Goal: Task Accomplishment & Management: Complete application form

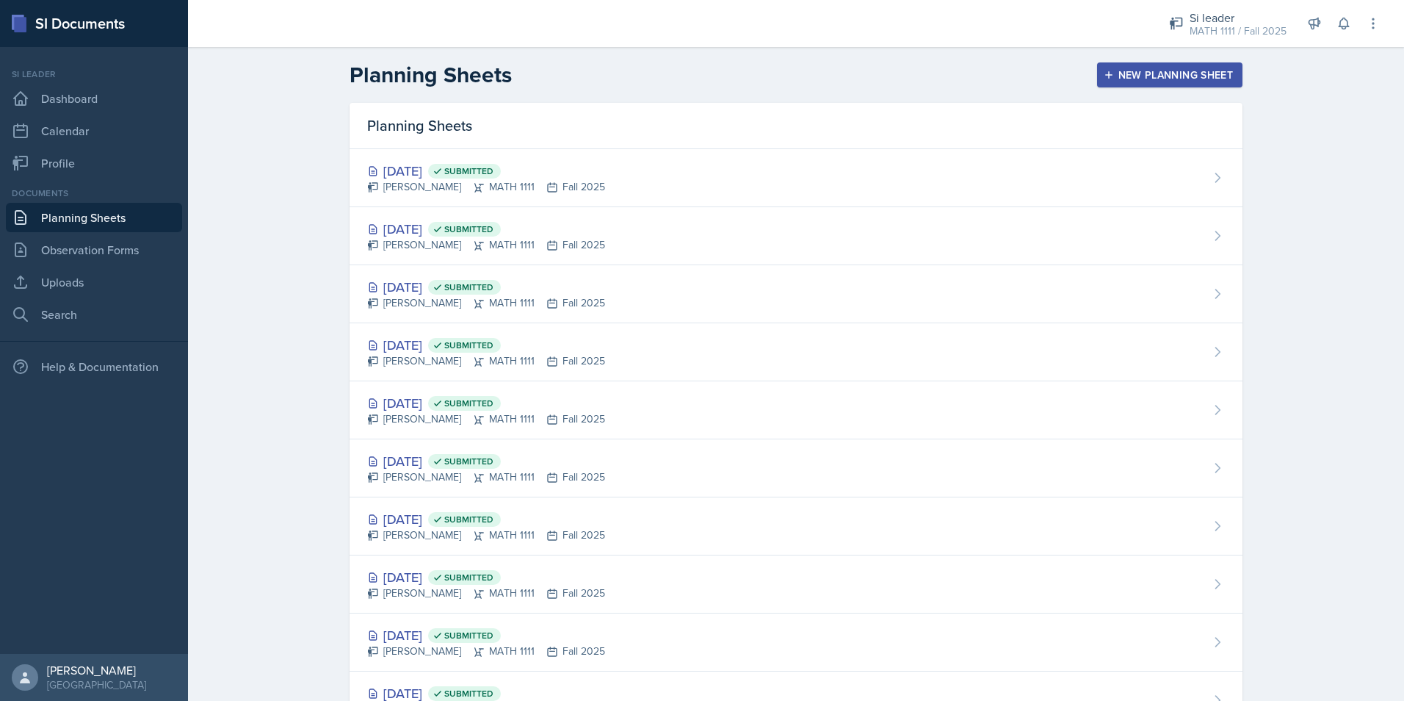
click at [1163, 74] on div "New Planning Sheet" at bounding box center [1170, 75] width 126 height 12
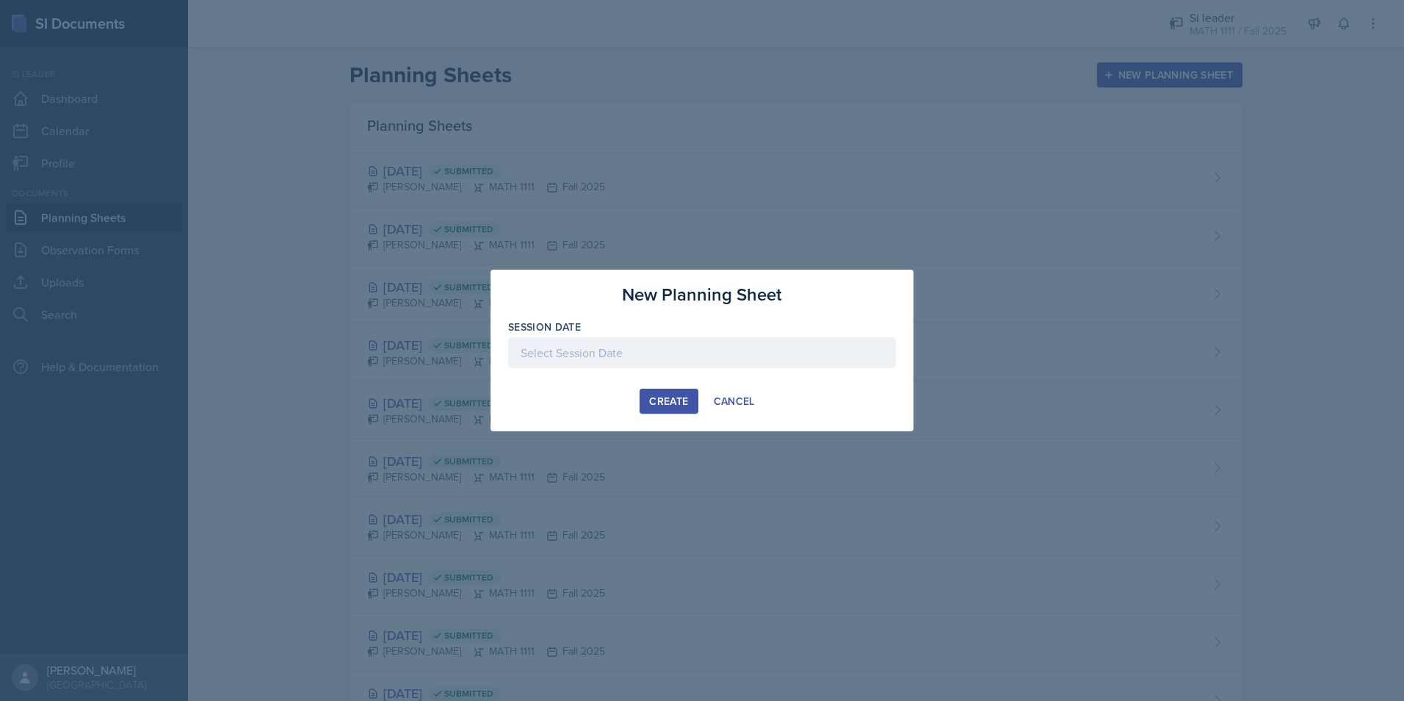
click at [692, 373] on div at bounding box center [702, 375] width 388 height 15
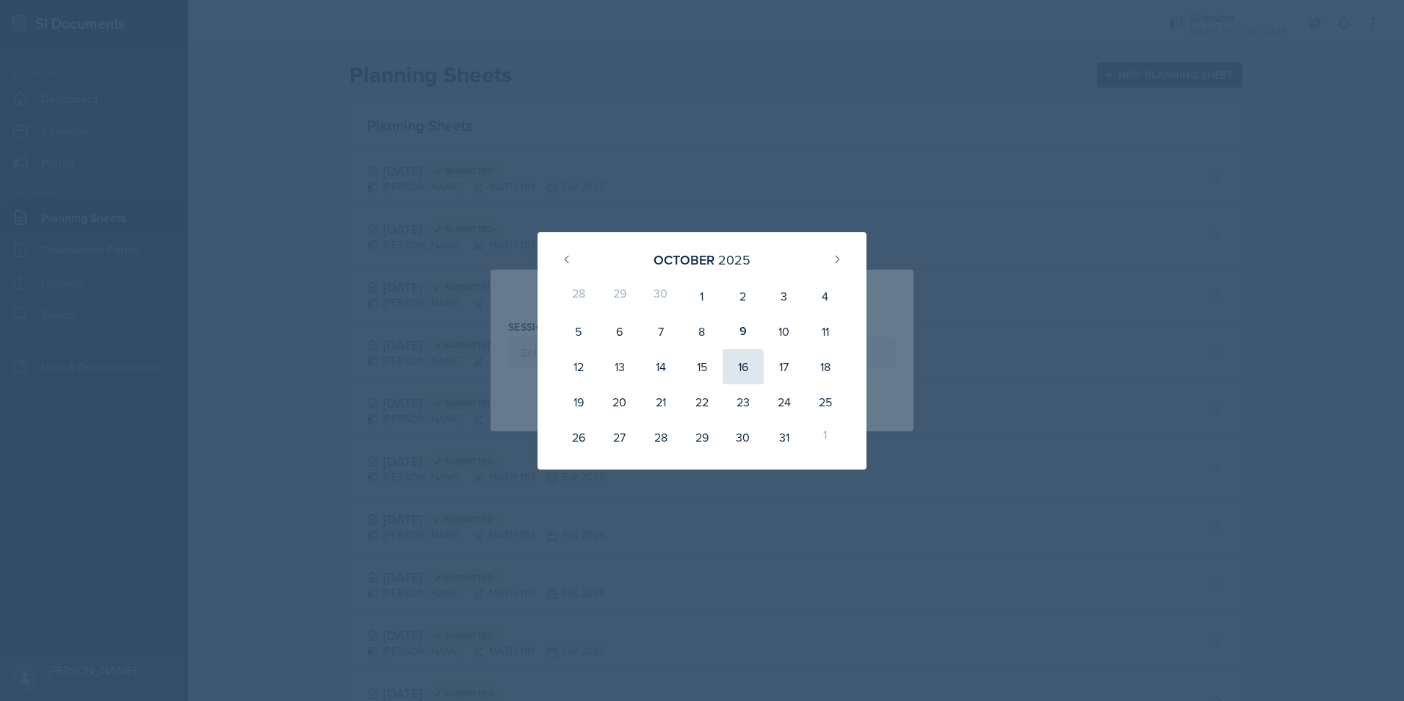
click at [755, 373] on div "16" at bounding box center [743, 366] width 41 height 35
type input "[DATE]"
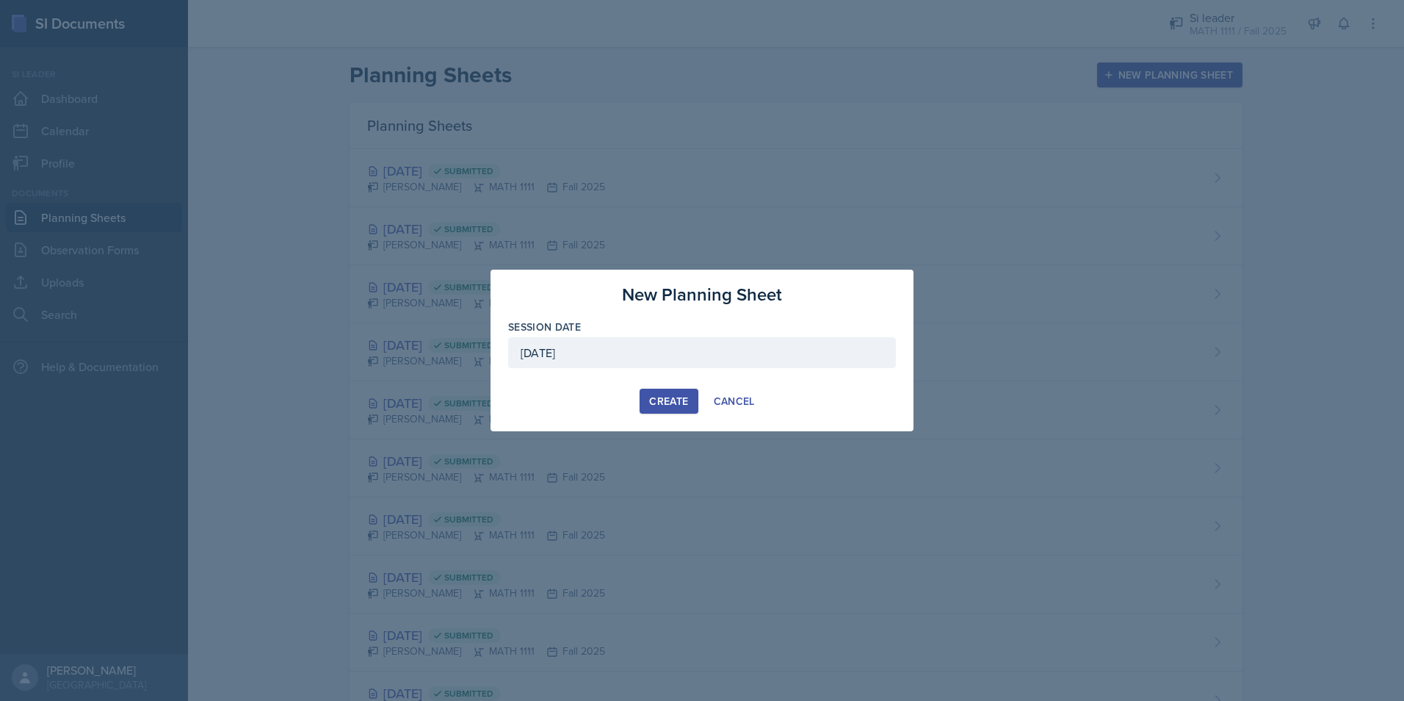
click at [686, 397] on div "Create" at bounding box center [668, 401] width 39 height 12
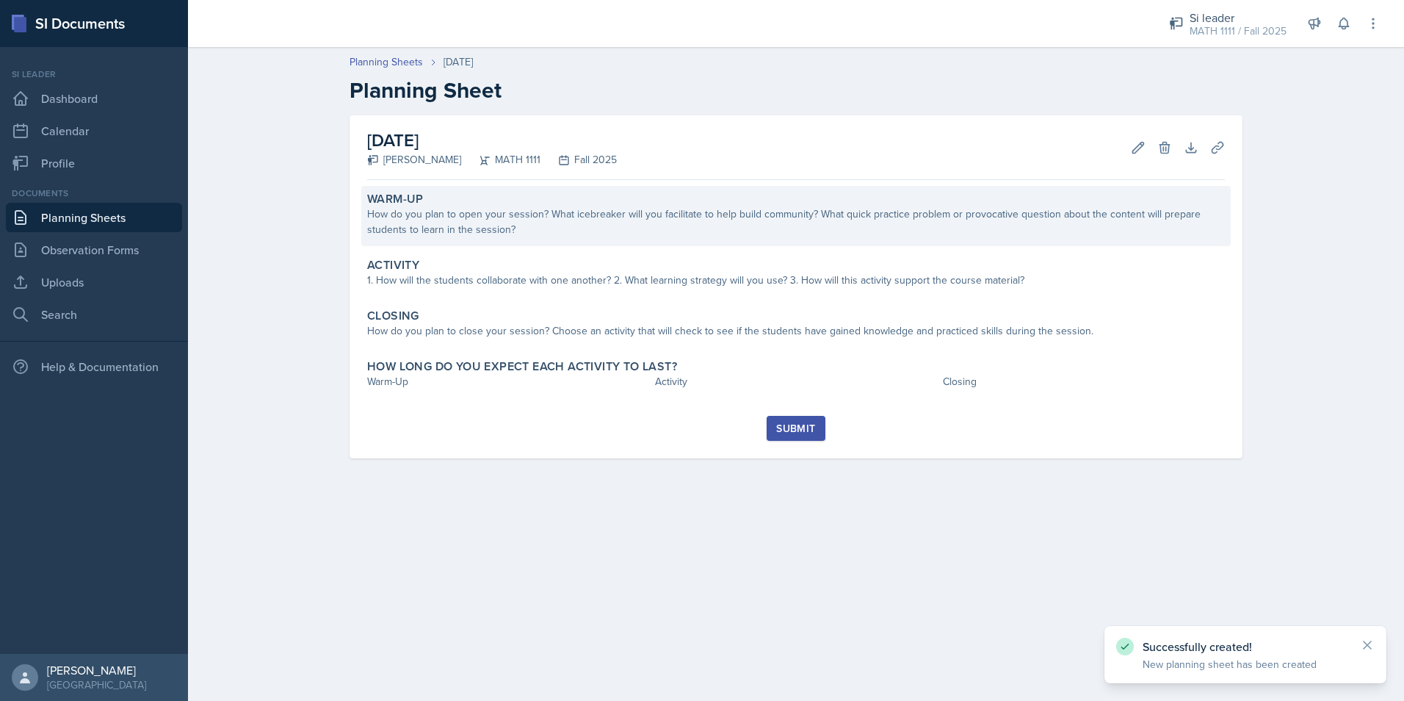
click at [592, 206] on div "How do you plan to open your session? What icebreaker will you facilitate to he…" at bounding box center [796, 221] width 858 height 31
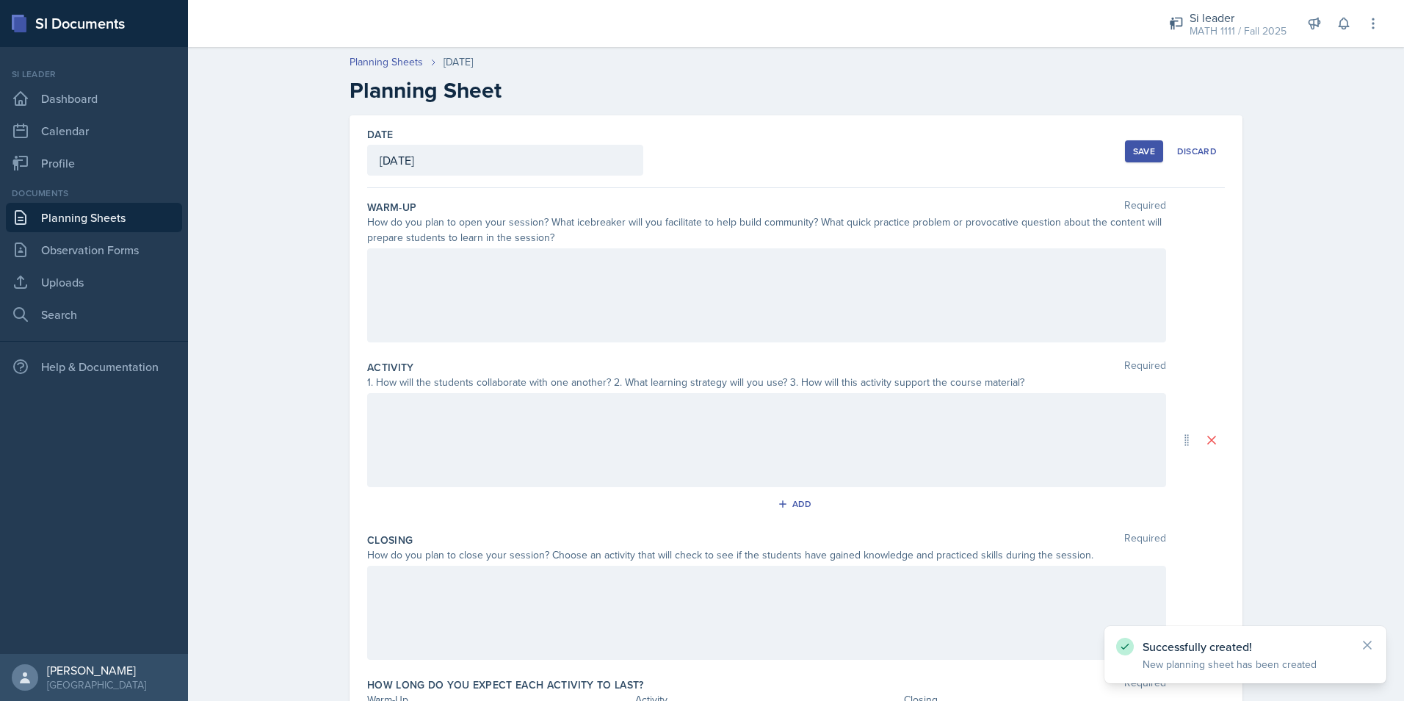
click at [565, 303] on div at bounding box center [766, 295] width 799 height 94
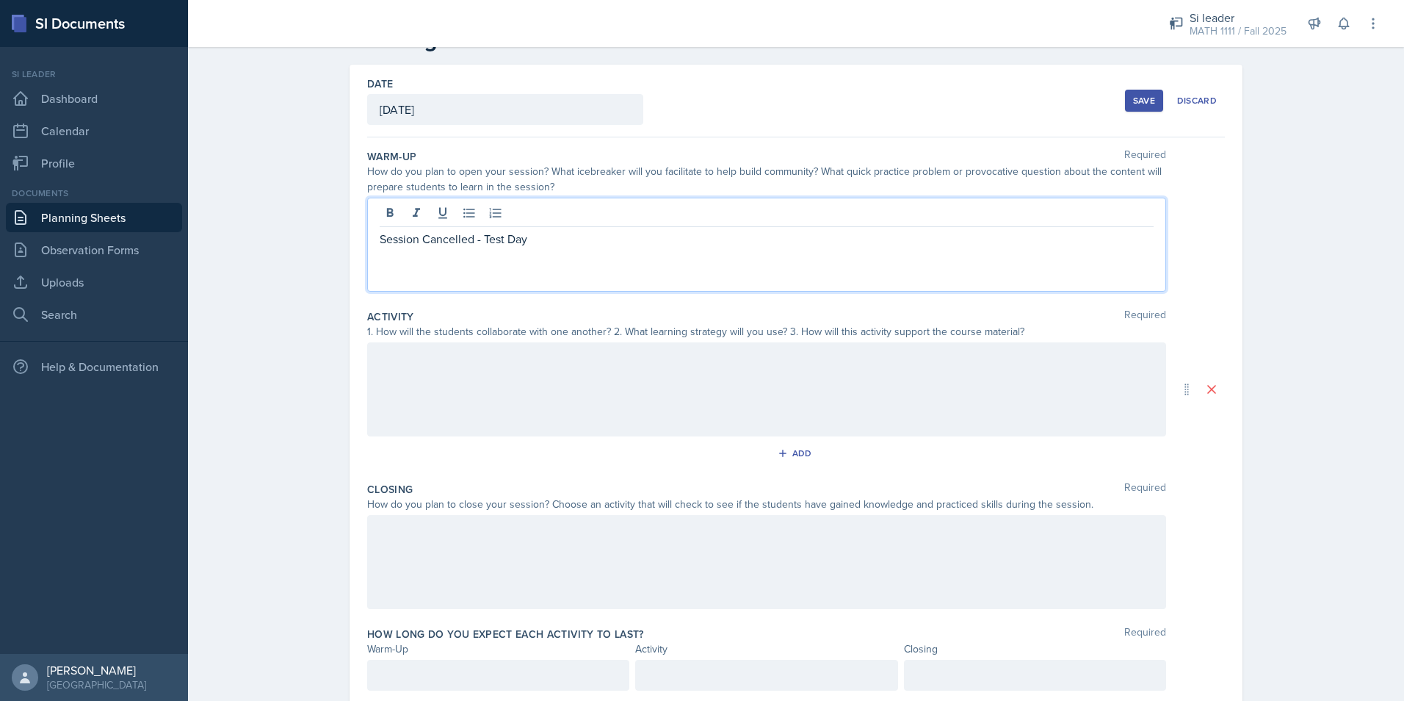
scroll to position [99, 0]
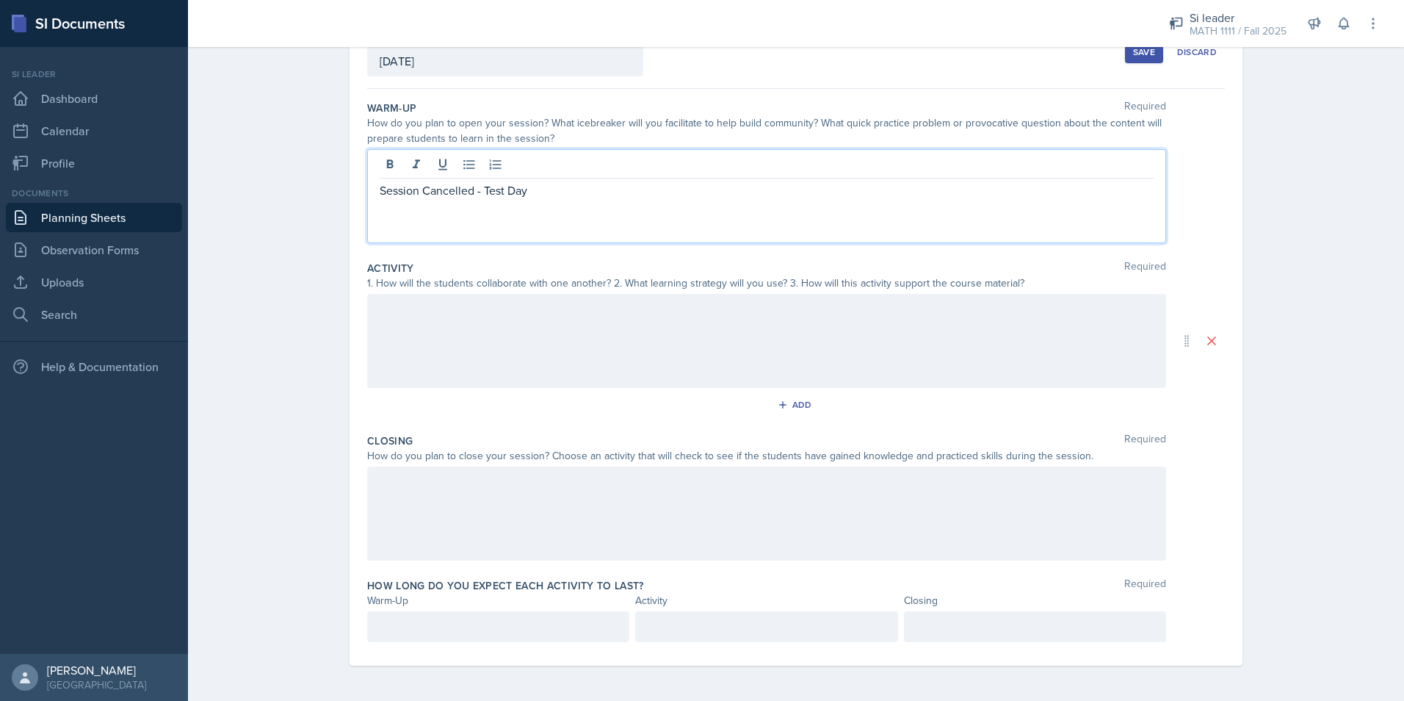
click at [1142, 59] on button "Save" at bounding box center [1144, 52] width 38 height 22
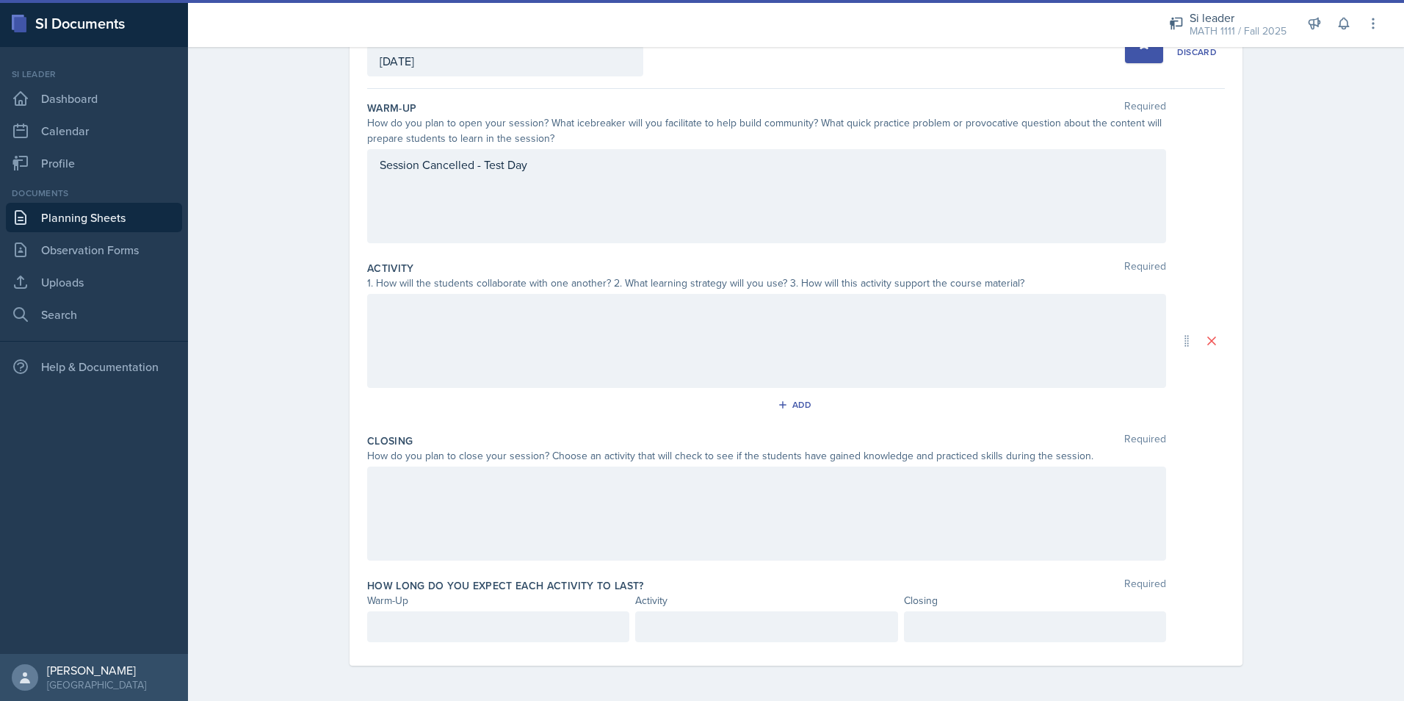
scroll to position [0, 0]
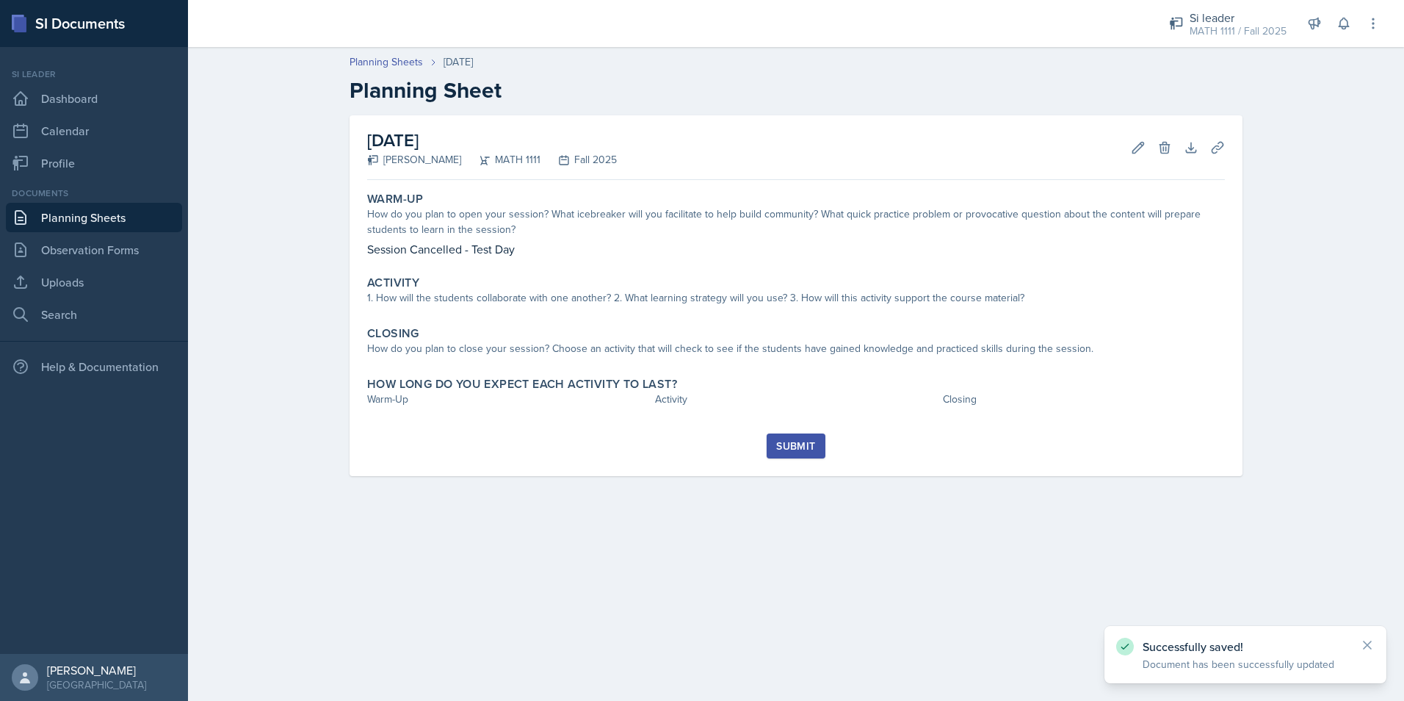
click at [800, 440] on div "Submit" at bounding box center [795, 446] width 39 height 12
click at [1139, 142] on icon at bounding box center [1138, 147] width 15 height 15
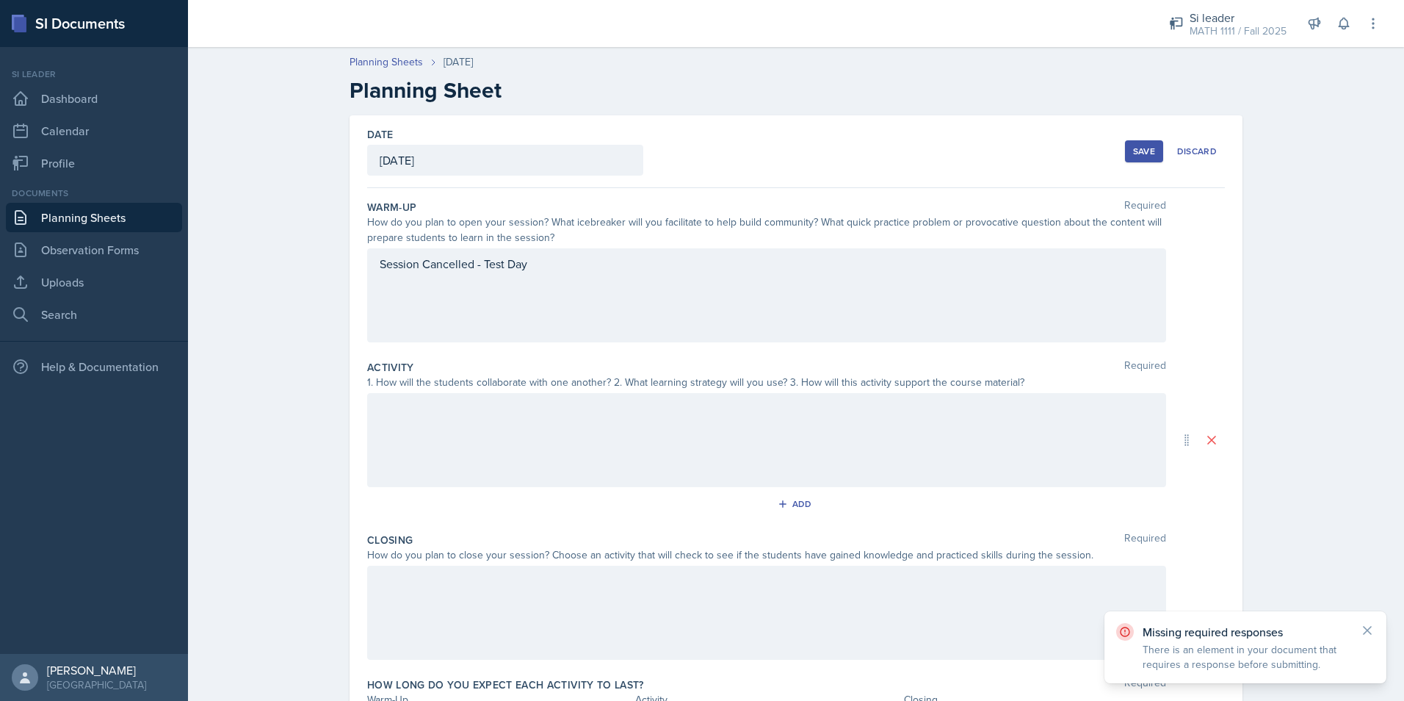
drag, startPoint x: 560, startPoint y: 280, endPoint x: 229, endPoint y: 277, distance: 331.2
click at [229, 277] on div "Planning Sheets [DATE] Planning Sheet Date [DATE] [DATE] 28 29 30 1 2 3 4 5 6 7…" at bounding box center [796, 420] width 1216 height 760
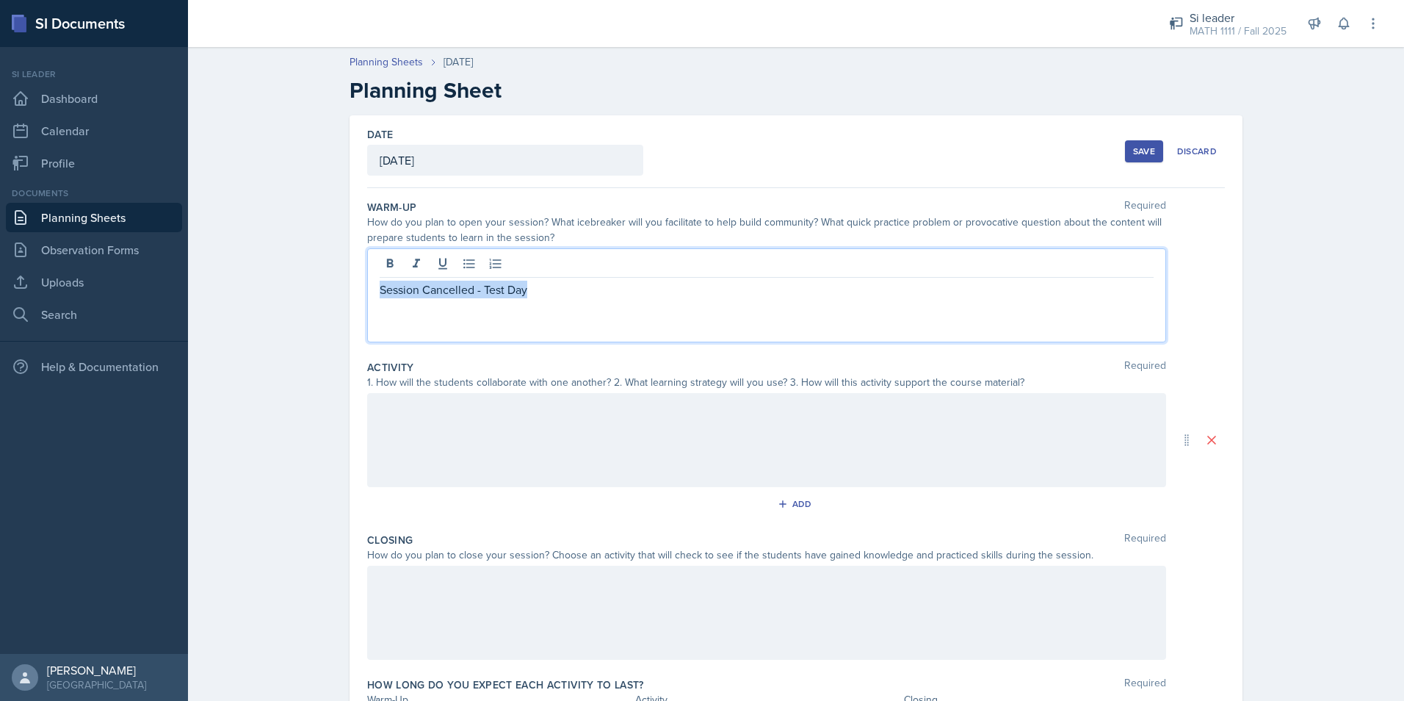
drag, startPoint x: 526, startPoint y: 260, endPoint x: 317, endPoint y: 269, distance: 208.8
click at [317, 269] on div "Planning Sheets [DATE] Planning Sheet Date [DATE] [DATE] 28 29 30 1 2 3 4 5 6 7…" at bounding box center [796, 420] width 1216 height 760
copy p "Session Cancelled - Test Day"
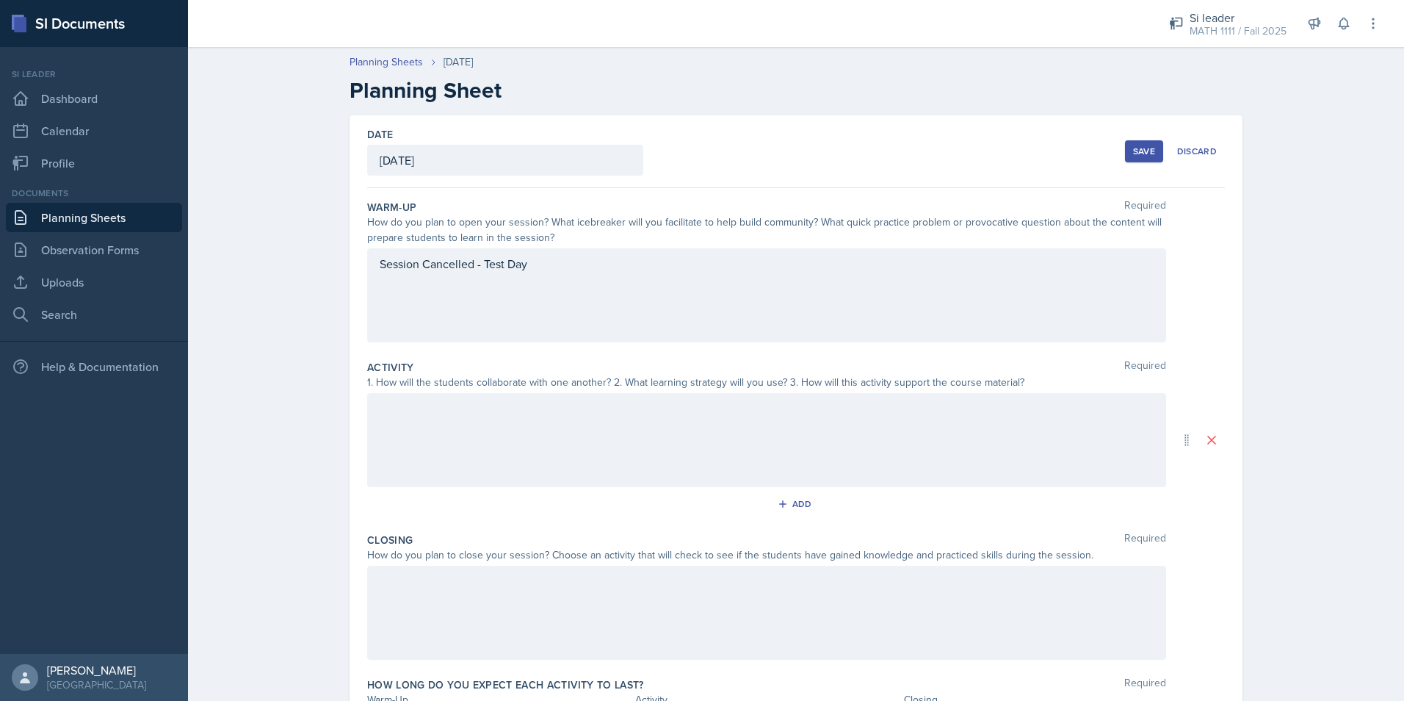
click at [461, 444] on div at bounding box center [766, 440] width 799 height 94
click at [463, 599] on div at bounding box center [766, 612] width 799 height 94
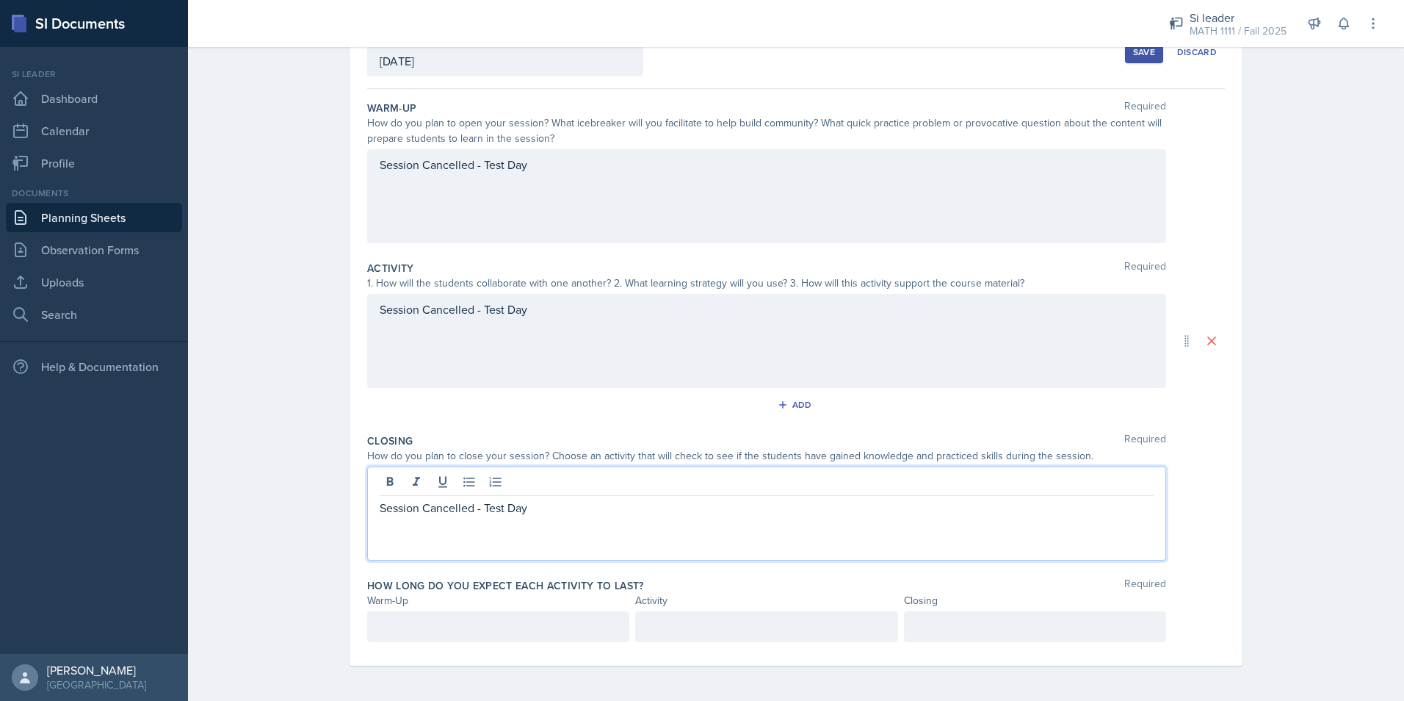
click at [513, 635] on div at bounding box center [498, 626] width 262 height 31
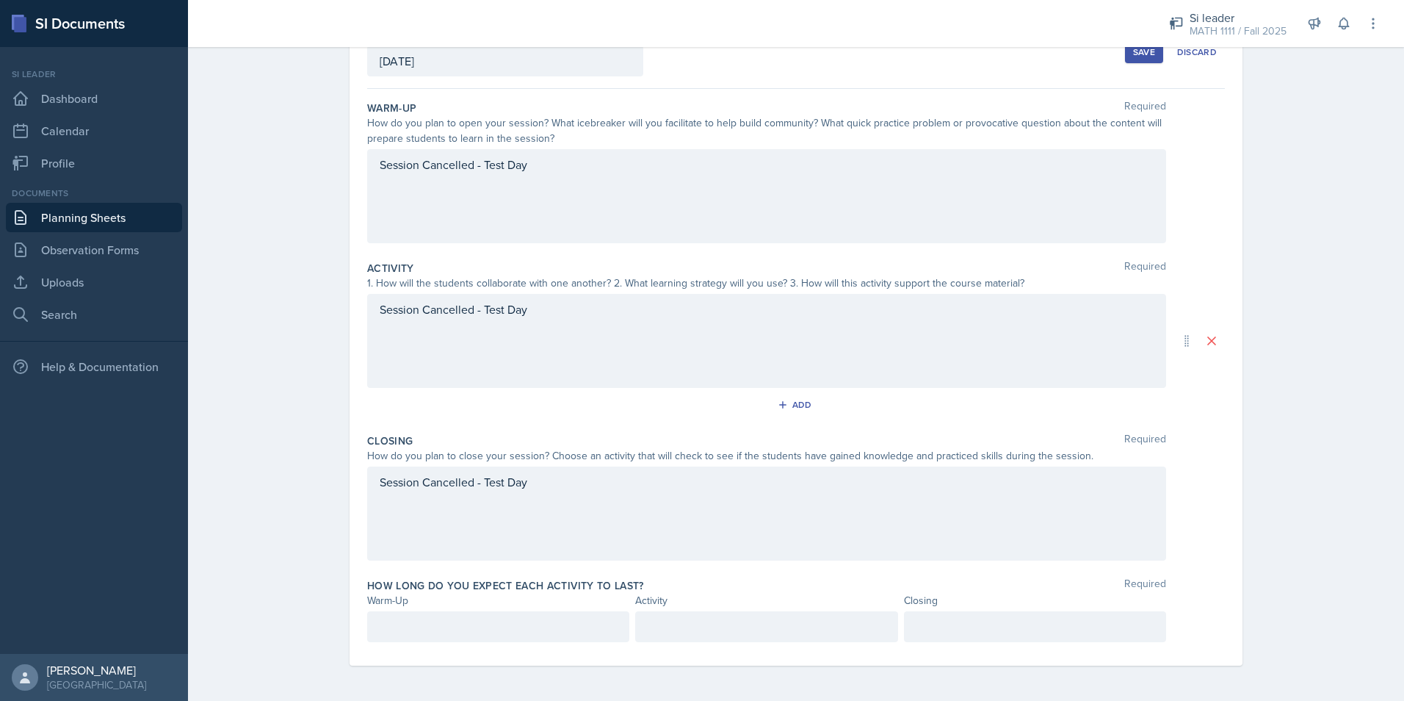
scroll to position [125, 0]
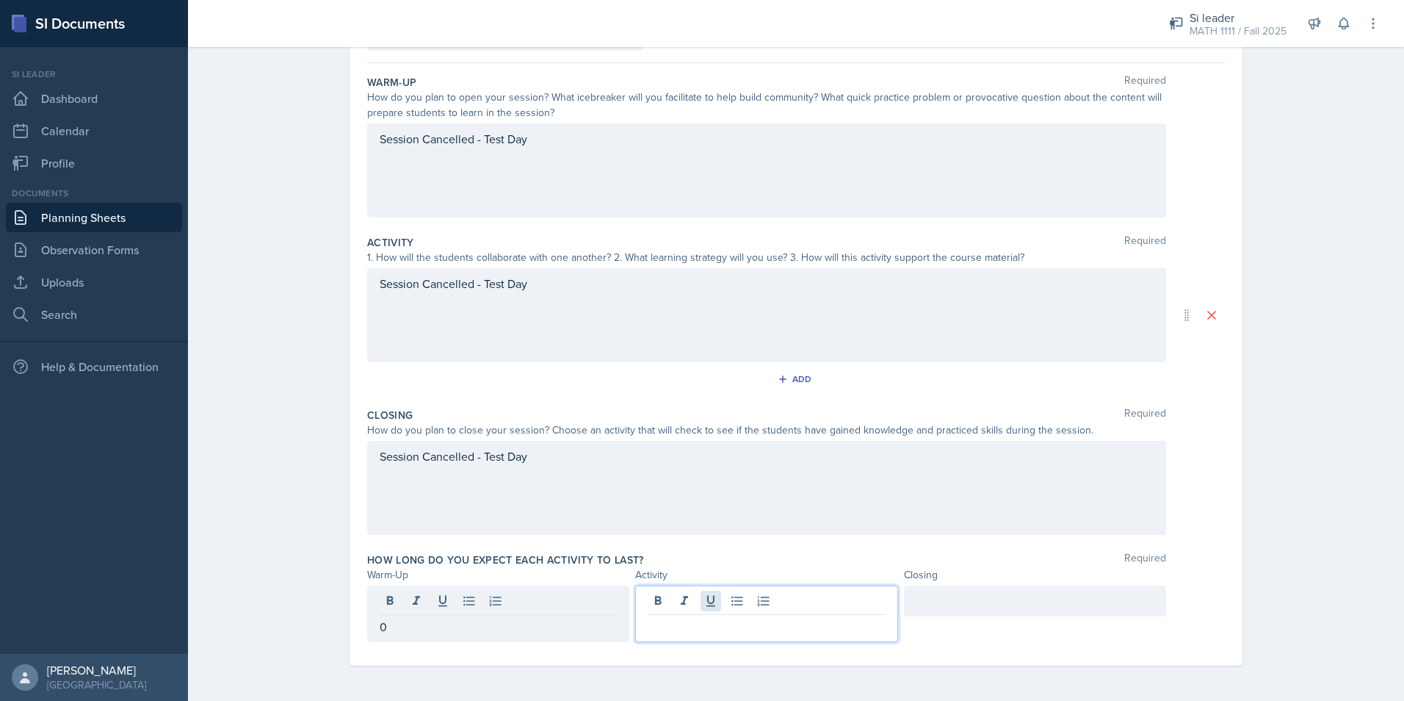
click at [712, 596] on div at bounding box center [766, 613] width 262 height 57
click at [977, 597] on div at bounding box center [1035, 600] width 262 height 31
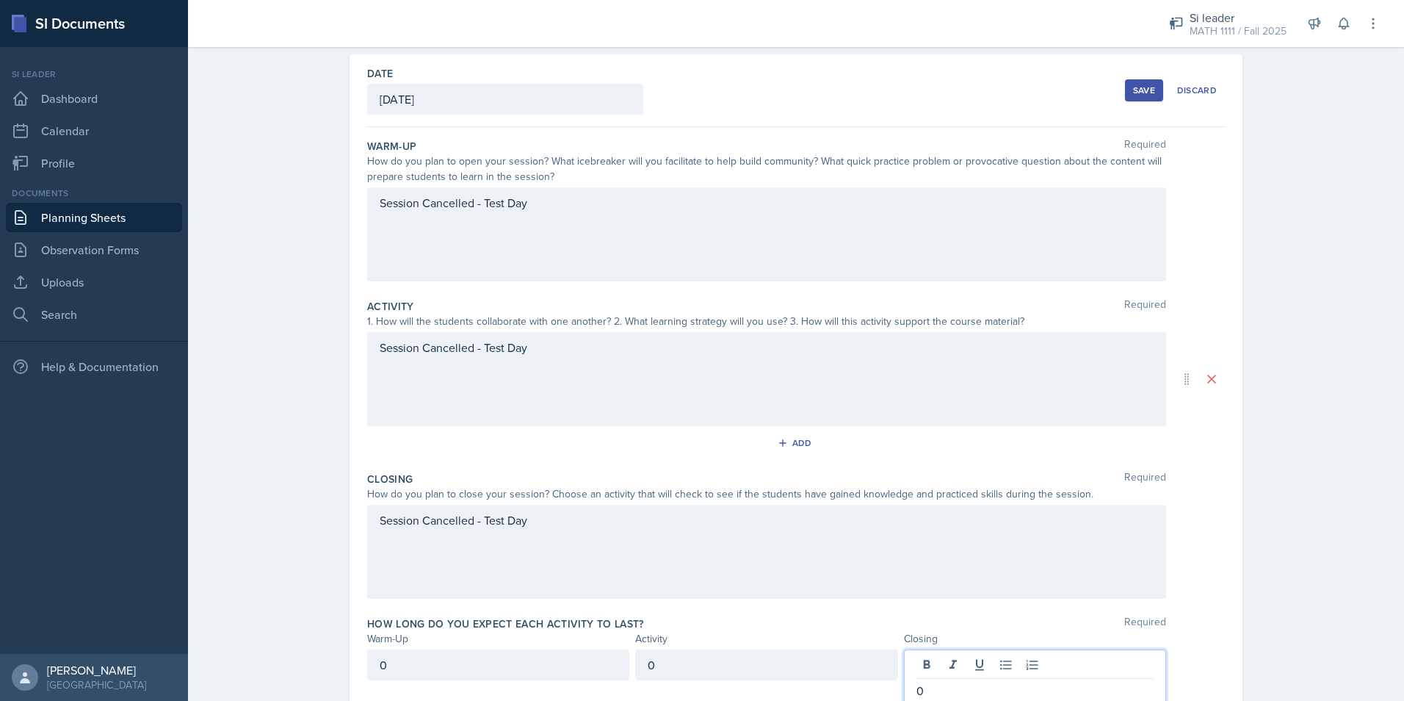
scroll to position [0, 0]
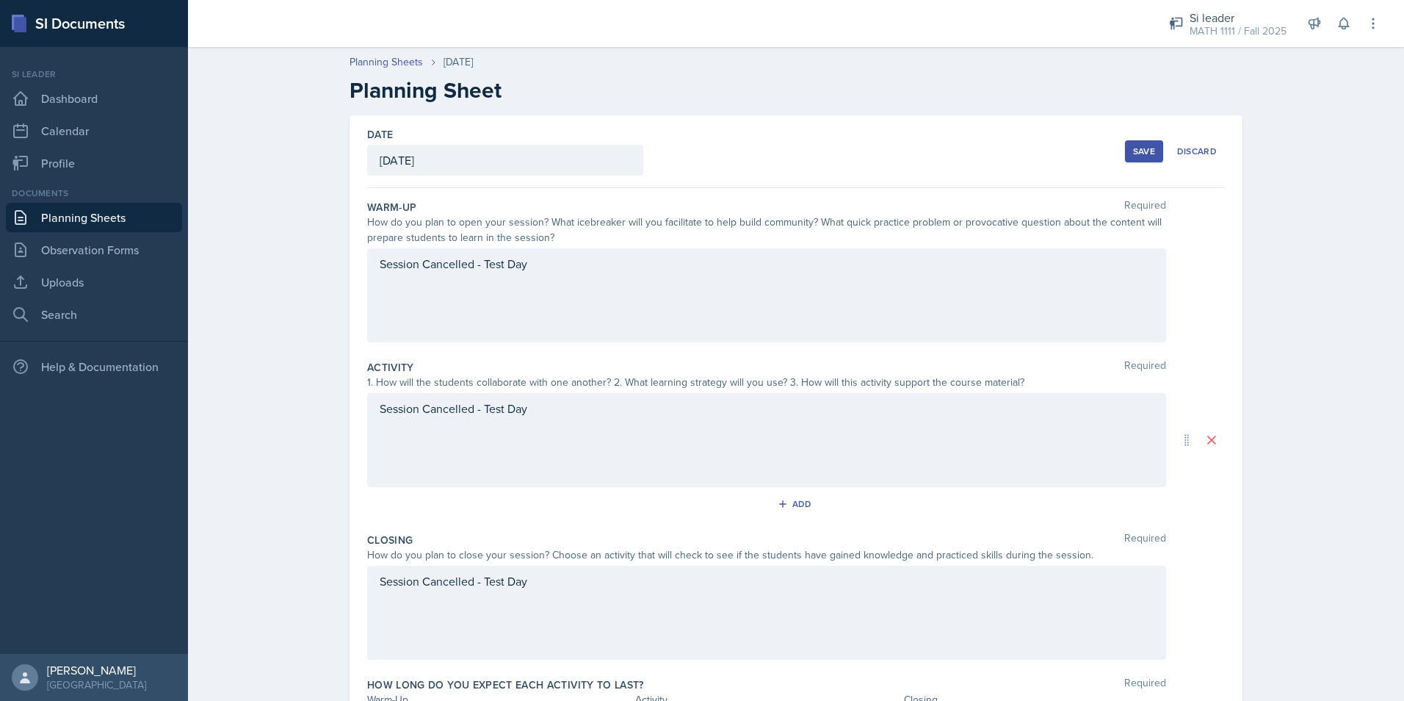
click at [1321, 417] on div "Planning Sheets [DATE] Planning Sheet Date [DATE] [DATE] 28 29 30 1 2 3 4 5 6 7…" at bounding box center [796, 433] width 1216 height 786
click at [1146, 143] on button "Save" at bounding box center [1144, 151] width 38 height 22
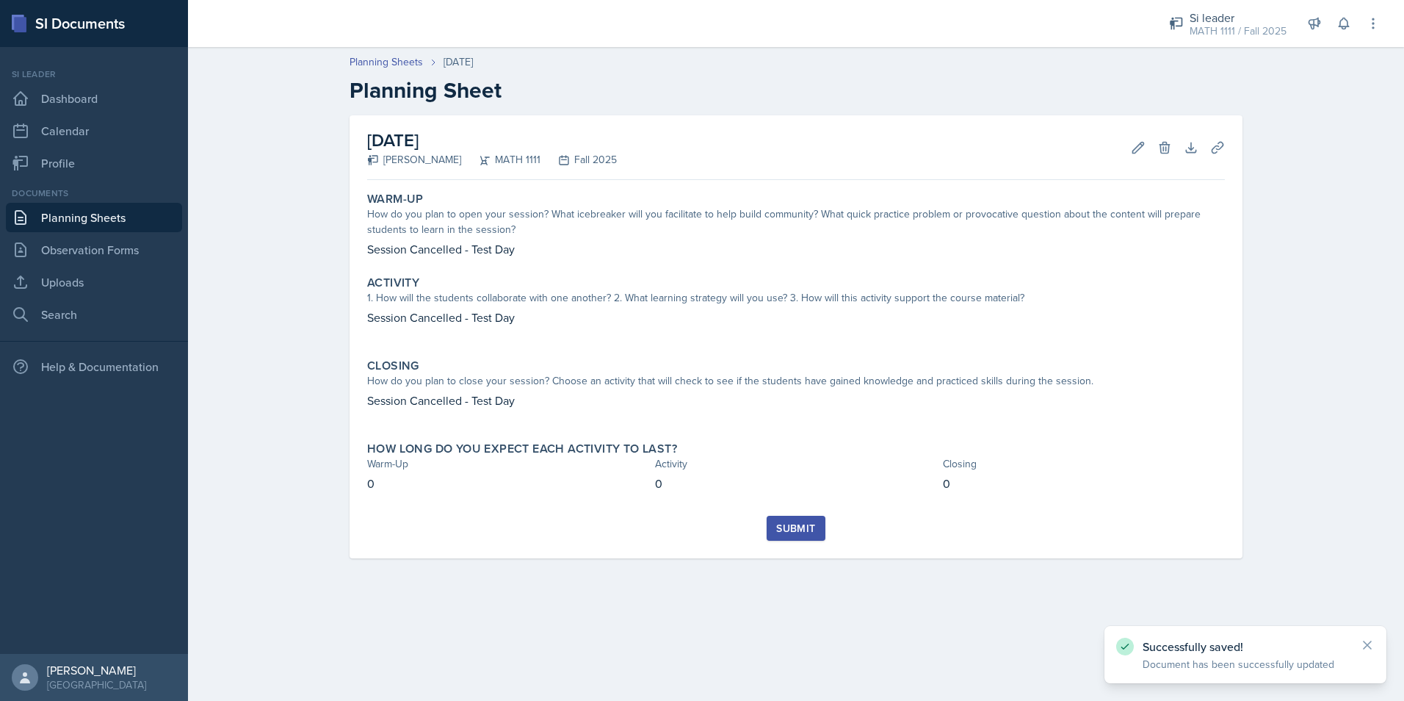
click at [813, 530] on div "Submit" at bounding box center [795, 528] width 39 height 12
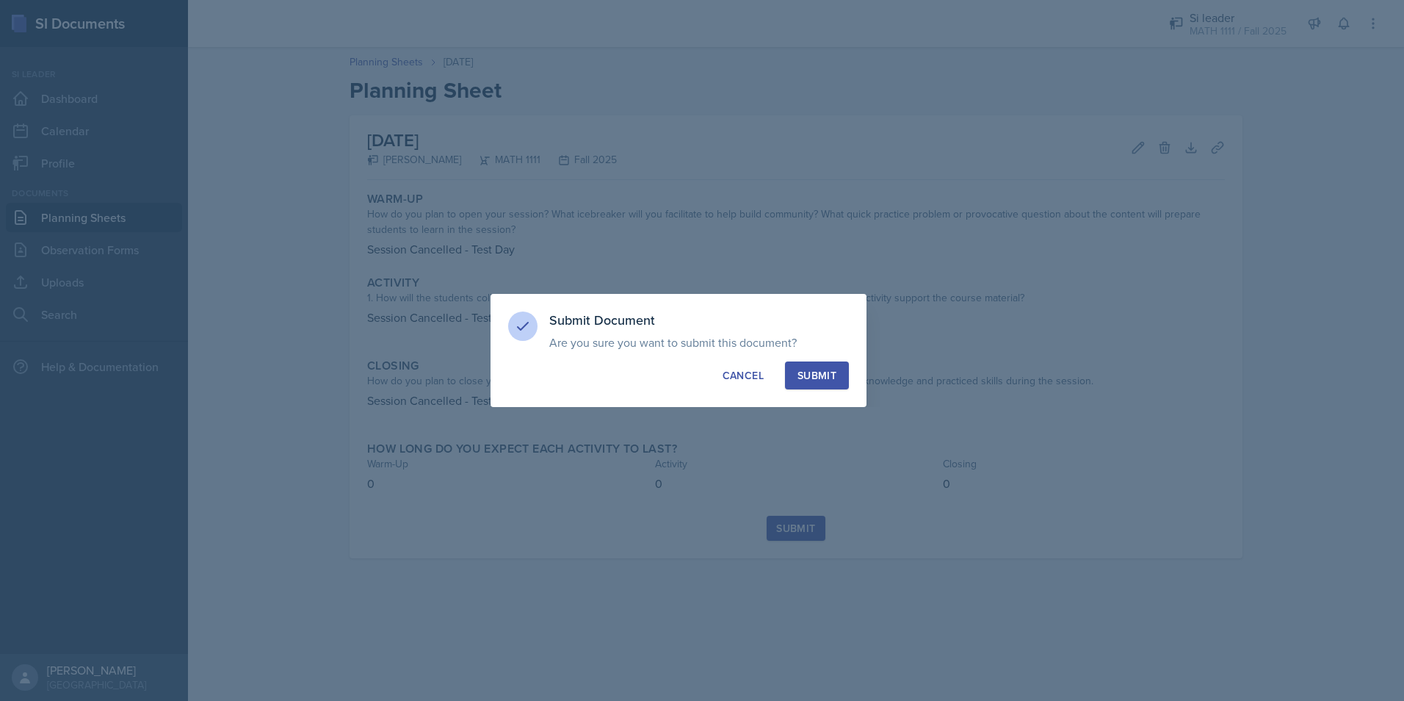
click at [823, 373] on div "Submit" at bounding box center [817, 375] width 39 height 15
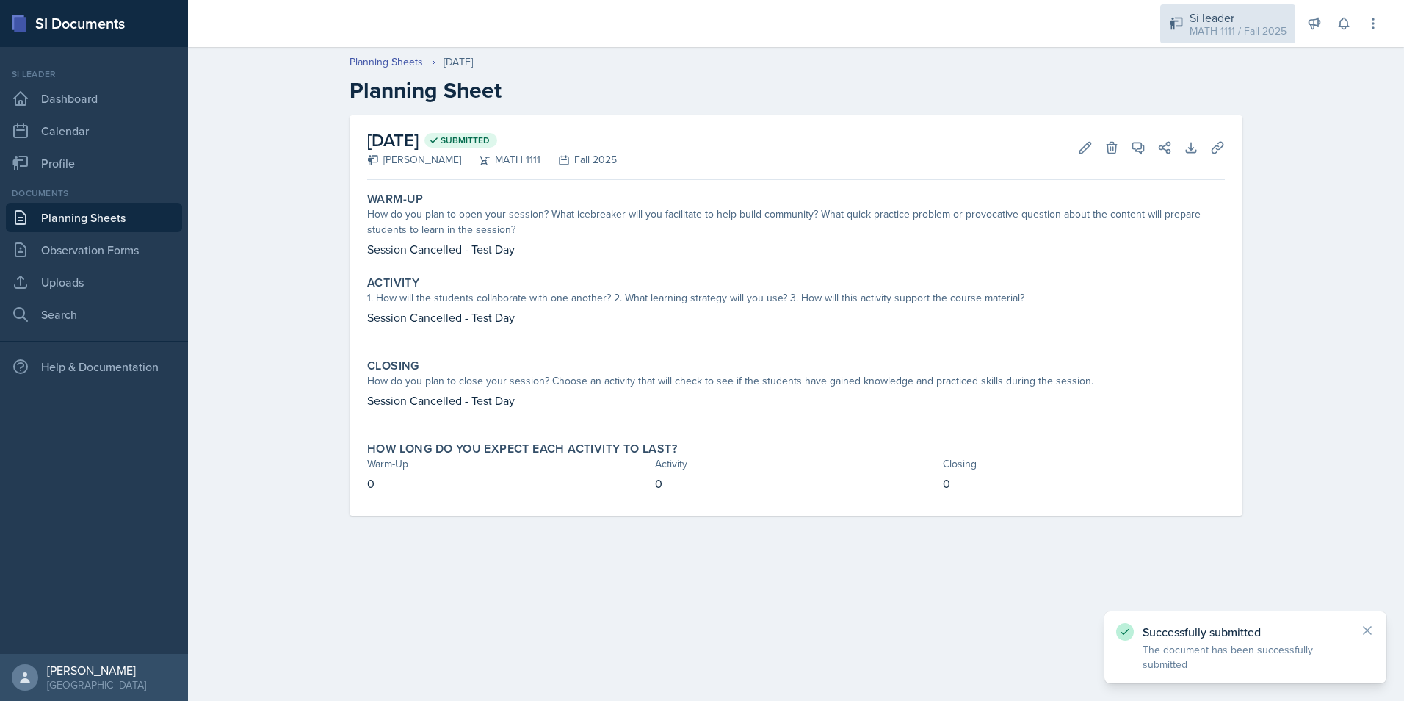
click at [1217, 31] on div "MATH 1111 / Fall 2025" at bounding box center [1238, 31] width 97 height 15
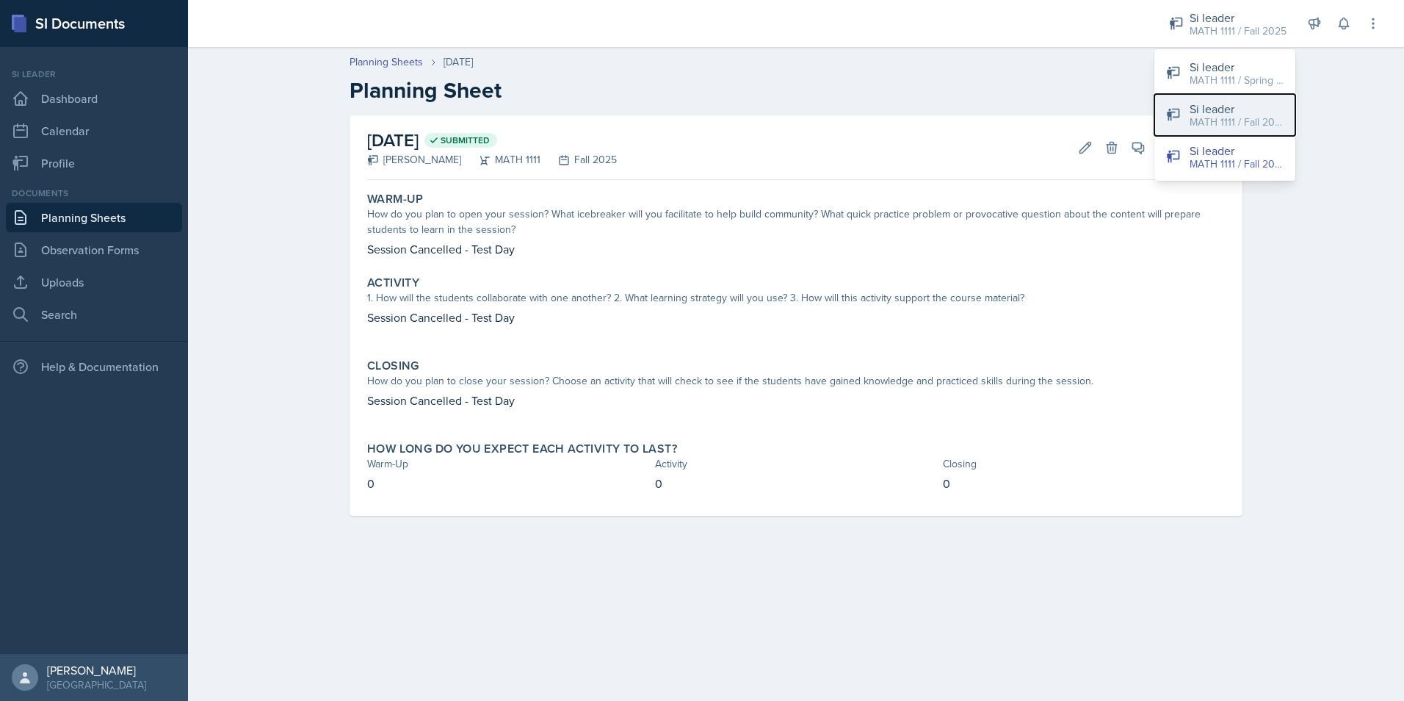
click at [1218, 112] on div "Si leader" at bounding box center [1237, 109] width 94 height 18
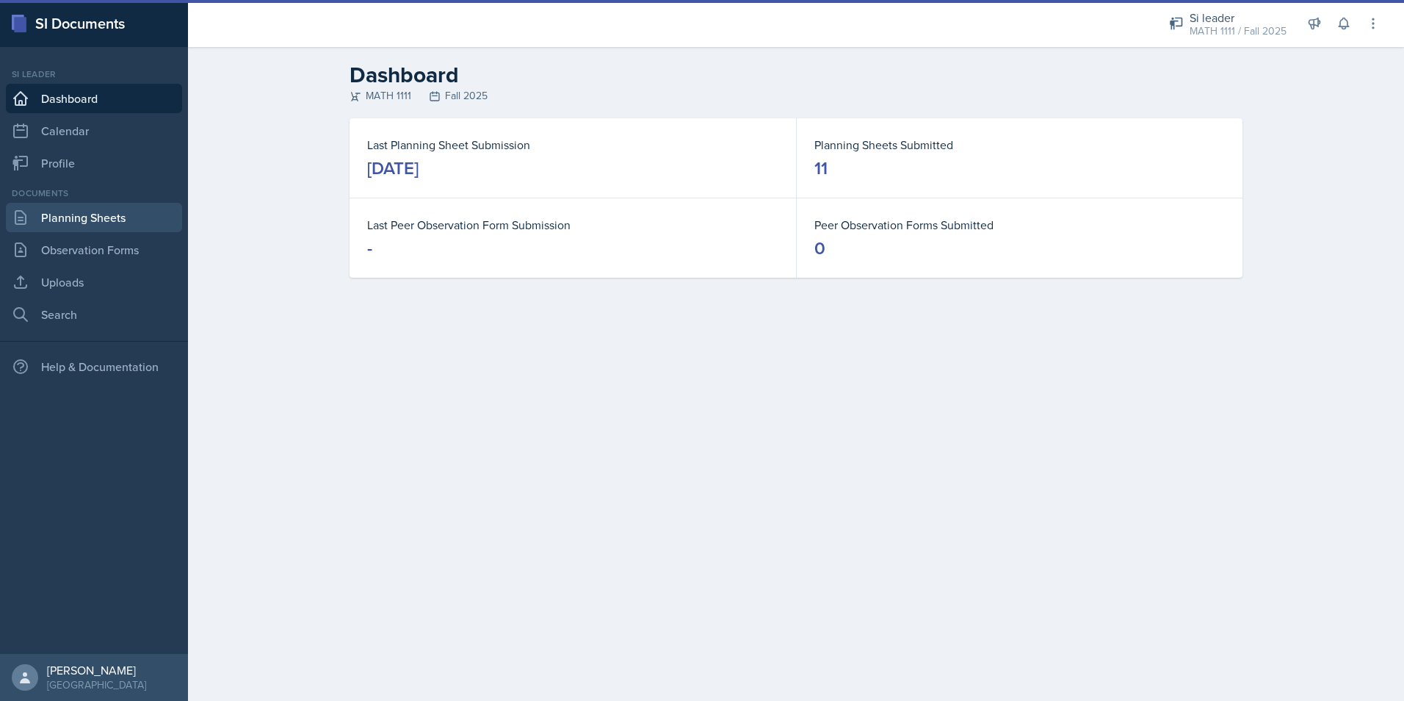
click at [110, 224] on link "Planning Sheets" at bounding box center [94, 217] width 176 height 29
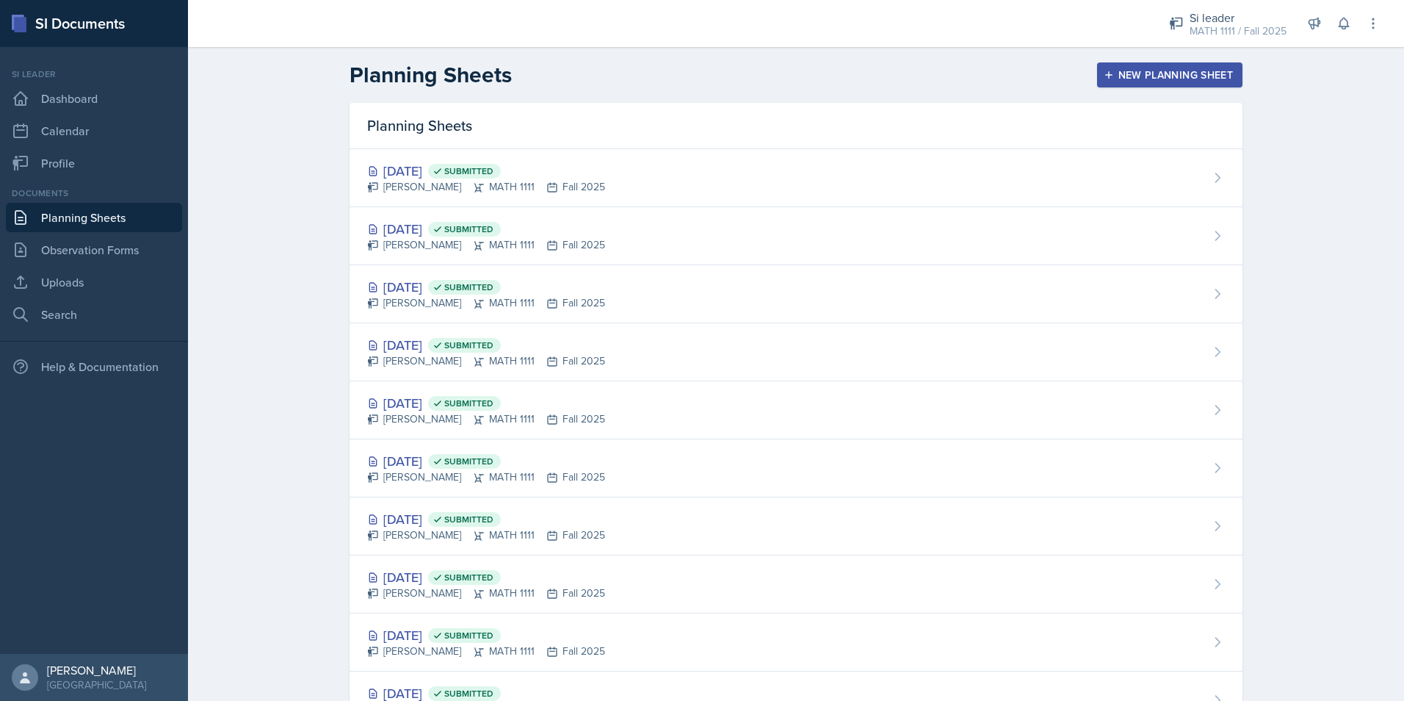
click at [1154, 78] on div "New Planning Sheet" at bounding box center [1170, 75] width 126 height 12
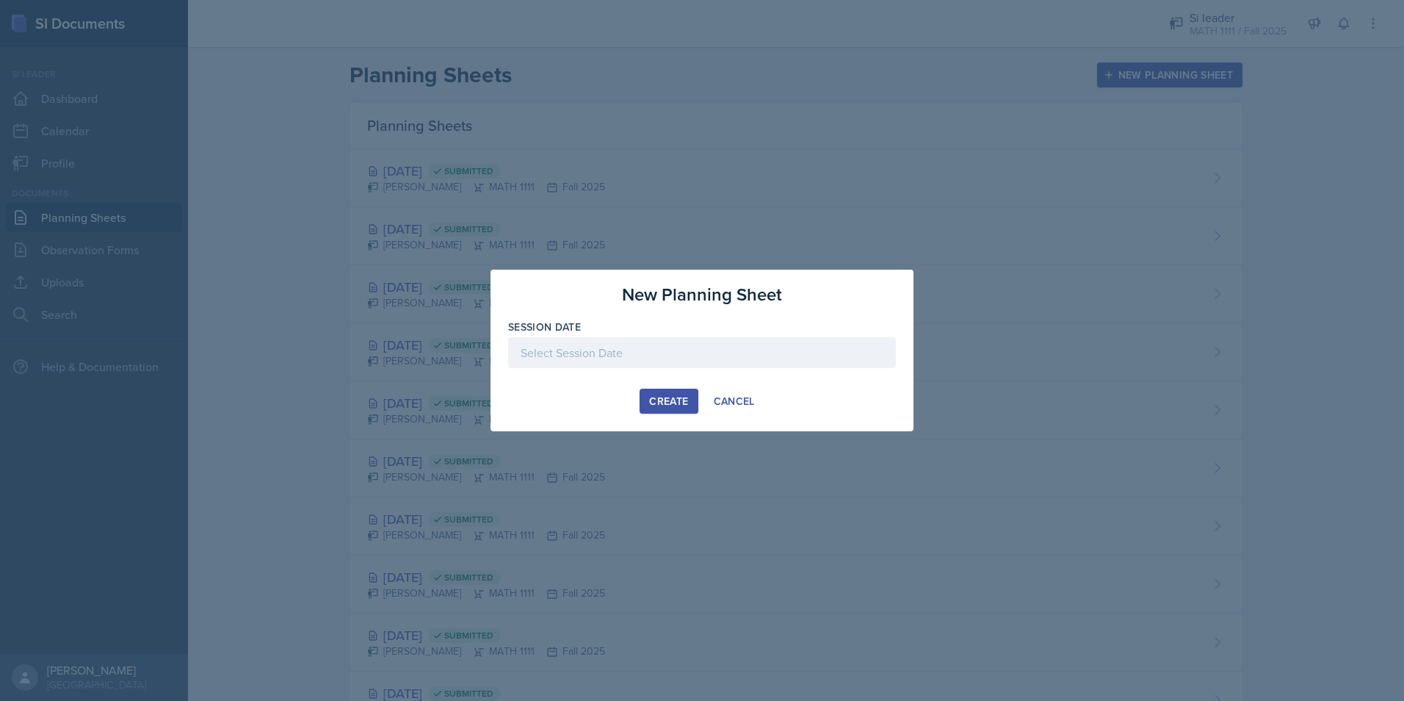
click at [564, 337] on div at bounding box center [702, 352] width 388 height 31
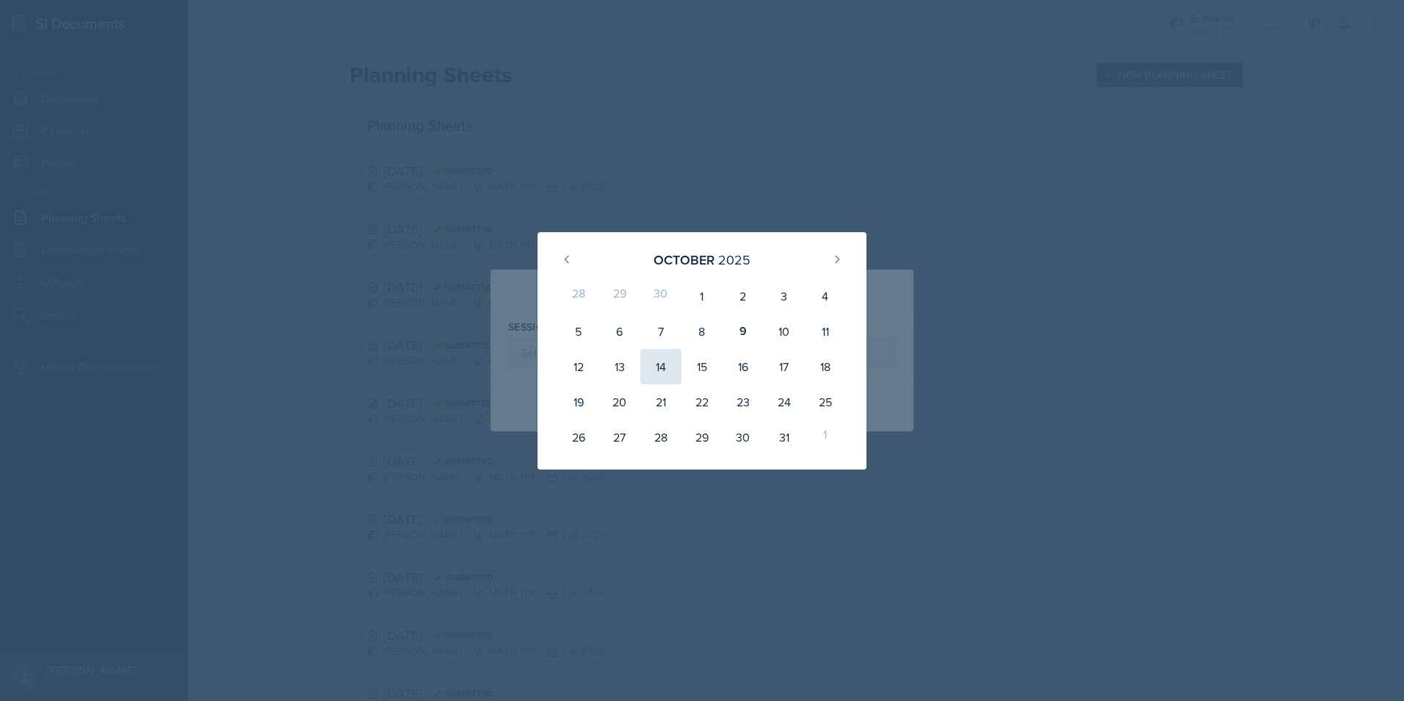
click at [661, 366] on div "14" at bounding box center [660, 366] width 41 height 35
type input "[DATE]"
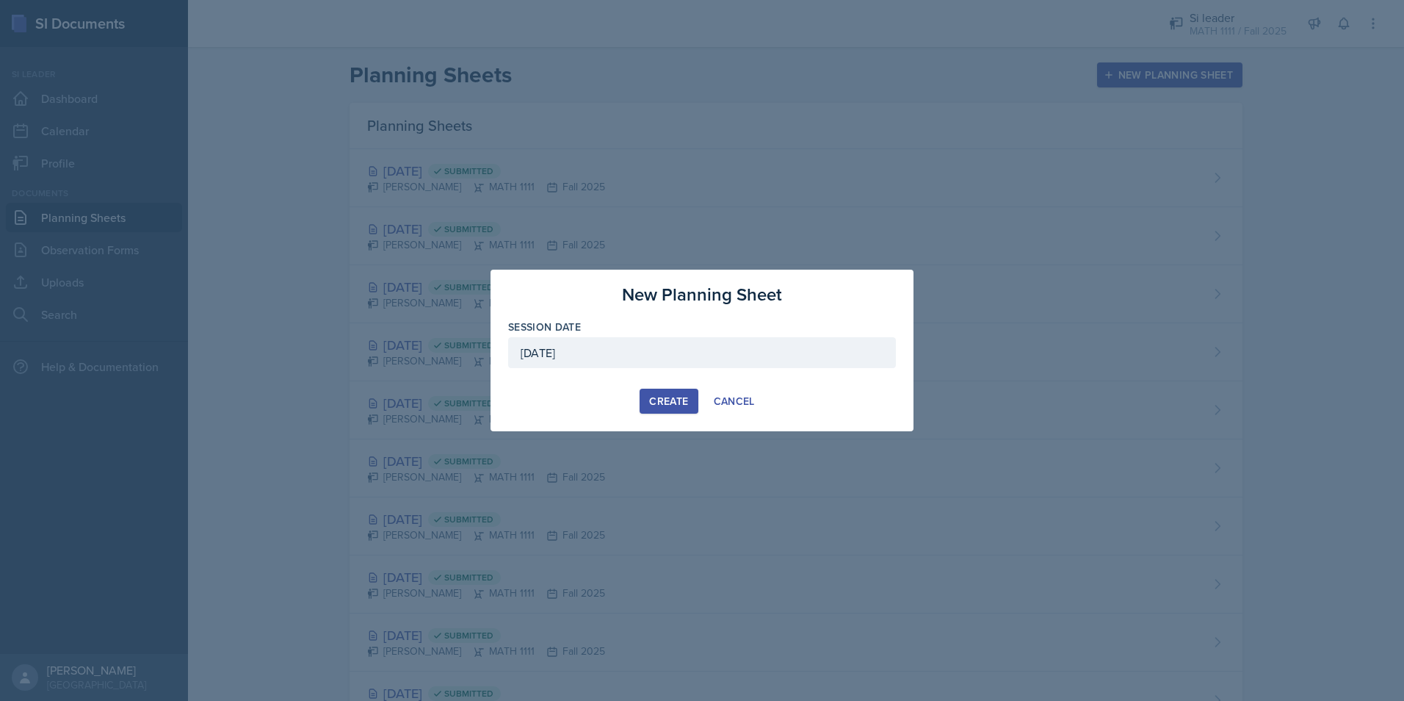
click at [663, 395] on div "Create" at bounding box center [668, 401] width 39 height 12
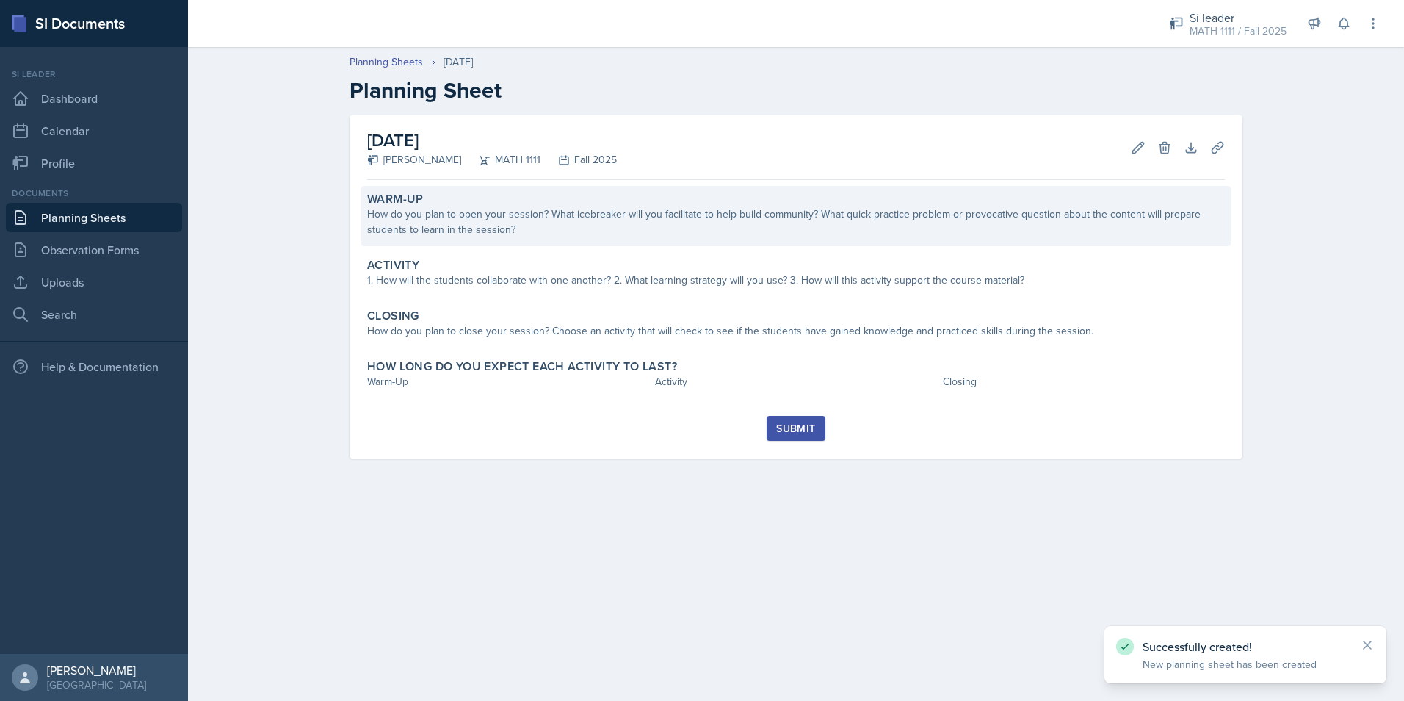
click at [690, 220] on div "How do you plan to open your session? What icebreaker will you facilitate to he…" at bounding box center [796, 221] width 858 height 31
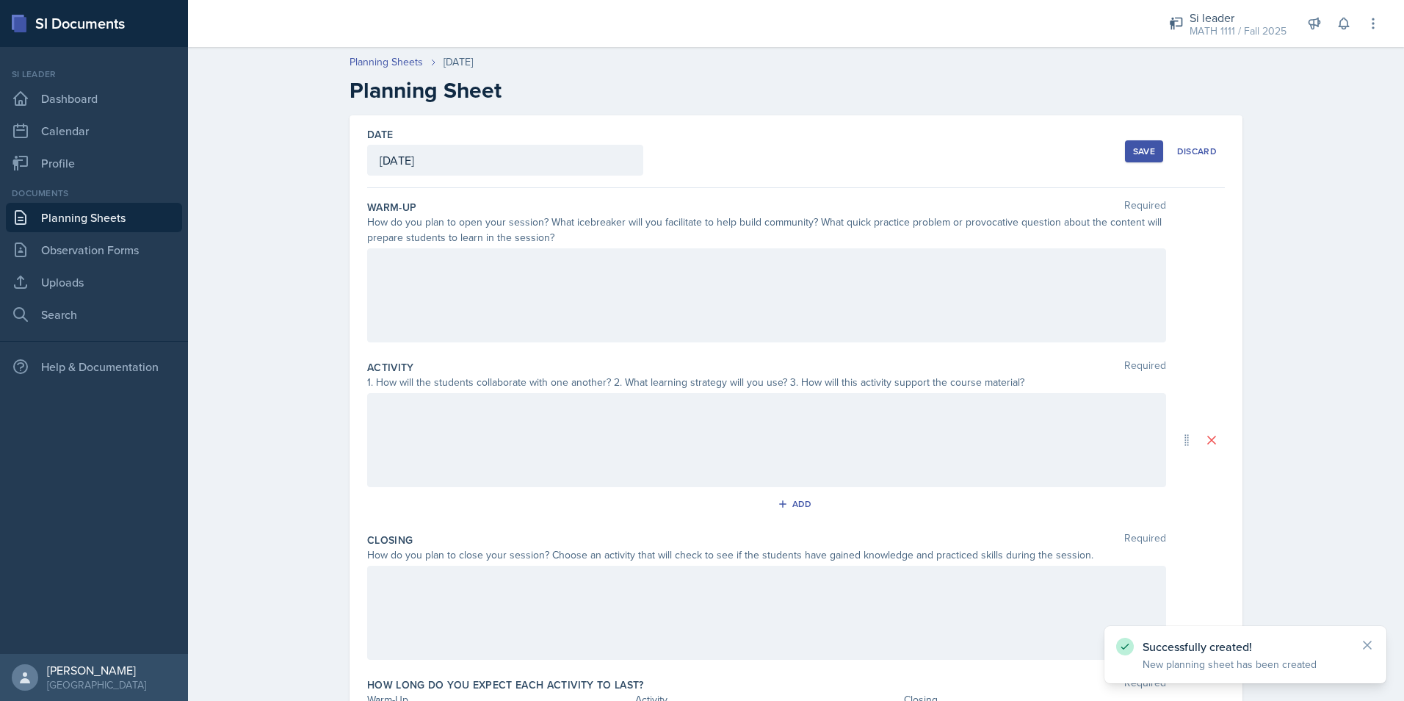
click at [636, 297] on div at bounding box center [766, 295] width 799 height 94
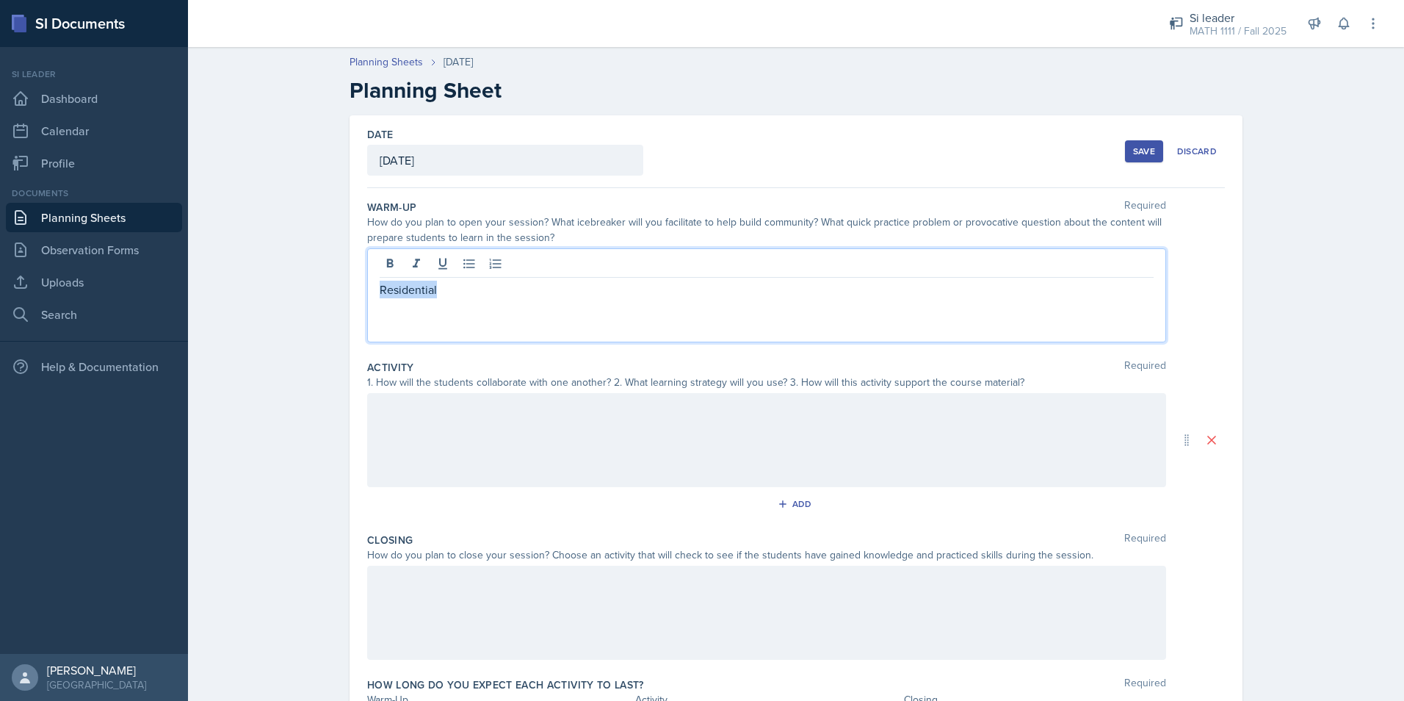
drag, startPoint x: 532, startPoint y: 292, endPoint x: 326, endPoint y: 286, distance: 205.7
click at [326, 286] on div "Date [DATE] [DATE] 28 29 30 1 2 3 4 5 6 7 8 9 10 11 12 13 14 15 16 17 18 19 20 …" at bounding box center [796, 457] width 940 height 684
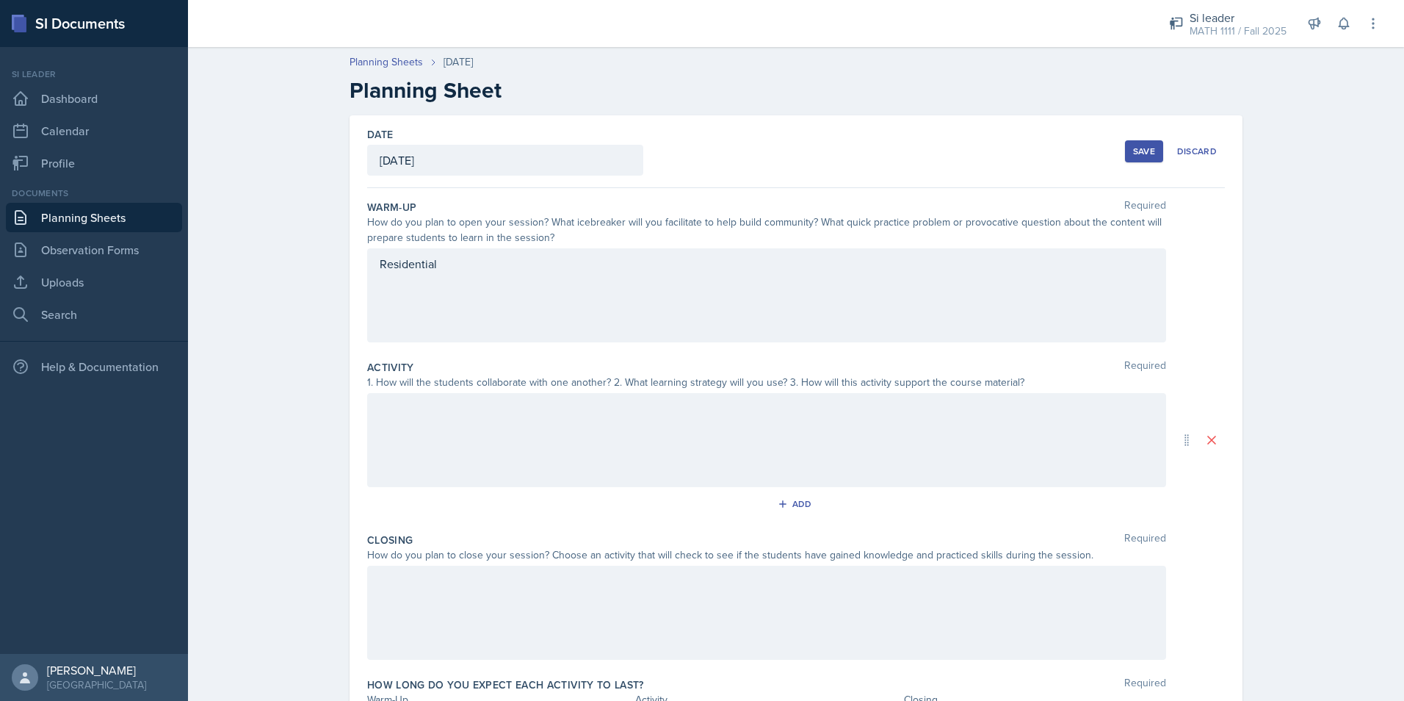
click at [432, 294] on div "Residential" at bounding box center [766, 295] width 799 height 94
click at [421, 261] on button at bounding box center [416, 263] width 21 height 21
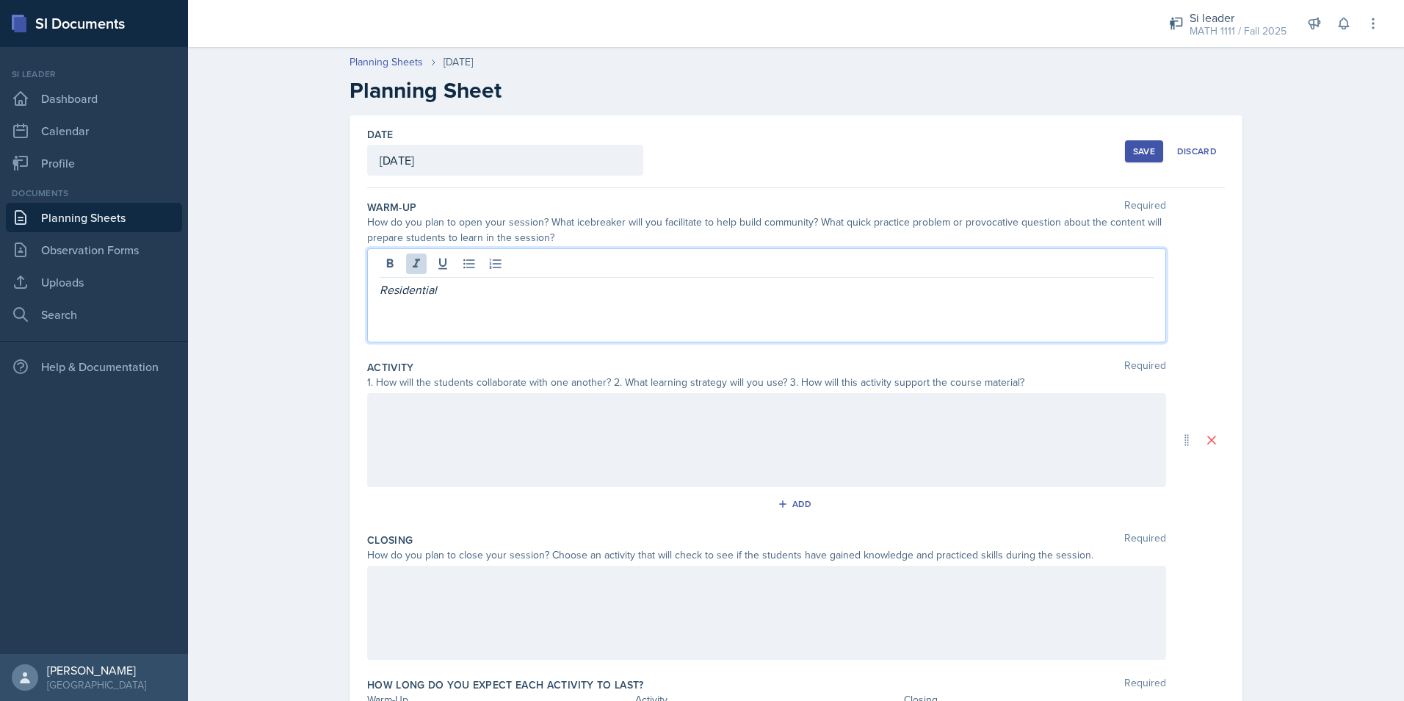
click at [444, 294] on p "Residential" at bounding box center [767, 290] width 774 height 18
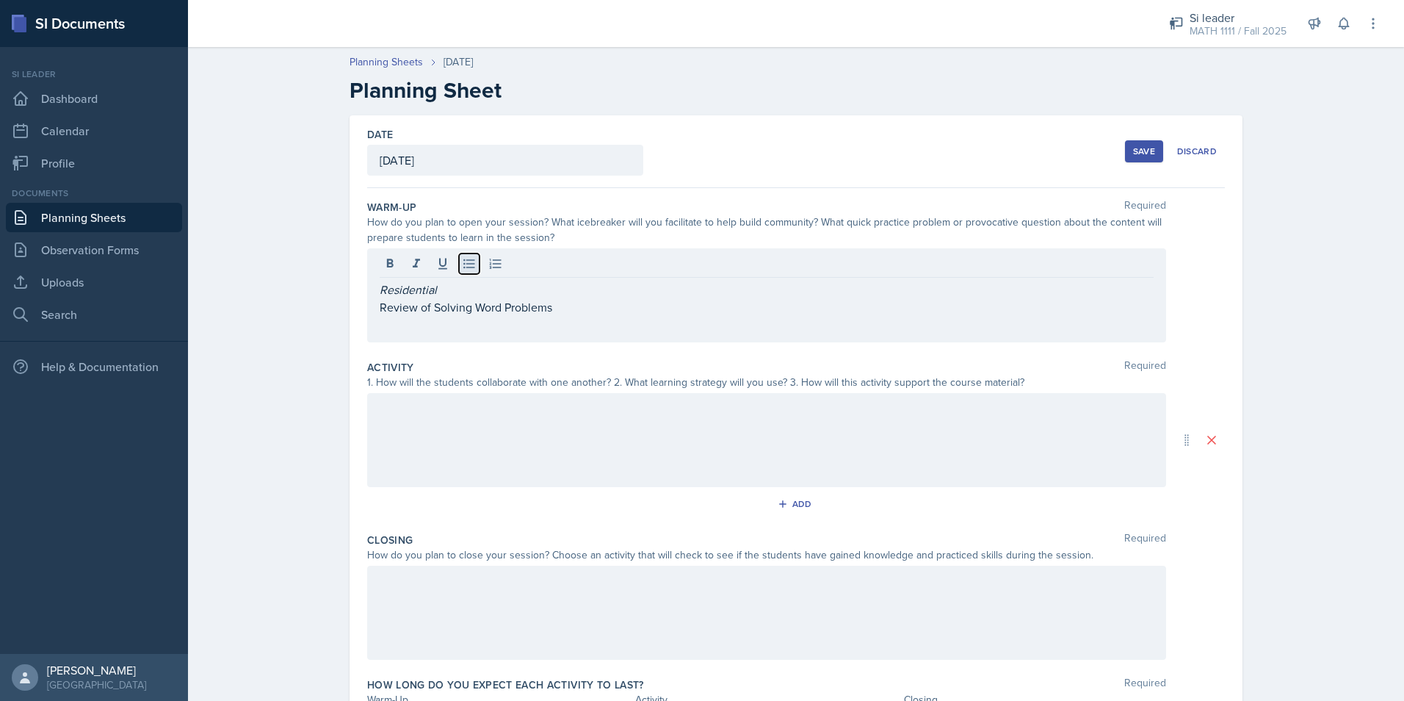
click at [464, 264] on icon at bounding box center [468, 264] width 11 height 10
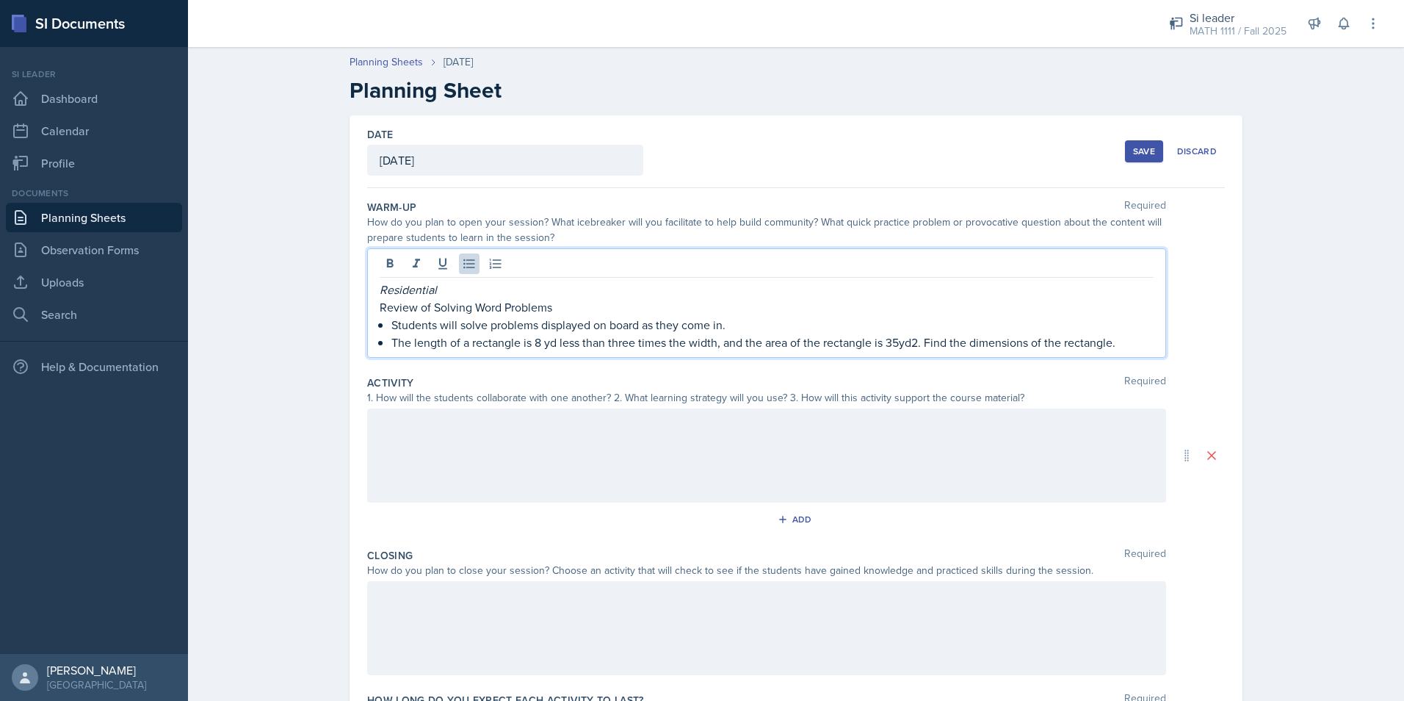
click at [1126, 347] on p "The length of a rectangle is 8 yd less than three times the width, and the area…" at bounding box center [772, 342] width 762 height 18
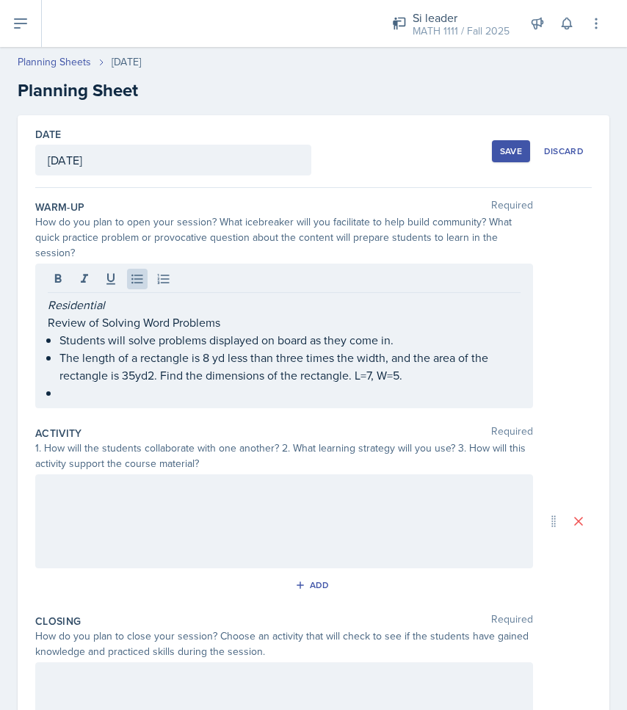
click at [216, 390] on p at bounding box center [289, 393] width 461 height 18
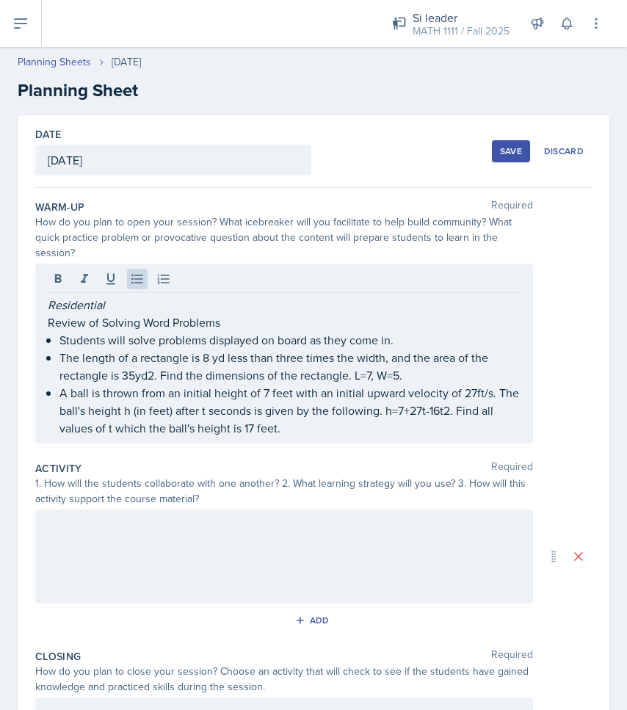
click at [369, 425] on p "A ball is thrown from an initial height of 7 feet with an initial upward veloci…" at bounding box center [289, 410] width 461 height 53
click at [384, 527] on div at bounding box center [284, 557] width 498 height 94
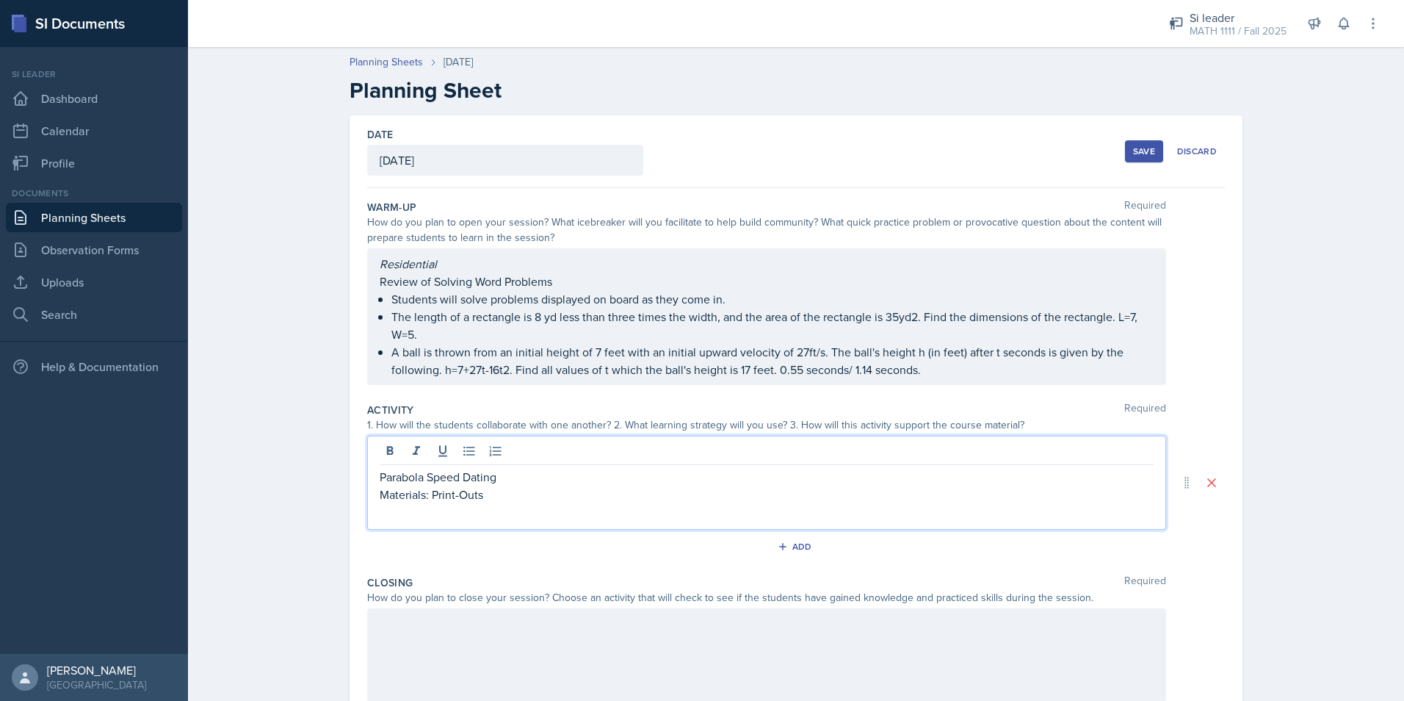
click at [478, 497] on p "Materials: Print-Outs" at bounding box center [767, 494] width 774 height 18
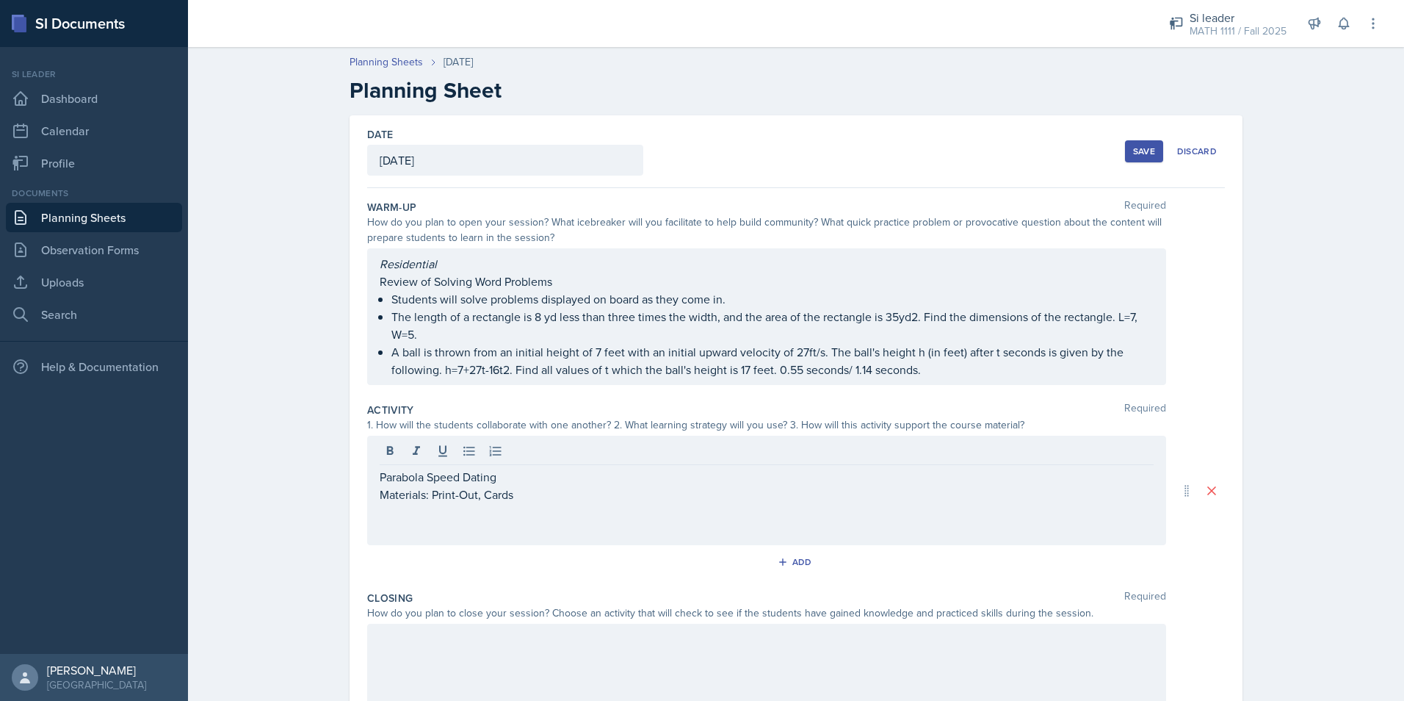
click at [452, 538] on div "Parabola Speed Dating Materials: Print-Out, Cards" at bounding box center [766, 490] width 799 height 109
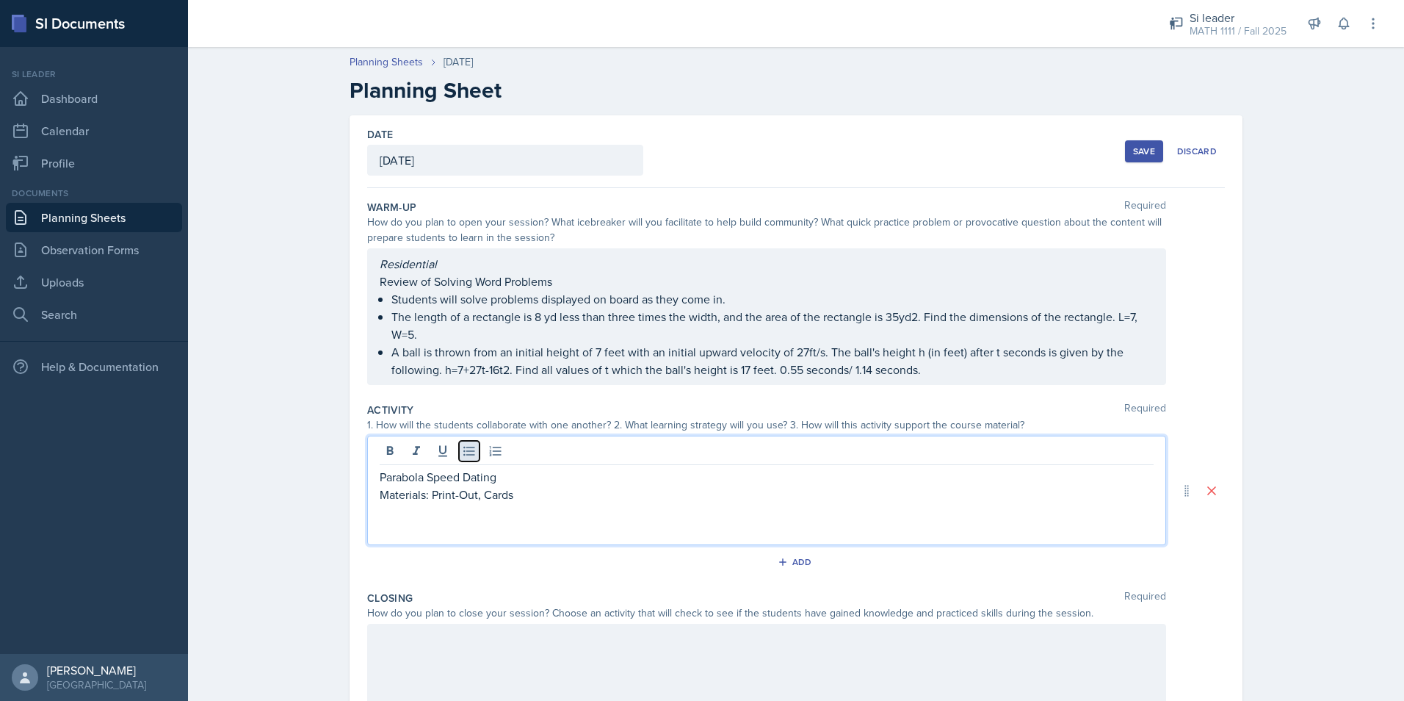
click at [462, 449] on icon at bounding box center [469, 451] width 15 height 15
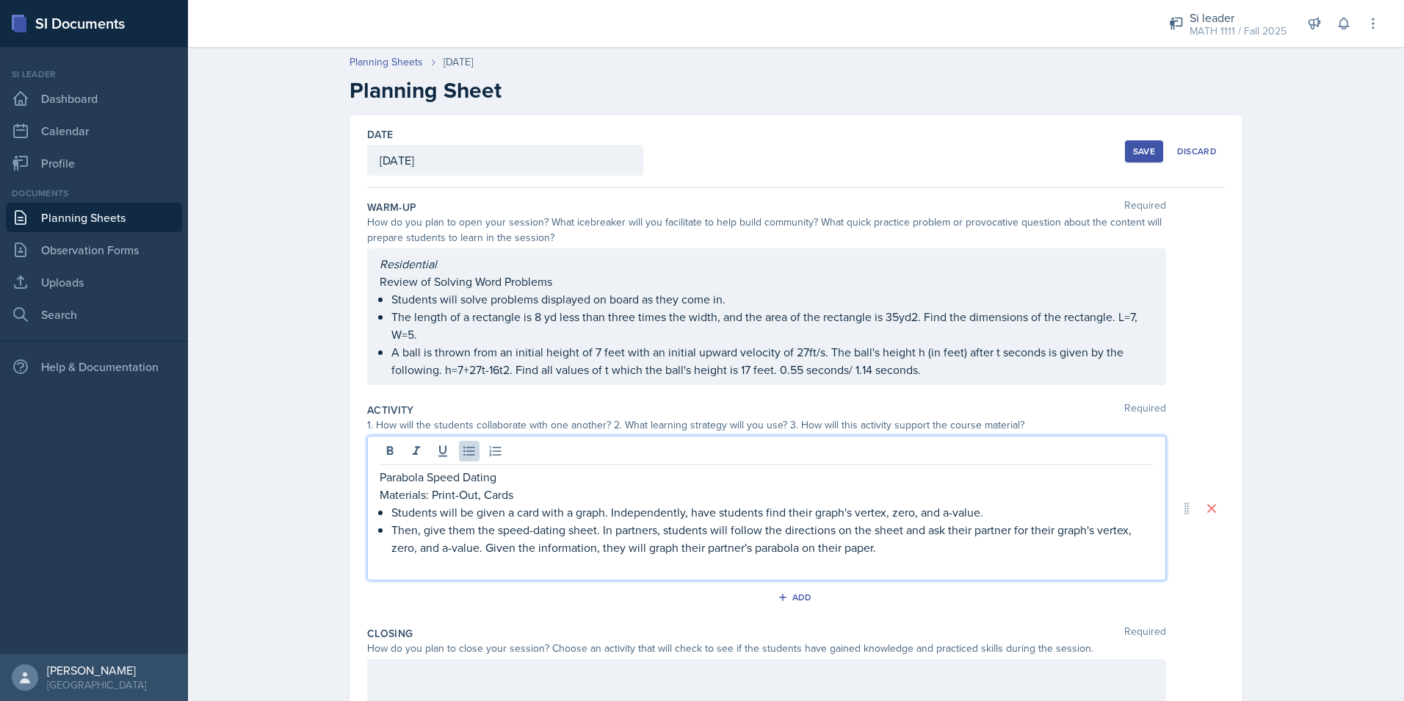
click at [814, 595] on div "Add" at bounding box center [796, 600] width 858 height 28
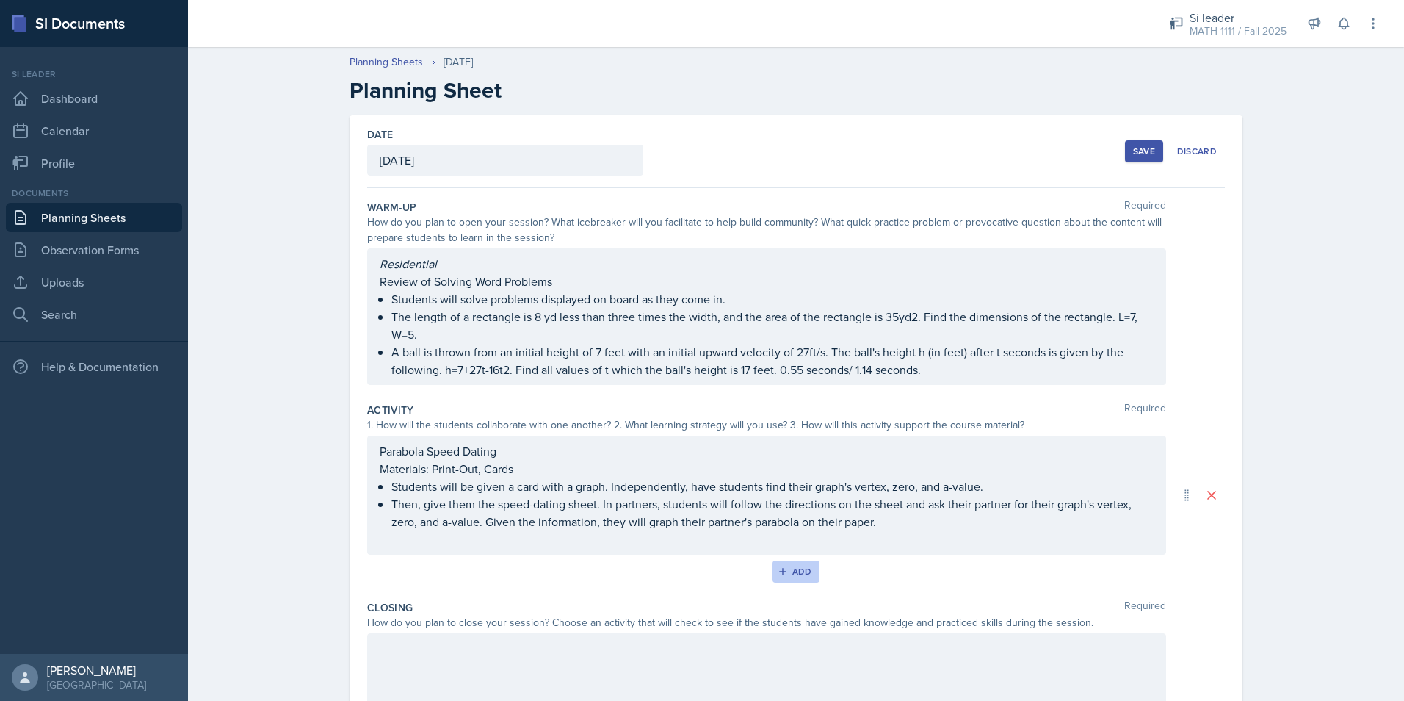
click at [793, 577] on button "Add" at bounding box center [797, 571] width 48 height 22
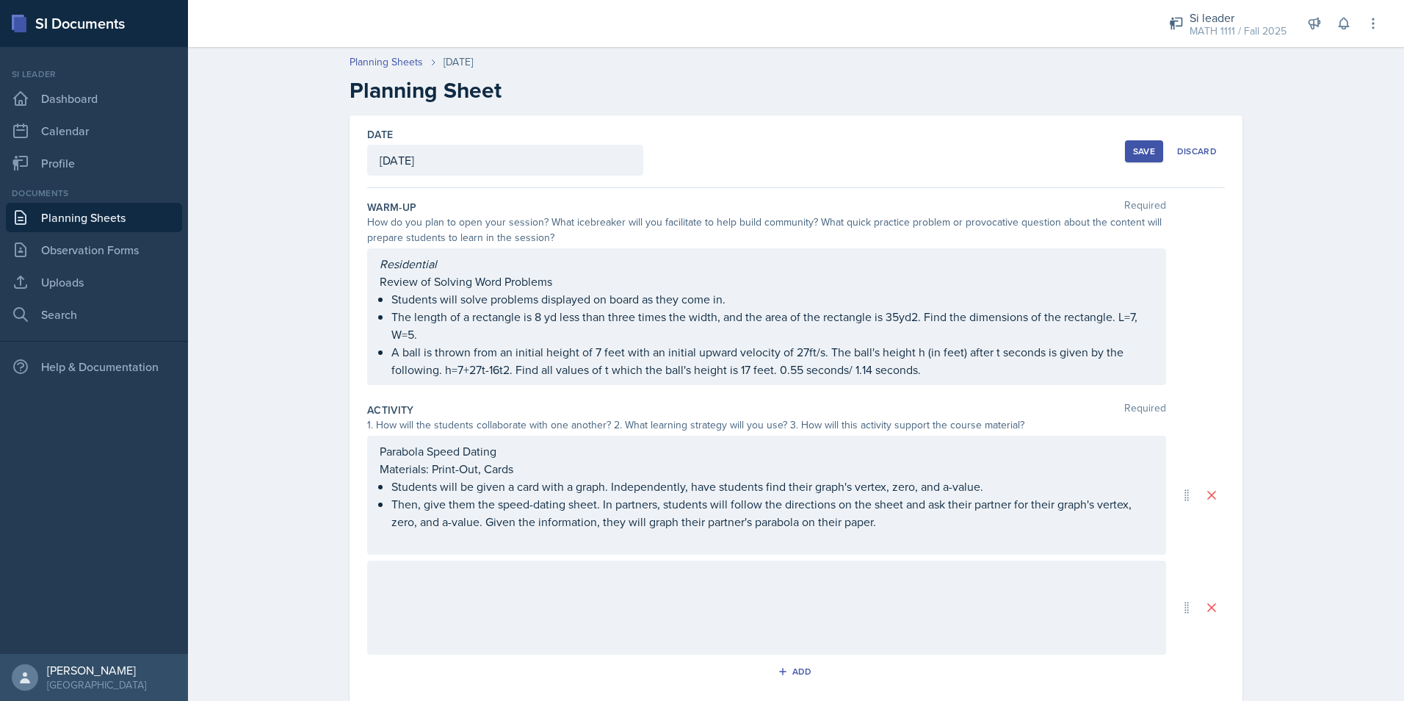
click at [705, 583] on div at bounding box center [766, 607] width 799 height 94
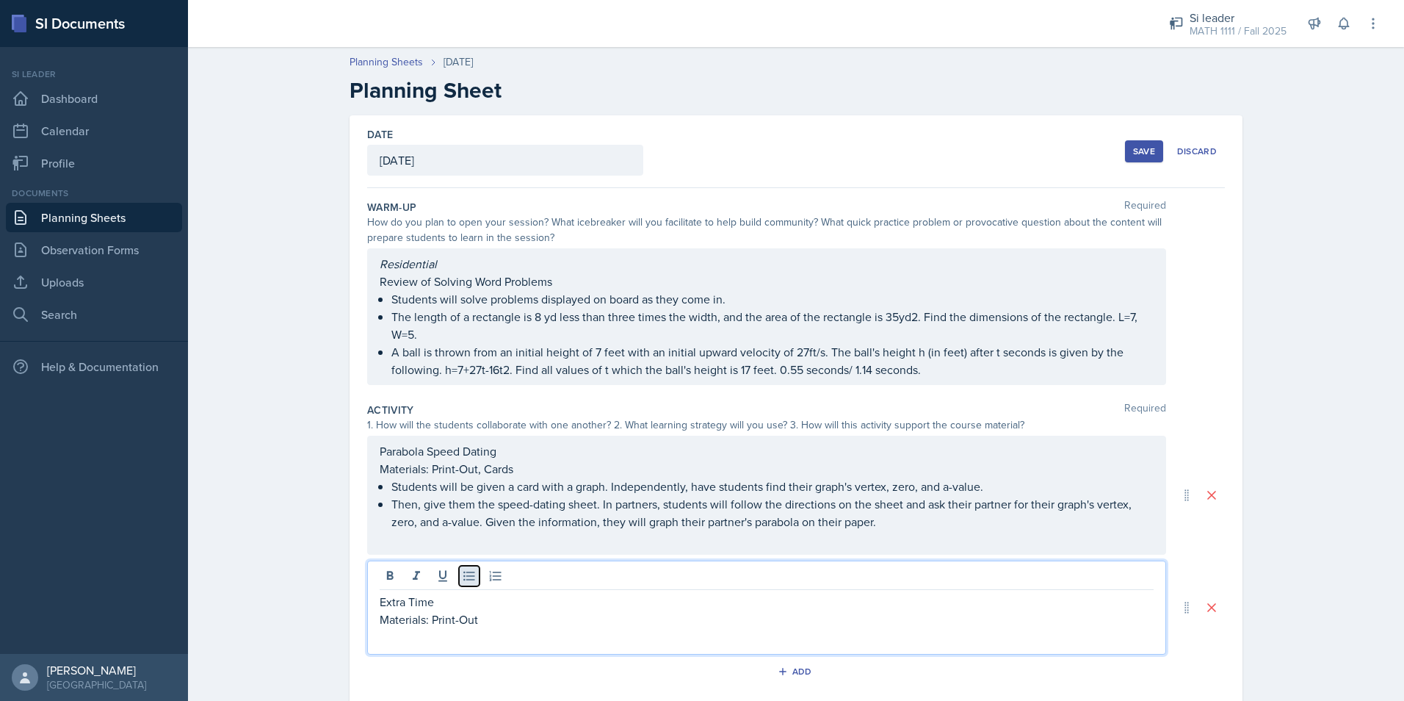
click at [469, 574] on icon at bounding box center [469, 575] width 15 height 15
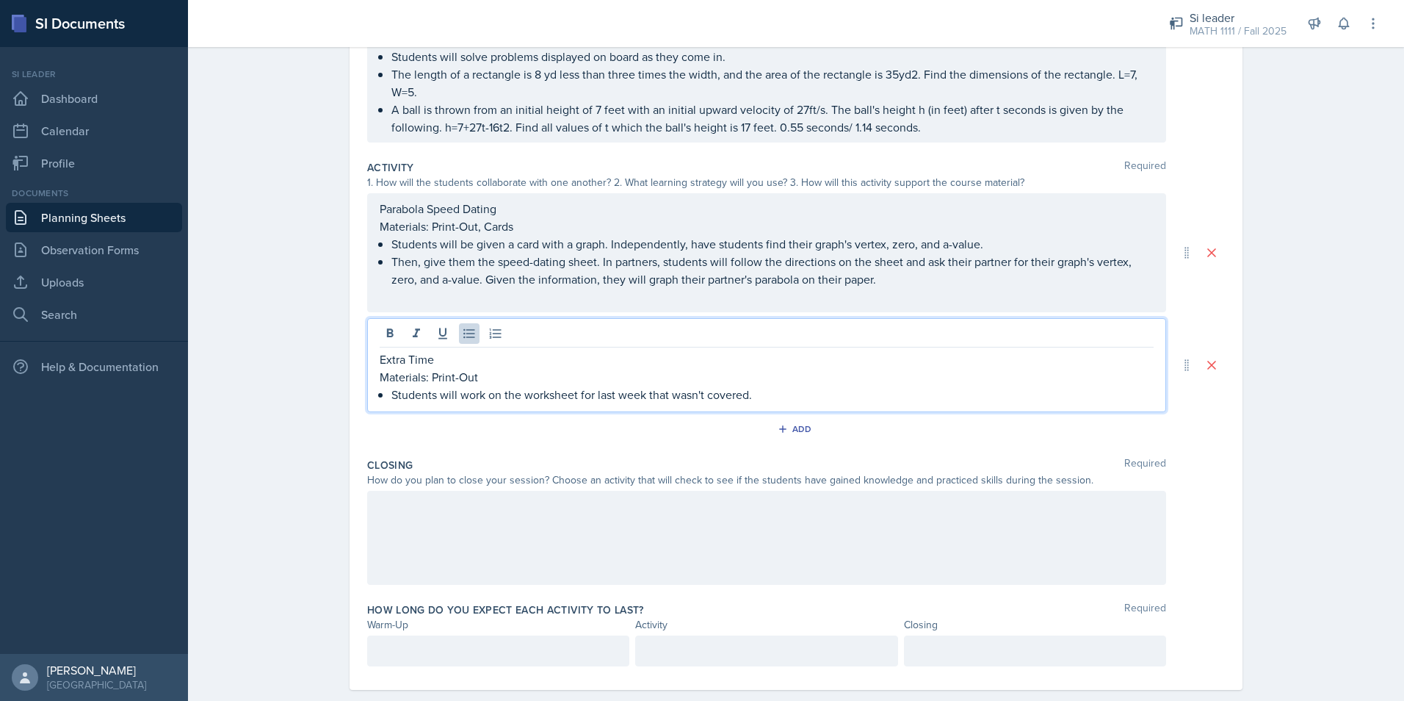
scroll to position [267, 0]
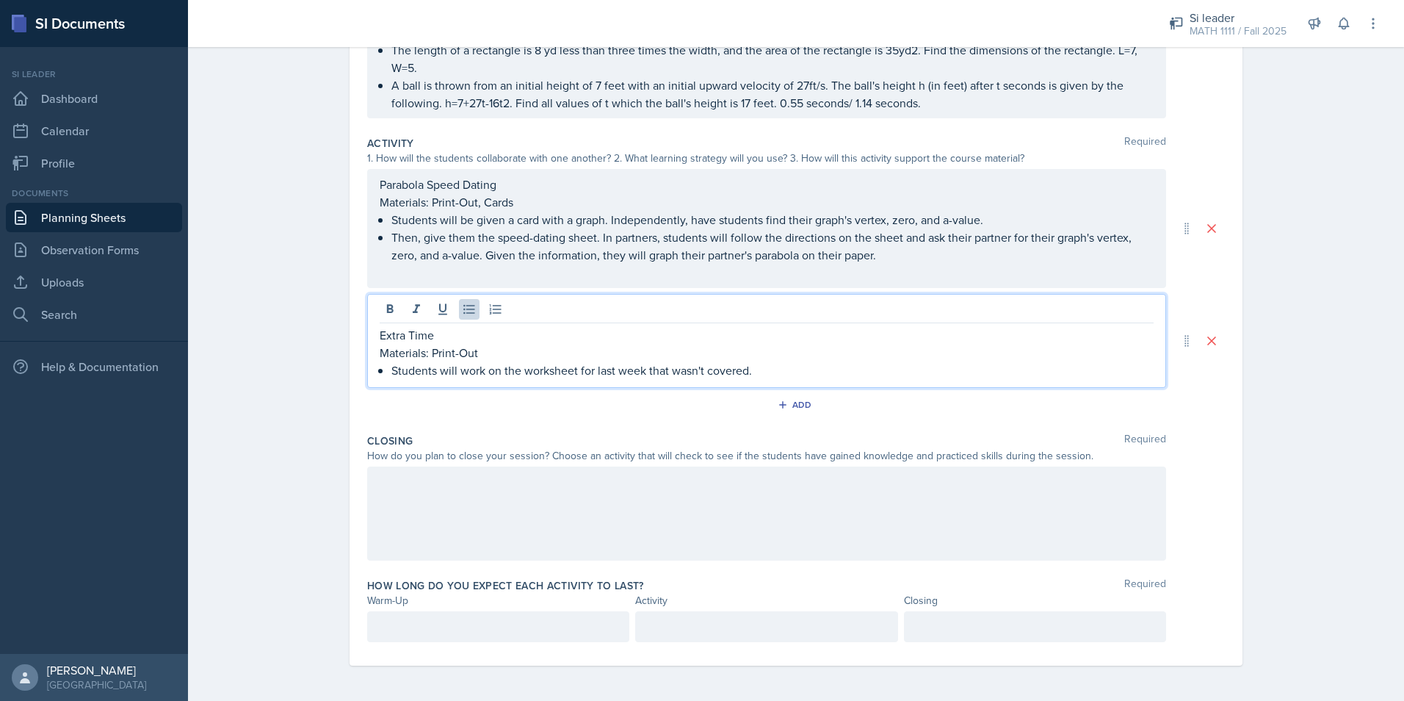
click at [418, 546] on div at bounding box center [766, 513] width 799 height 94
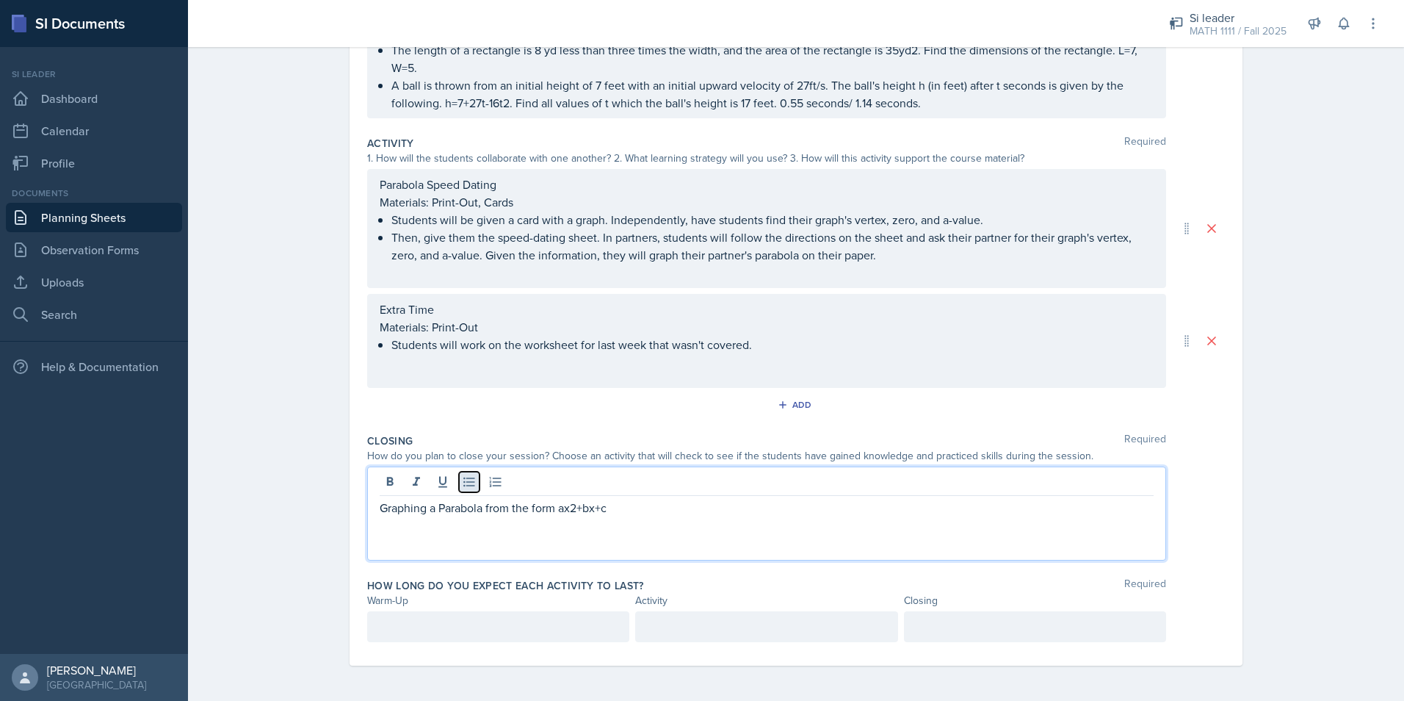
click at [462, 488] on icon at bounding box center [469, 481] width 15 height 15
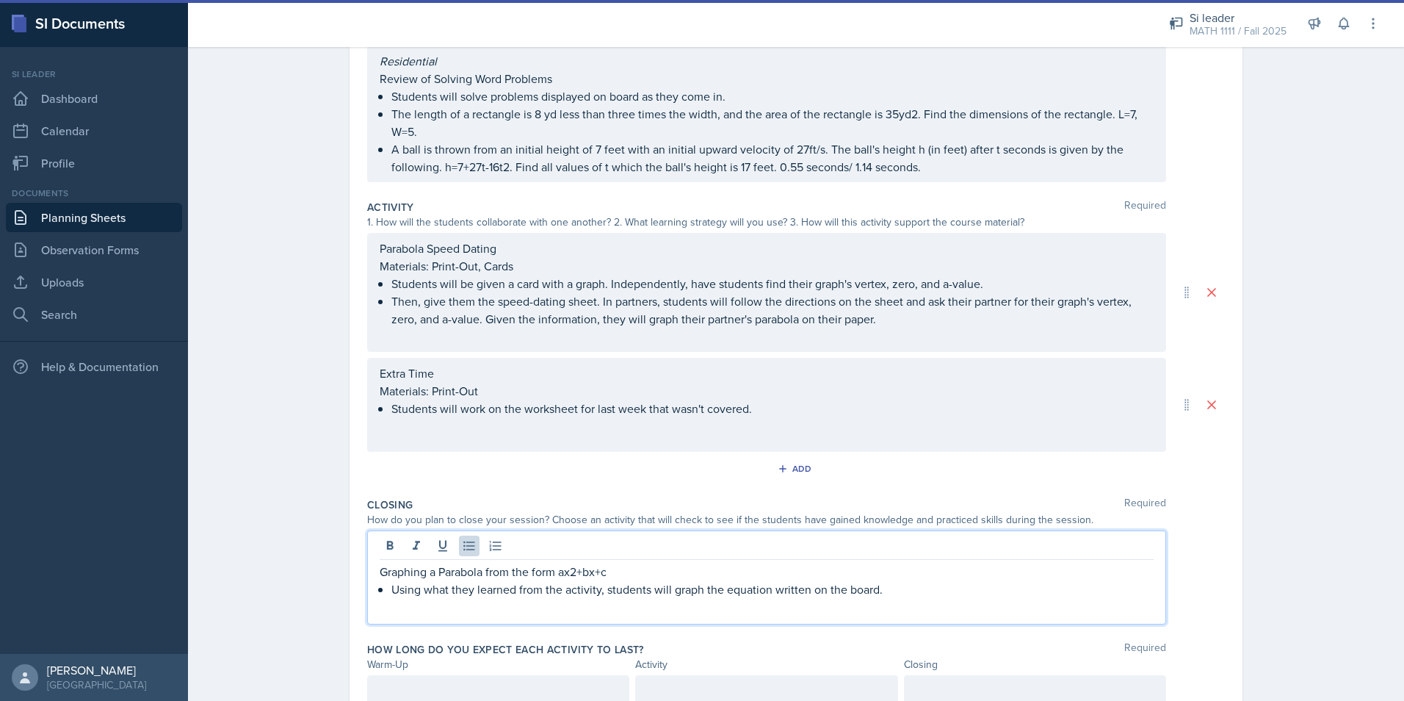
scroll to position [120, 0]
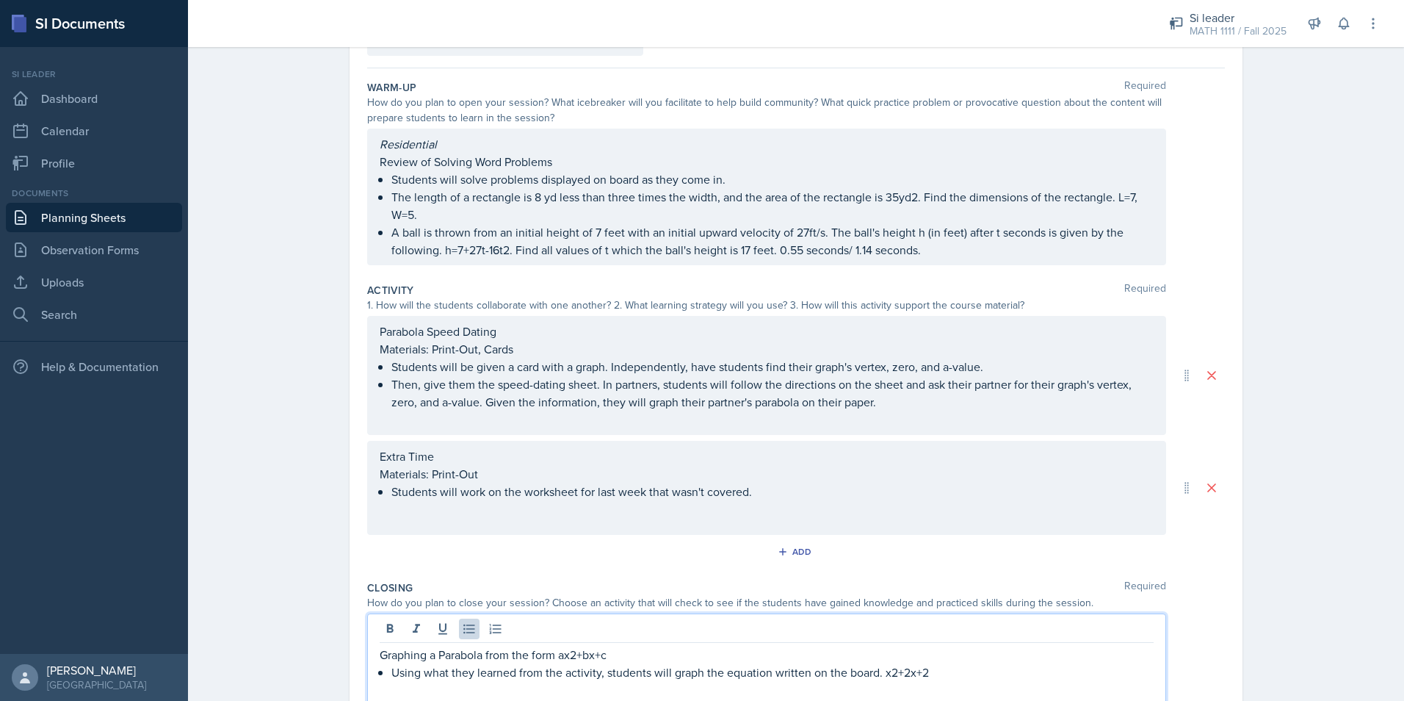
click at [1271, 600] on div "Planning Sheets [DATE] Planning Sheet Date [DATE] [DATE] 28 29 30 1 2 3 4 5 6 7…" at bounding box center [796, 384] width 1216 height 928
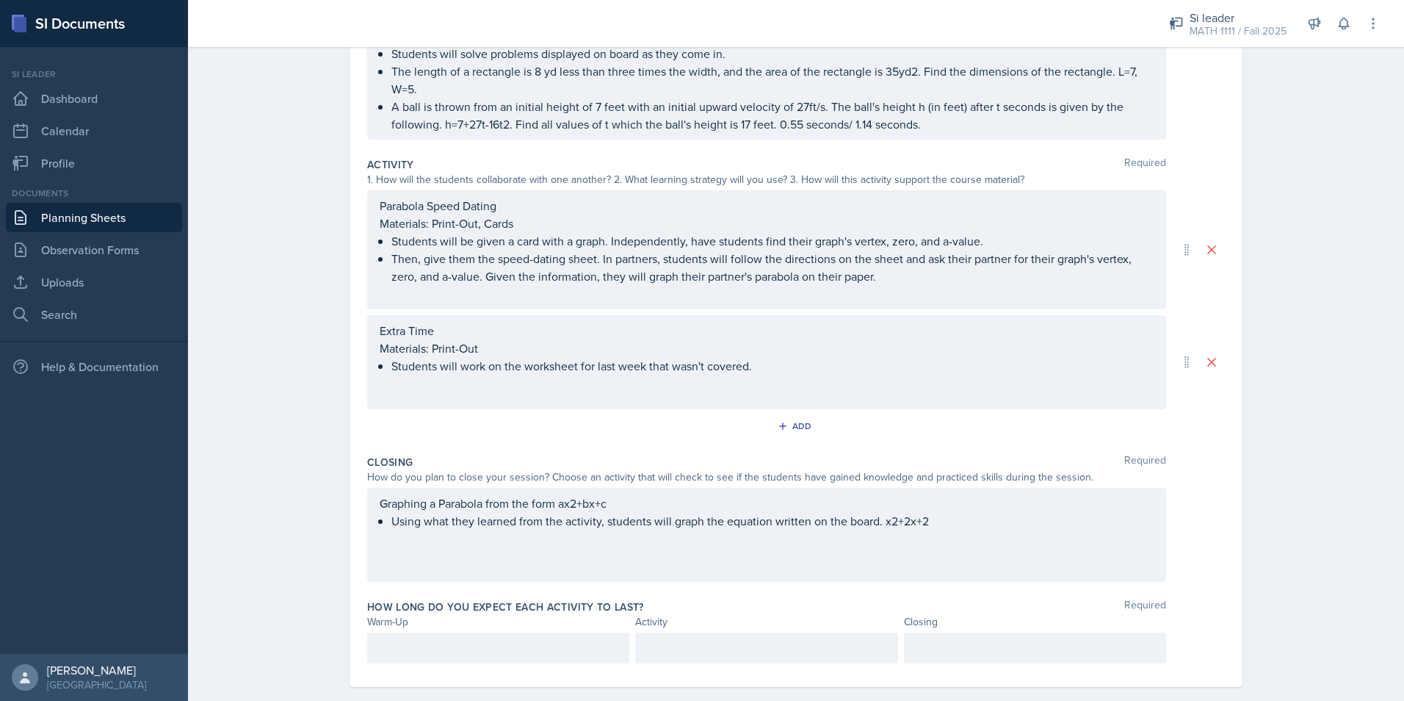
scroll to position [267, 0]
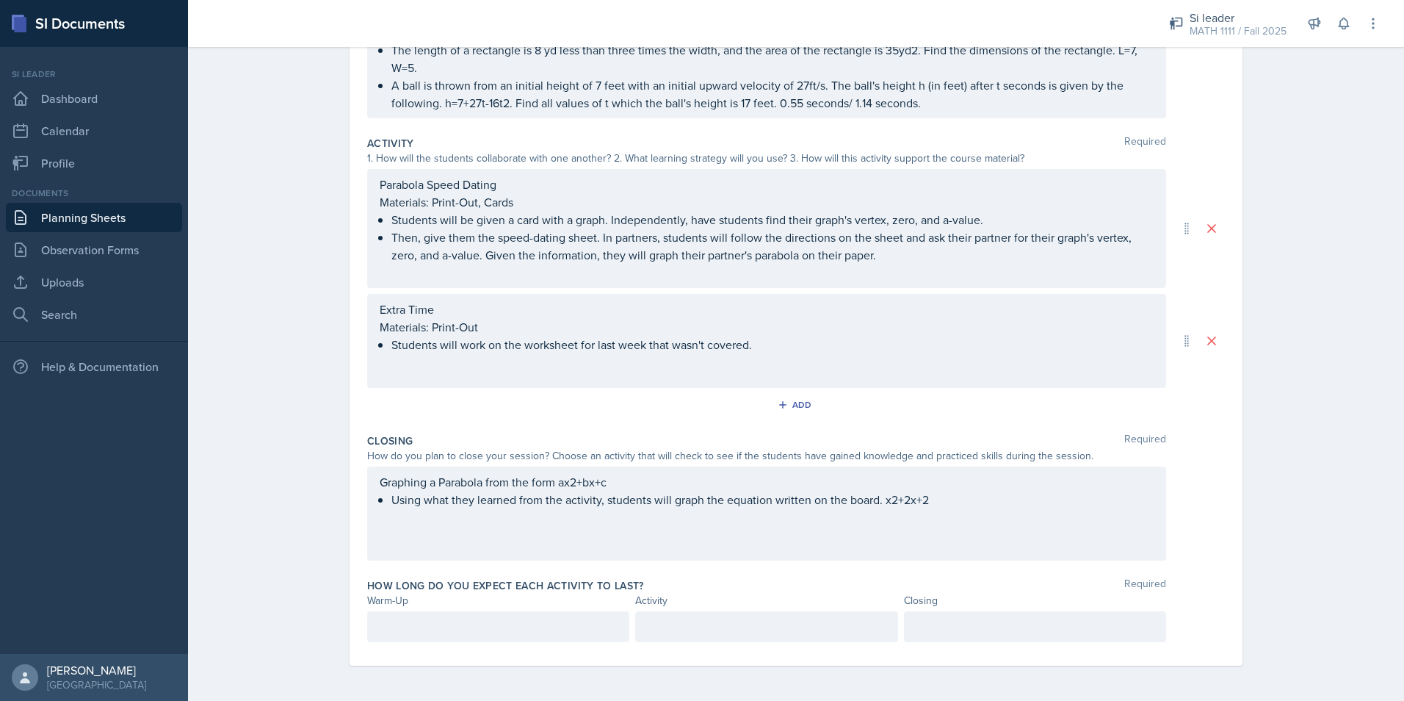
click at [413, 635] on div at bounding box center [498, 626] width 262 height 31
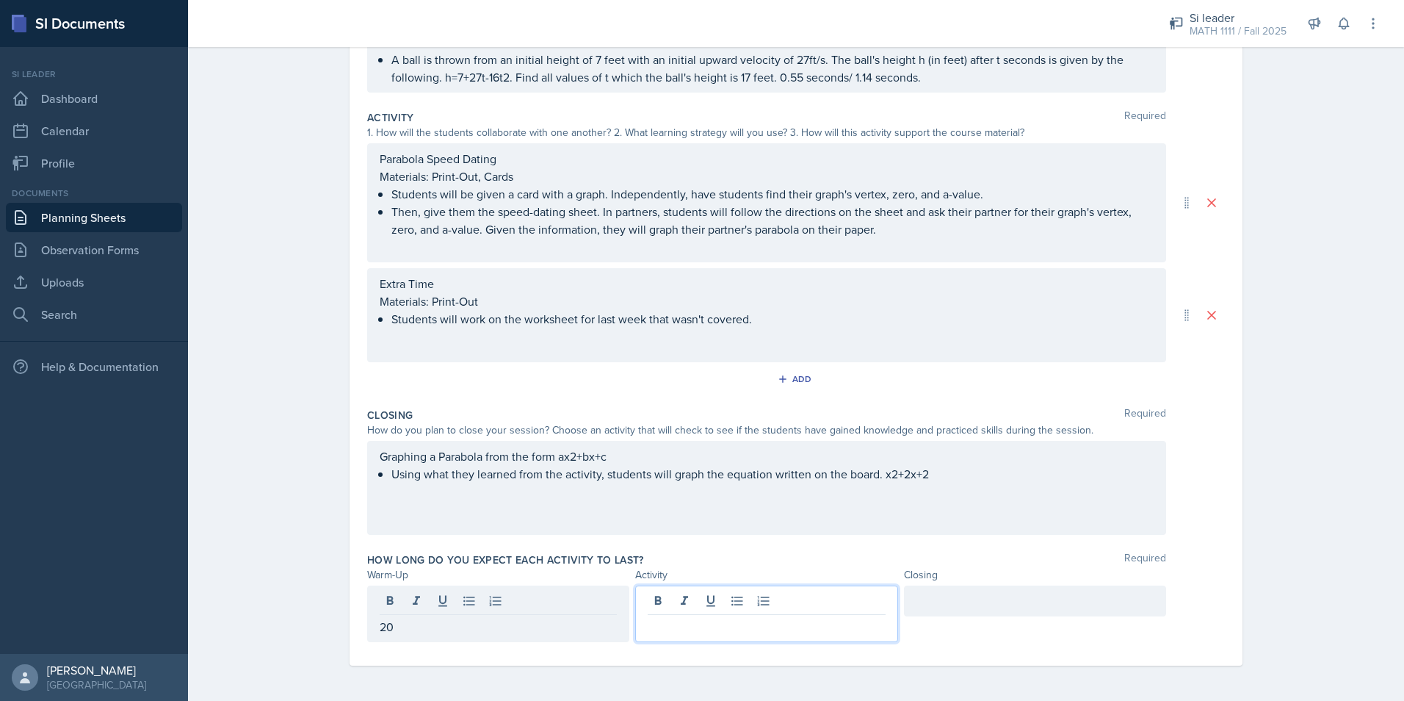
click at [799, 605] on div at bounding box center [766, 613] width 262 height 57
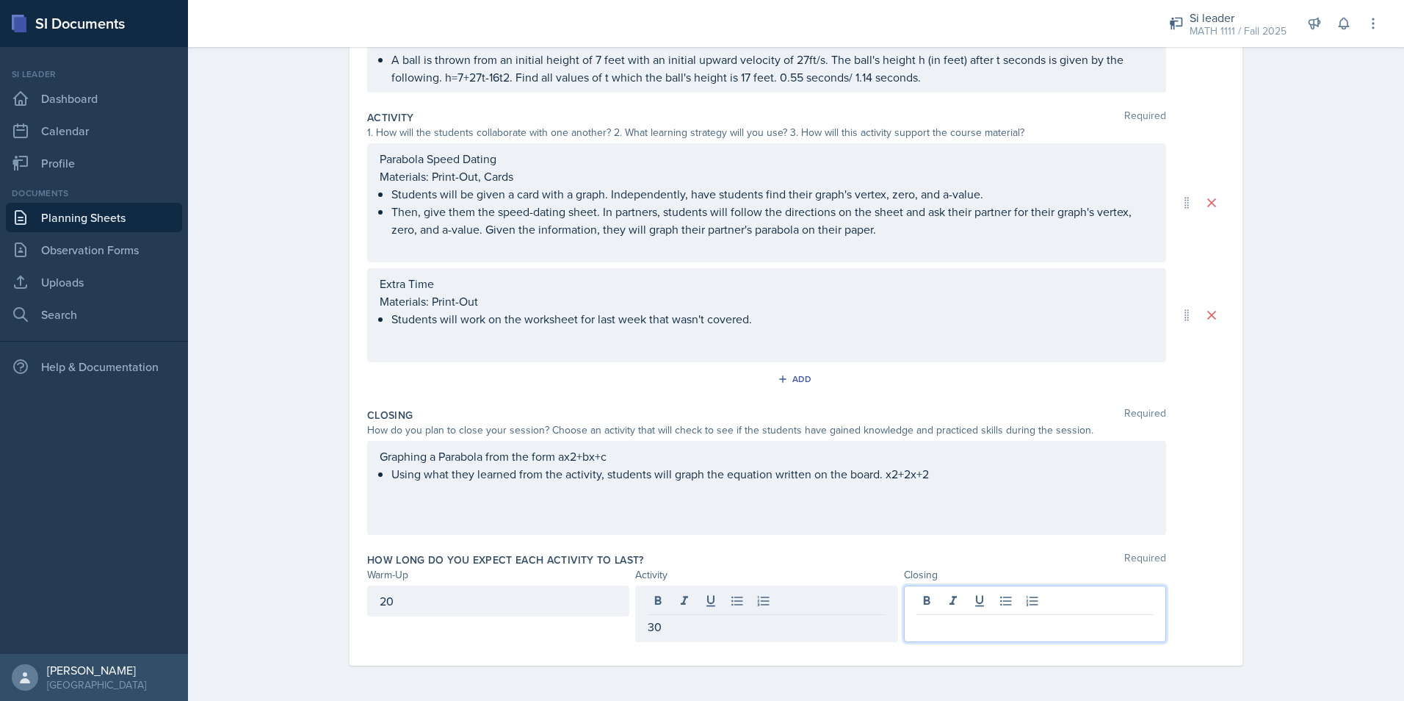
click at [944, 602] on div at bounding box center [1035, 613] width 262 height 57
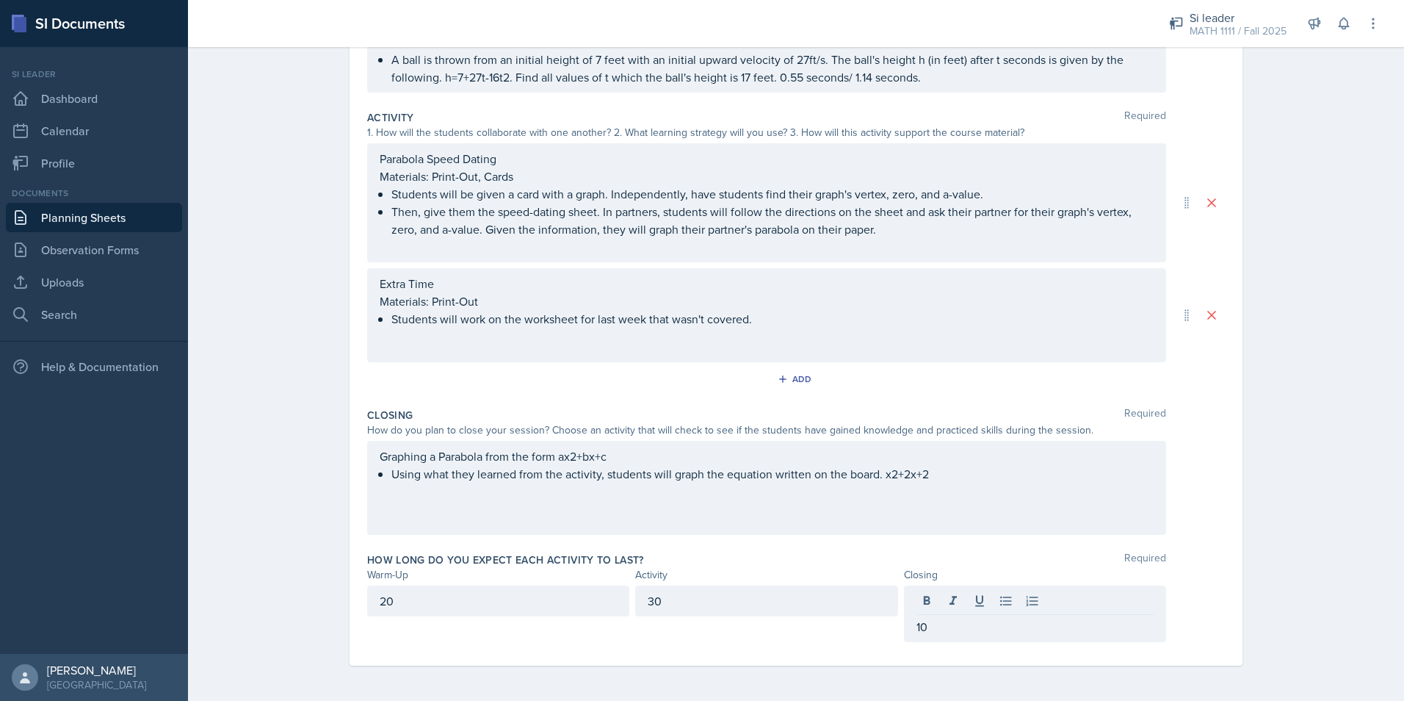
click at [1188, 581] on div "Warm-Up Activity Closing" at bounding box center [796, 574] width 858 height 15
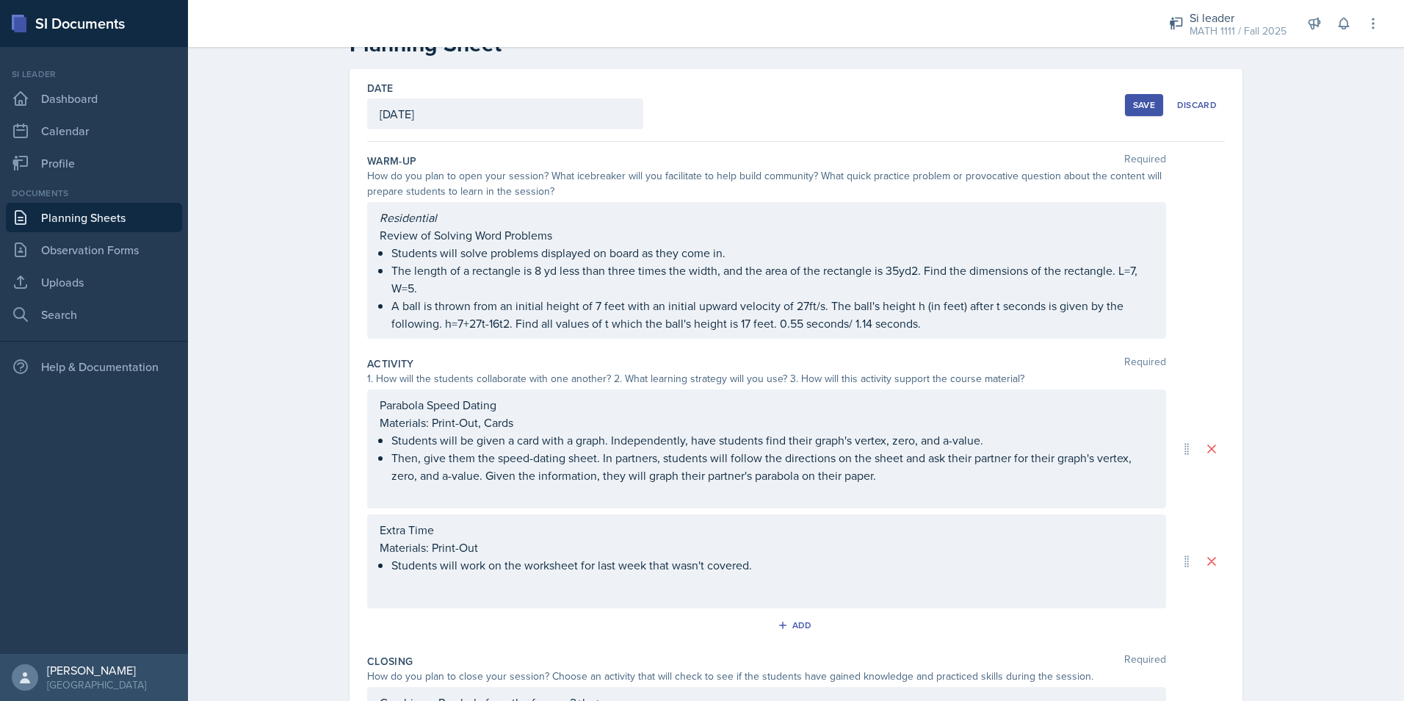
scroll to position [0, 0]
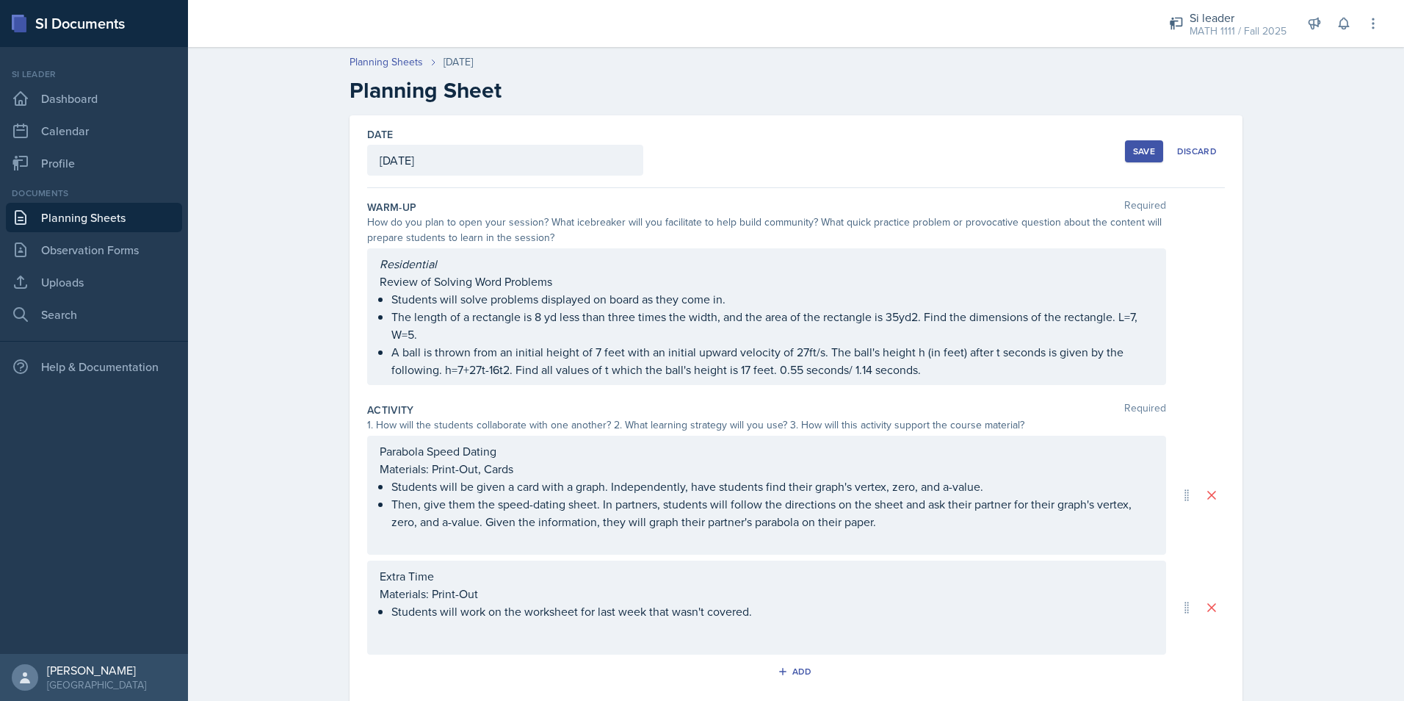
click at [1144, 158] on button "Save" at bounding box center [1144, 151] width 38 height 22
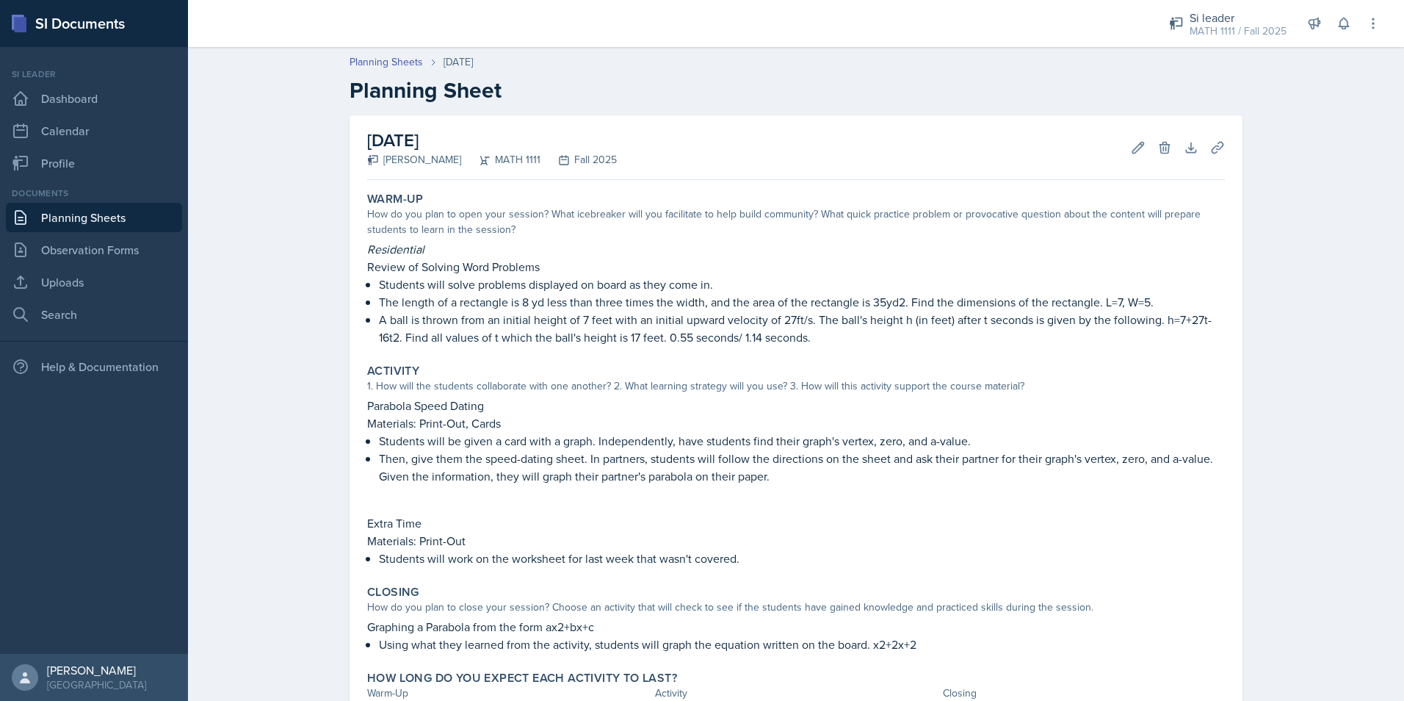
click at [120, 267] on div "Documents Planning Sheets Observation Forms Uploads Search" at bounding box center [94, 258] width 176 height 142
click at [115, 288] on link "Uploads" at bounding box center [94, 281] width 176 height 29
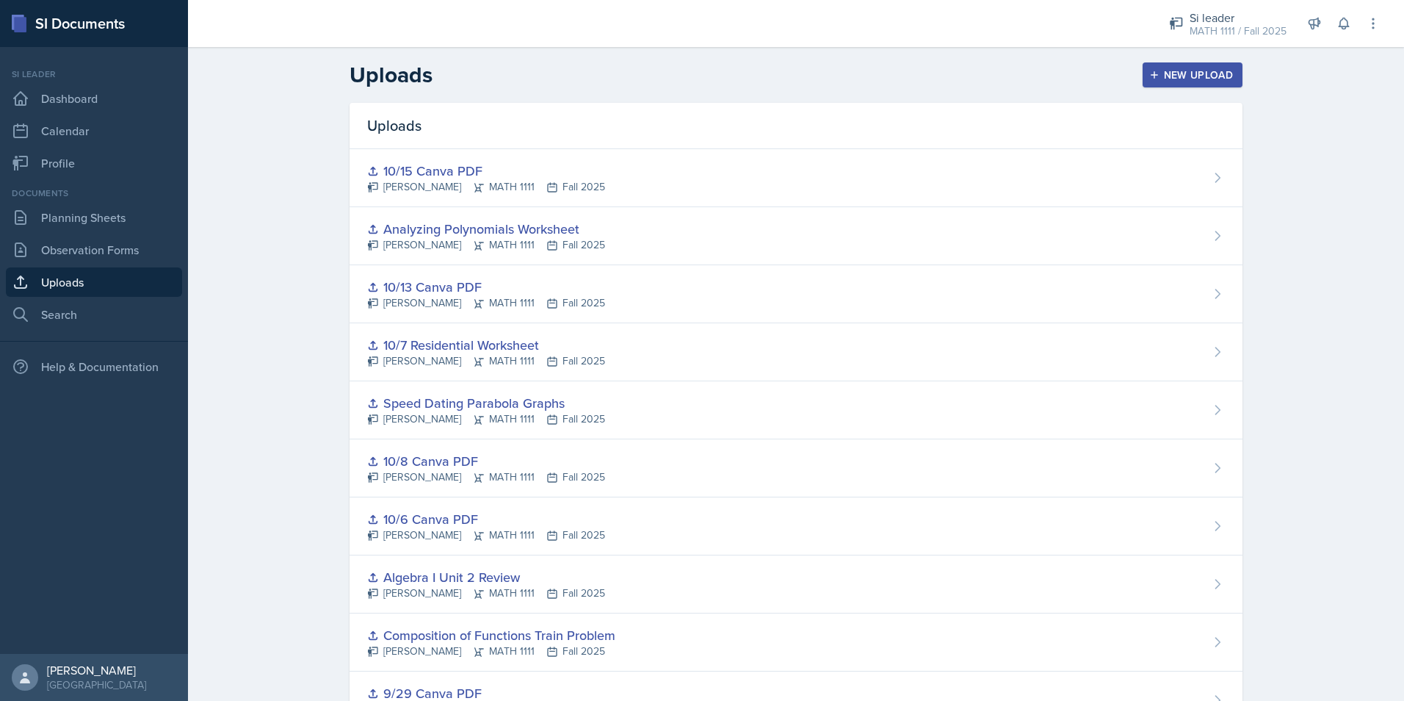
click at [1186, 80] on div "New Upload" at bounding box center [1193, 75] width 82 height 12
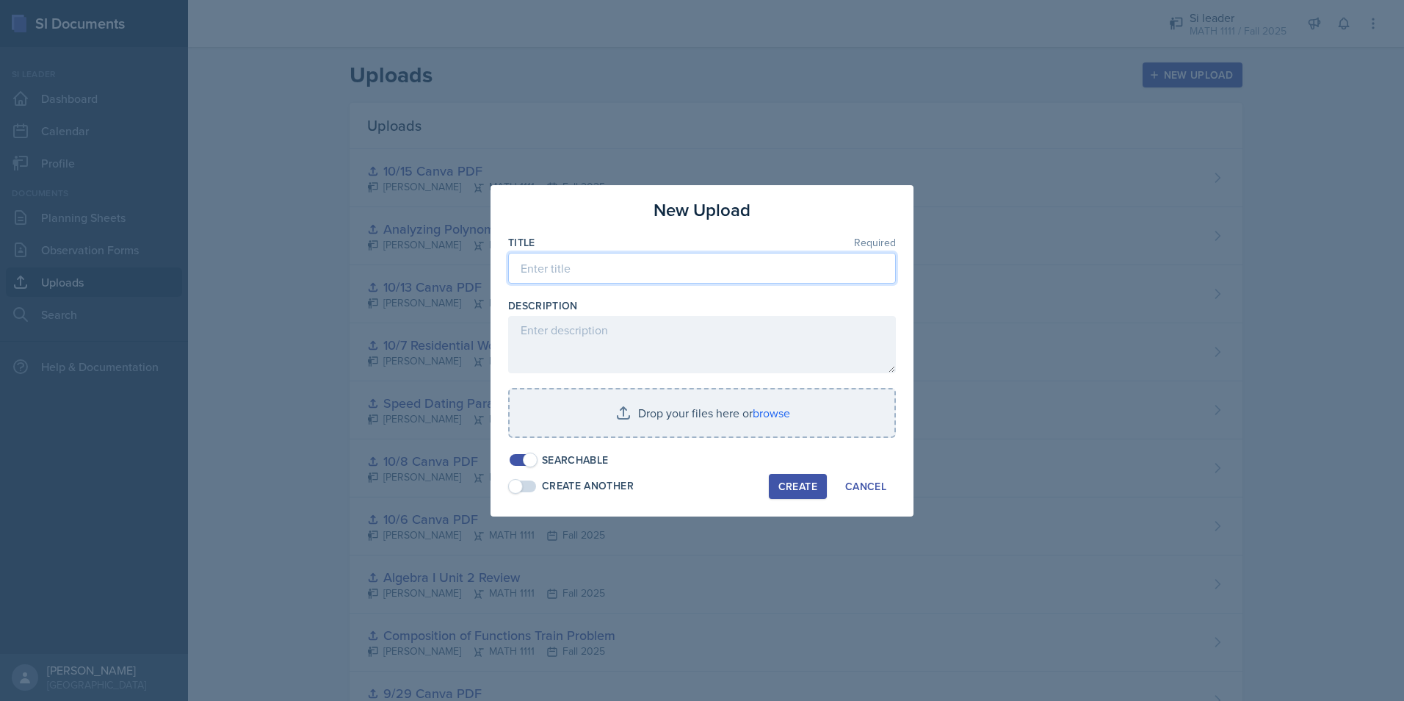
click at [589, 270] on input at bounding box center [702, 268] width 388 height 31
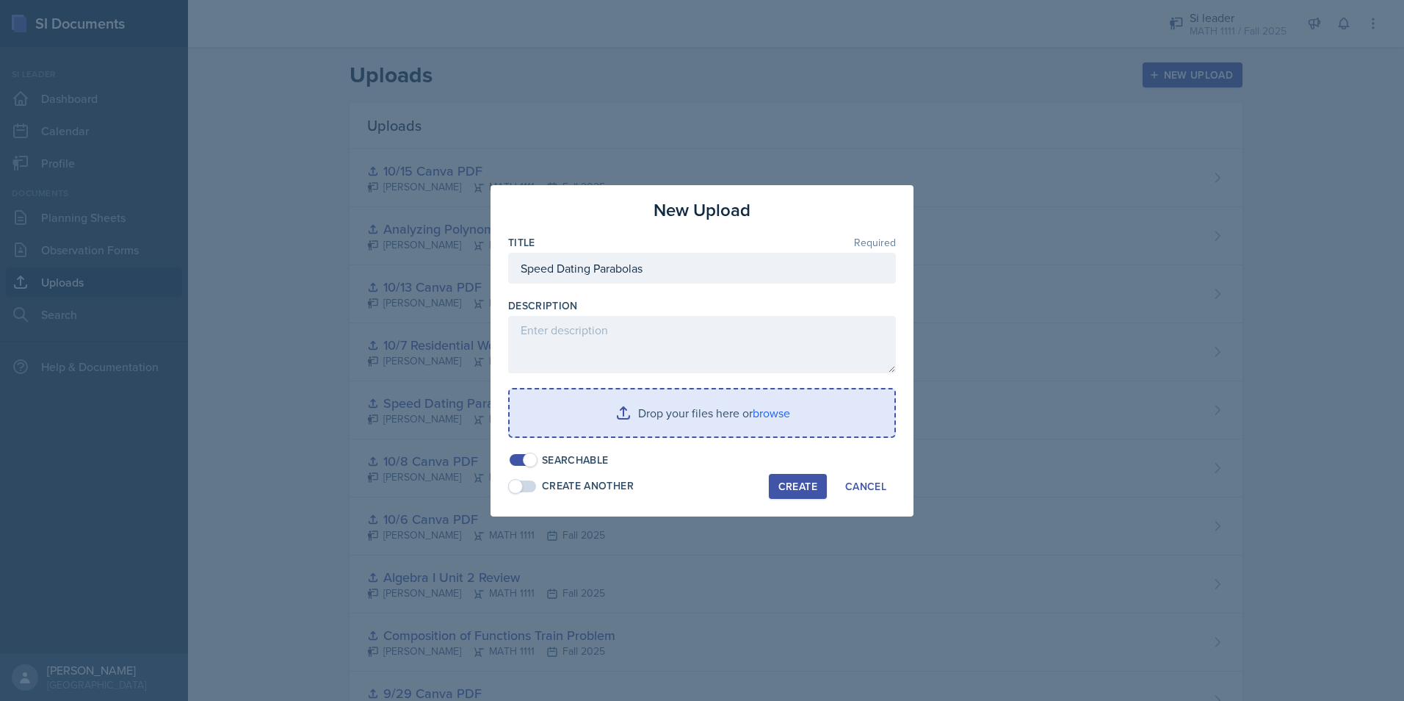
click at [703, 411] on input "file" at bounding box center [702, 412] width 385 height 47
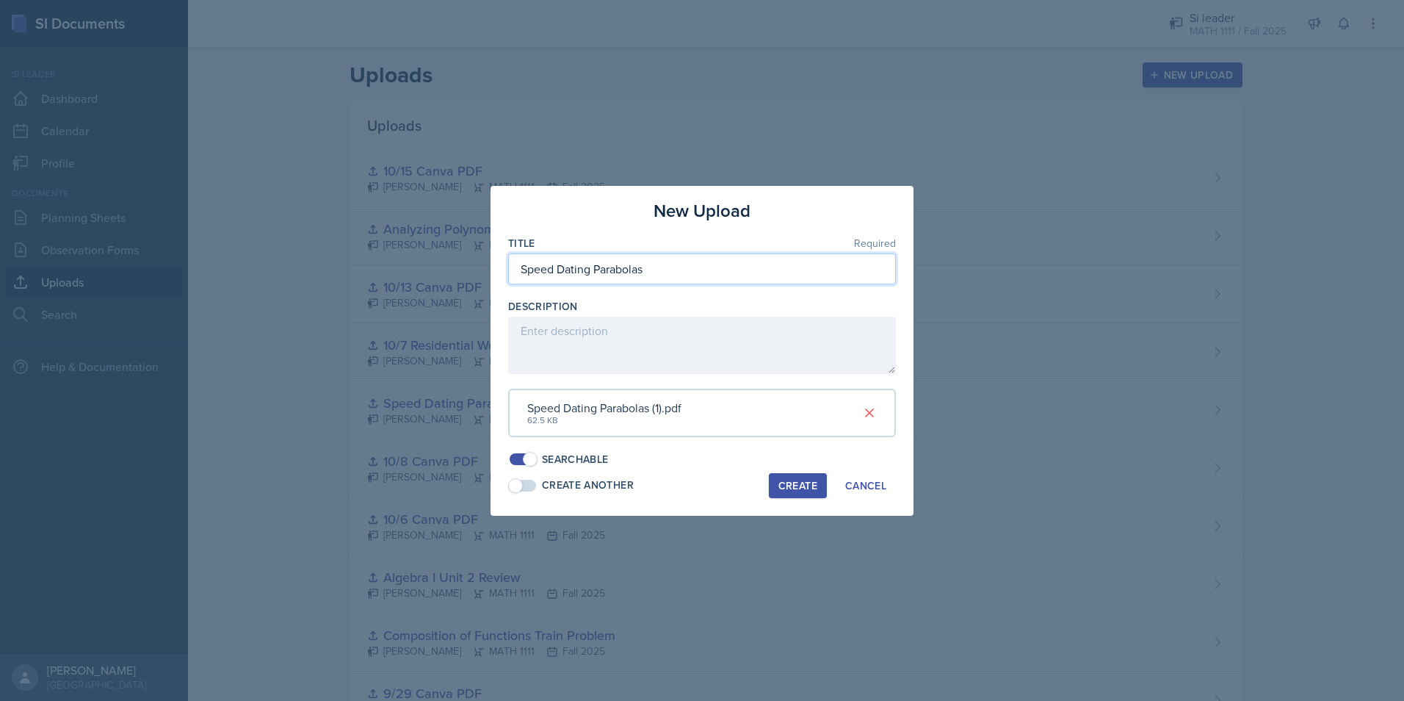
click at [668, 275] on input "Speed Dating Parabolas" at bounding box center [702, 268] width 388 height 31
type input "Speed Dating Parabolas Worksheet"
click at [806, 483] on div "Create" at bounding box center [797, 486] width 39 height 12
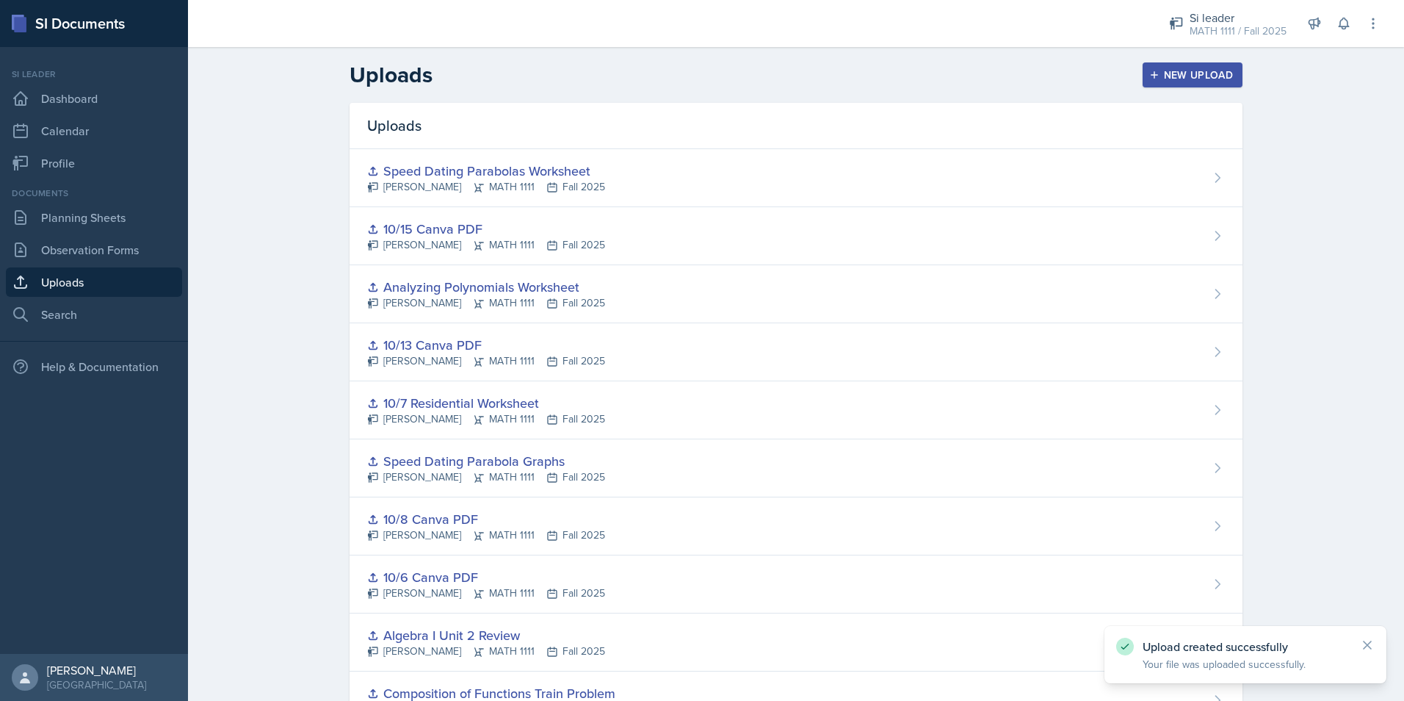
click at [1187, 88] on header "Uploads New Upload" at bounding box center [796, 75] width 1216 height 56
click at [1187, 83] on button "New Upload" at bounding box center [1193, 74] width 101 height 25
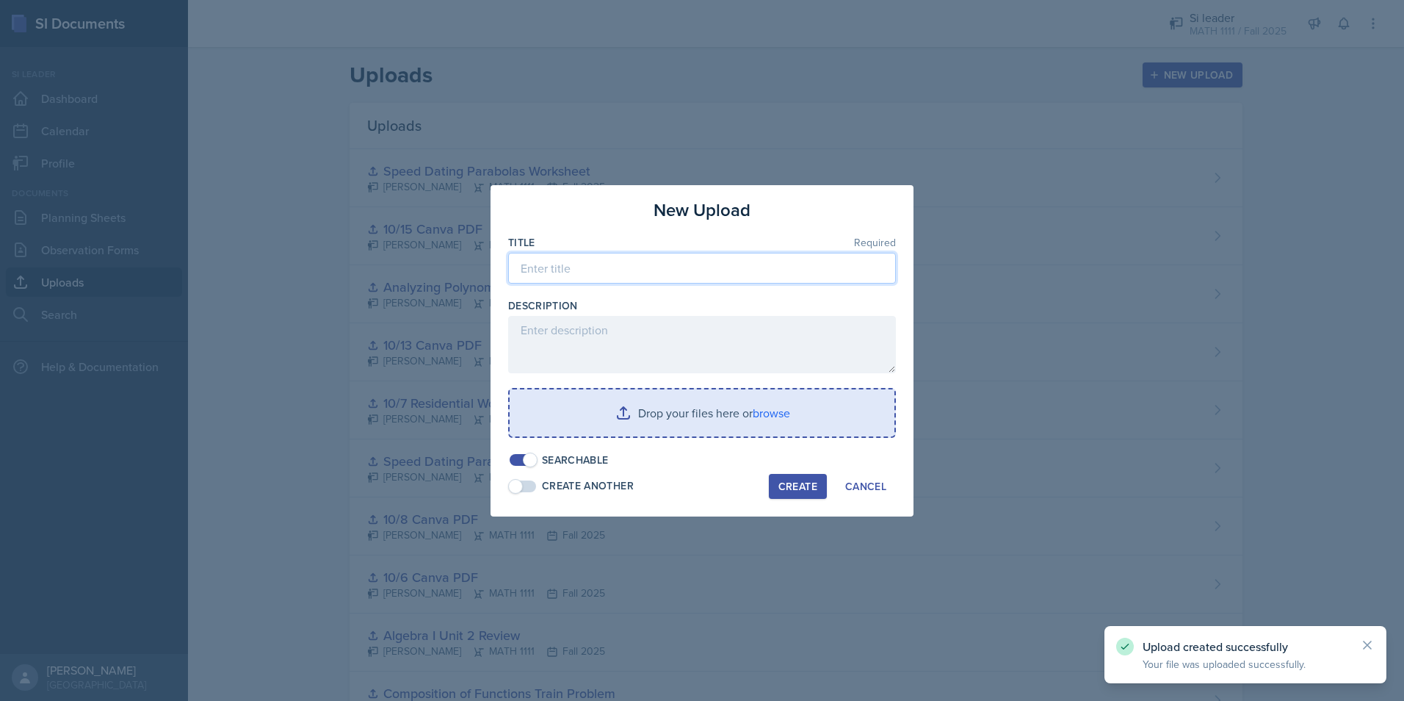
click at [743, 270] on input at bounding box center [702, 268] width 388 height 31
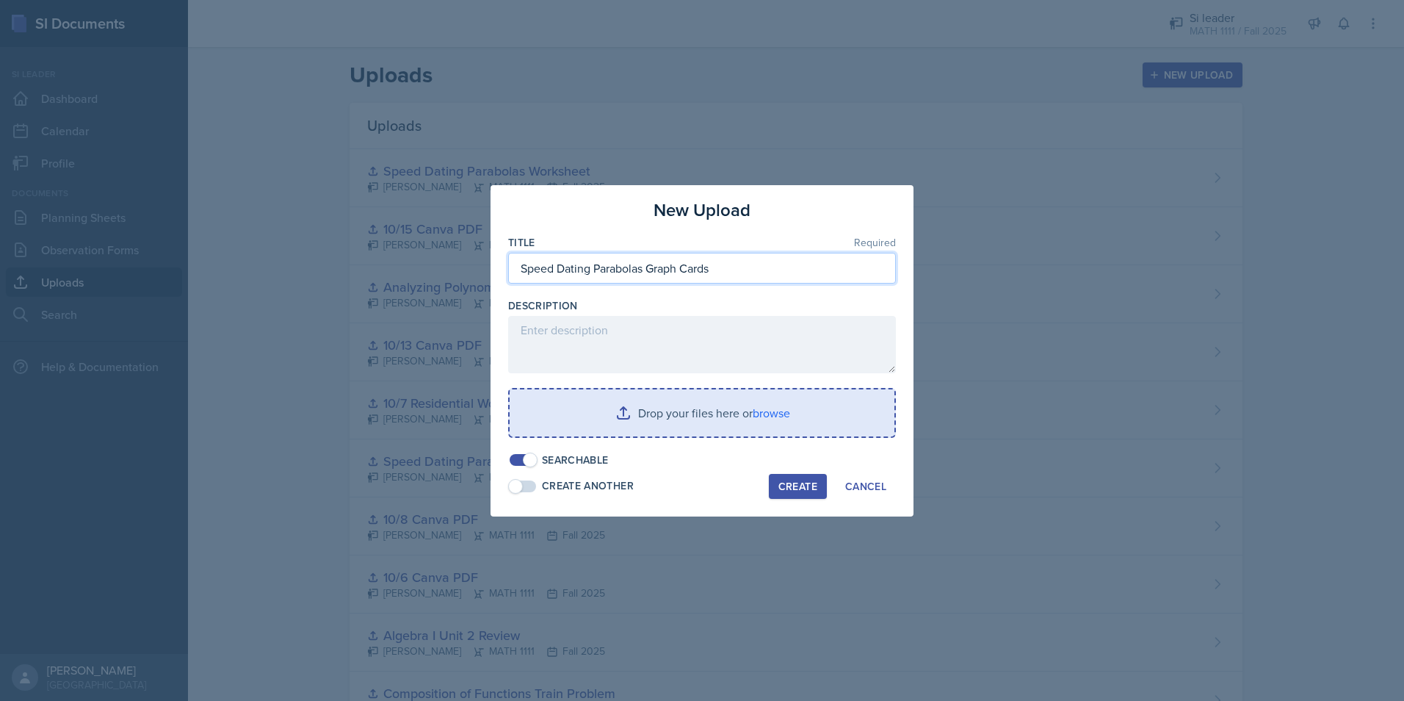
type input "Speed Dating Parabolas Graph Cards"
click at [728, 413] on input "file" at bounding box center [702, 412] width 385 height 47
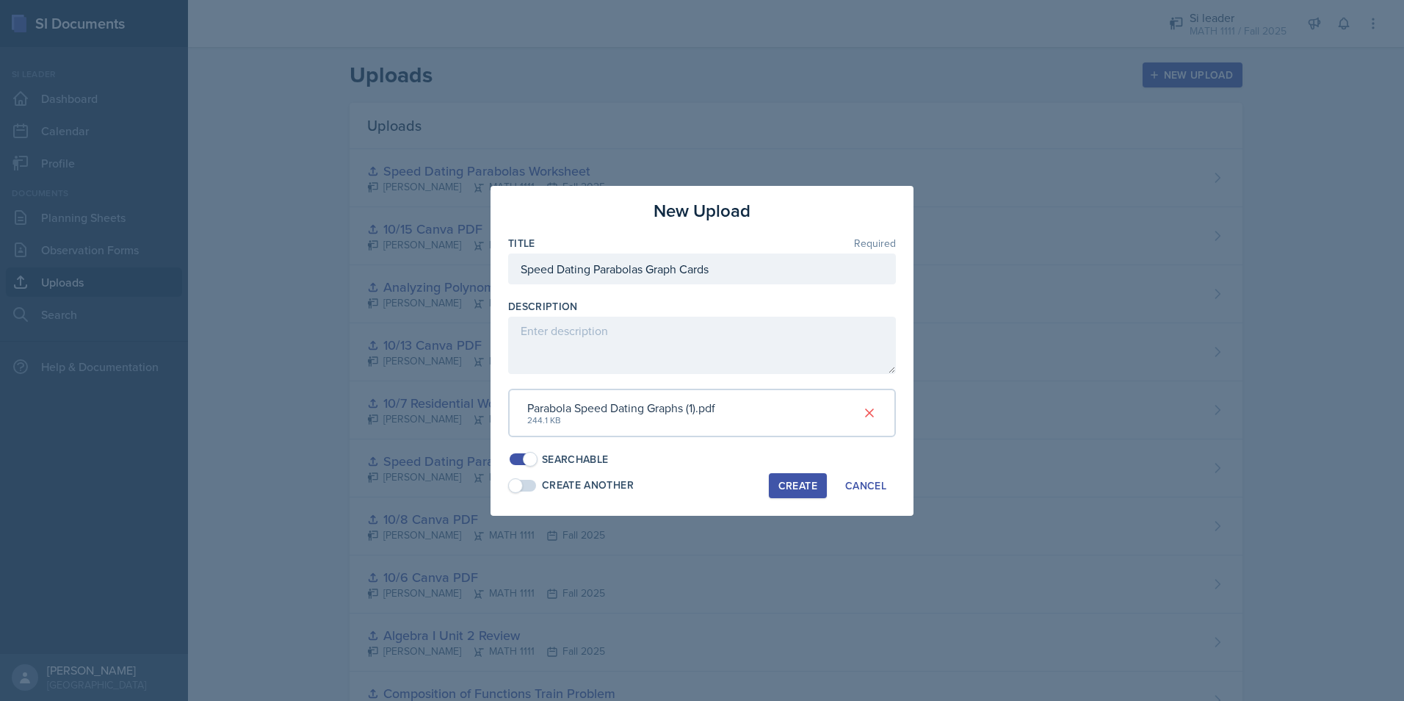
click at [793, 485] on div "Create" at bounding box center [797, 486] width 39 height 12
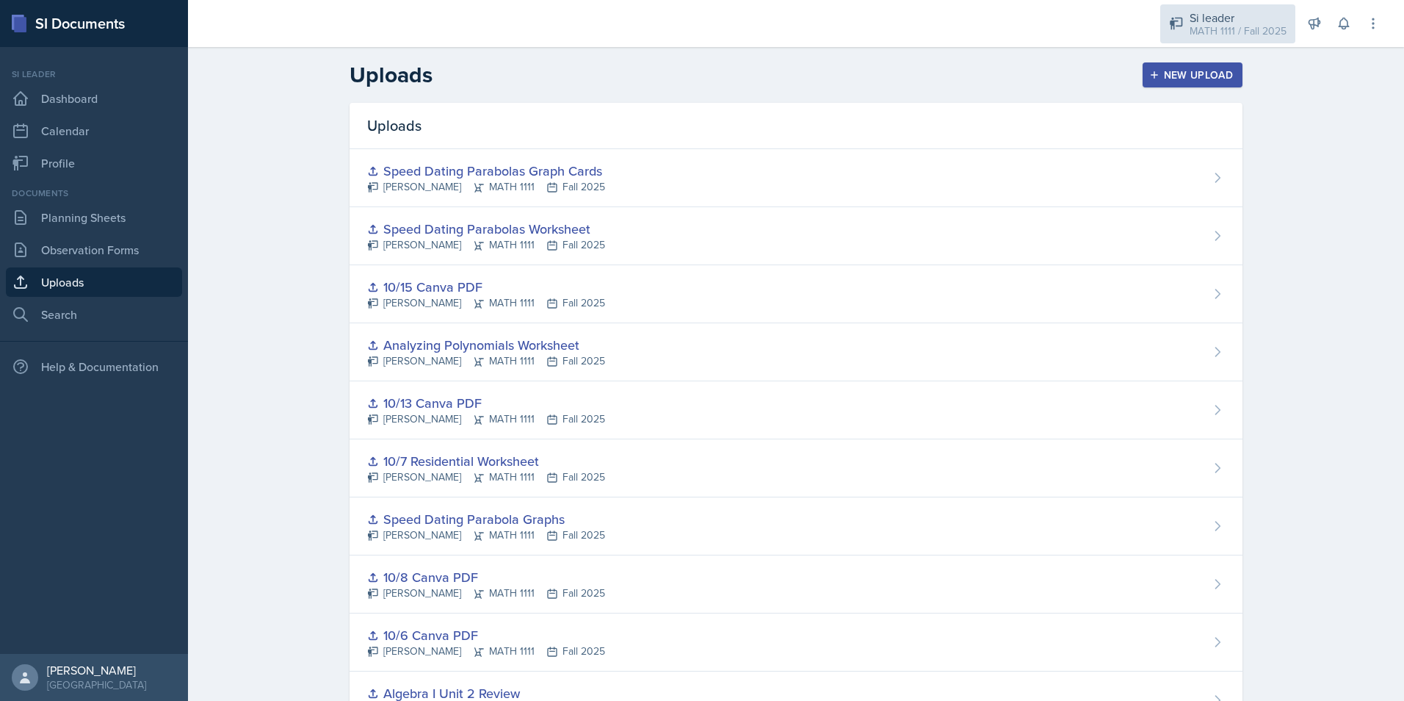
click at [1197, 29] on div "MATH 1111 / Fall 2025" at bounding box center [1238, 31] width 97 height 15
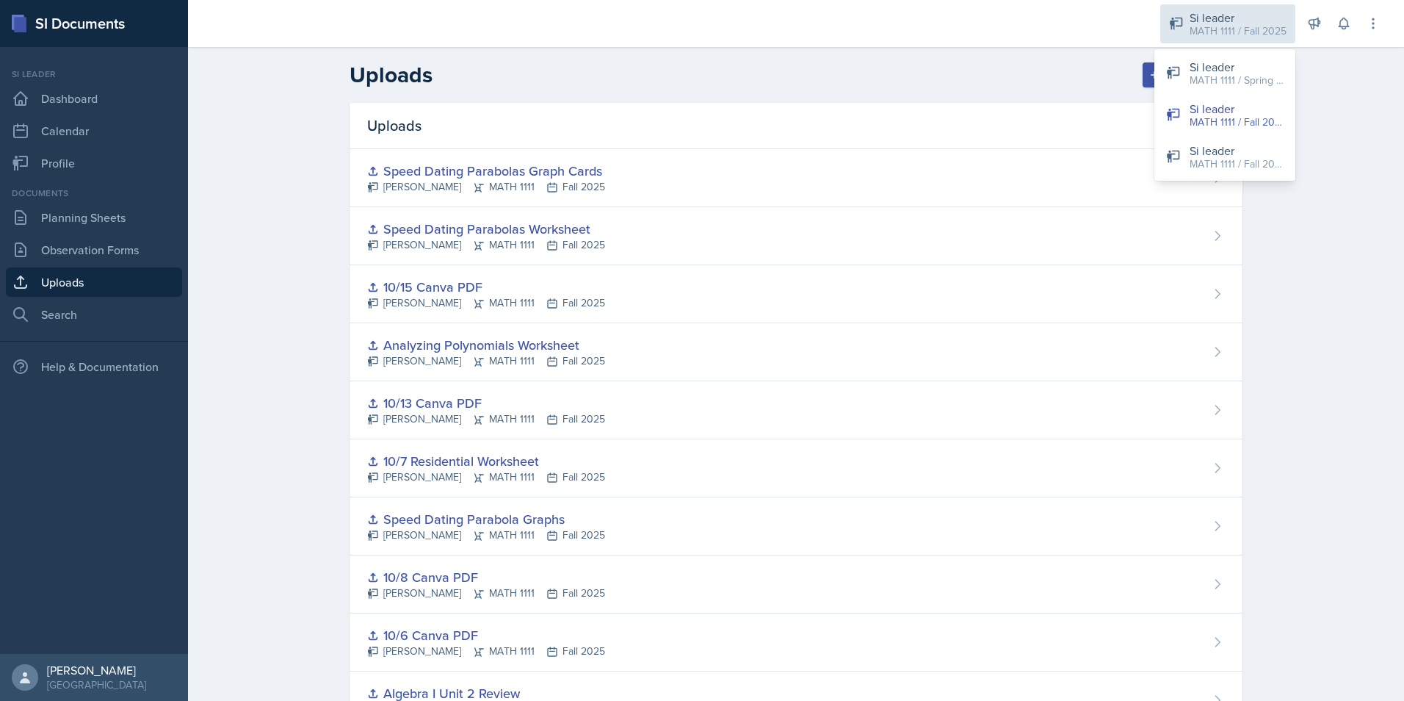
click at [1197, 29] on div "MATH 1111 / Fall 2025" at bounding box center [1238, 31] width 97 height 15
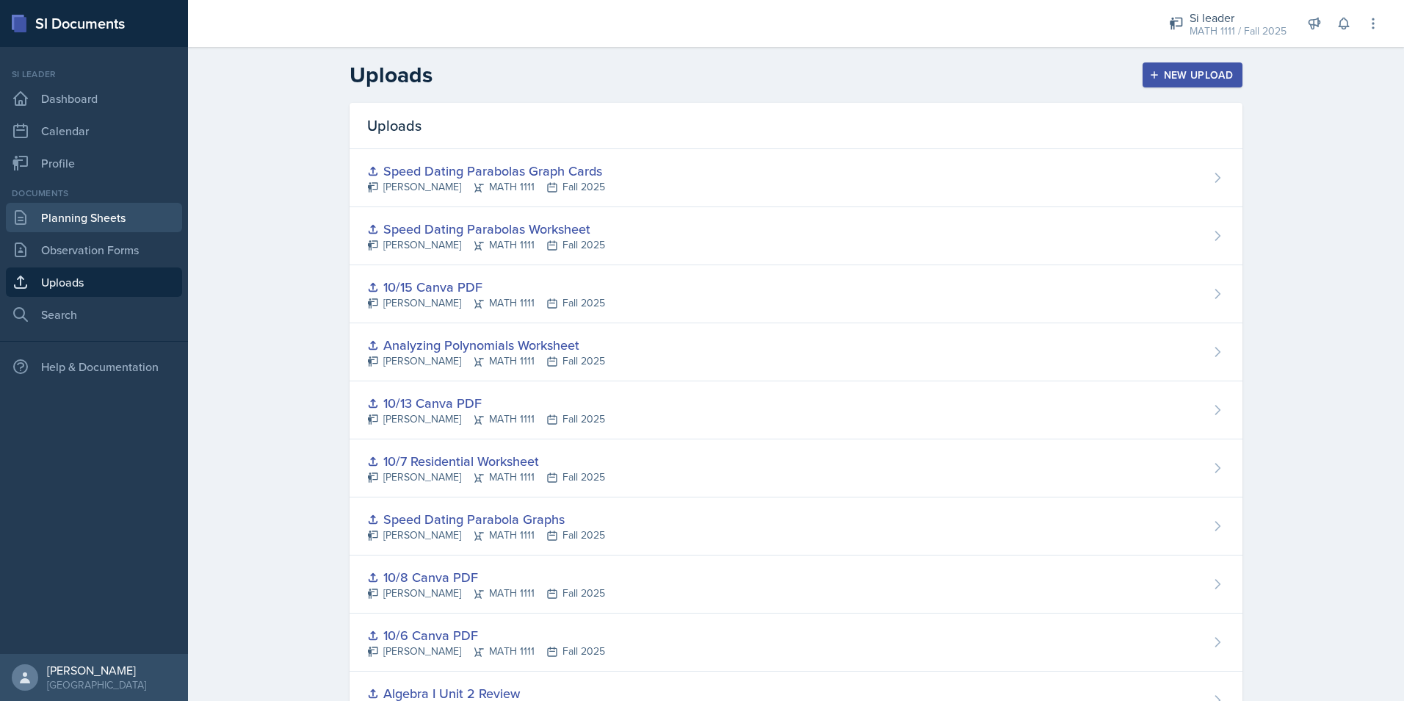
click at [115, 205] on link "Planning Sheets" at bounding box center [94, 217] width 176 height 29
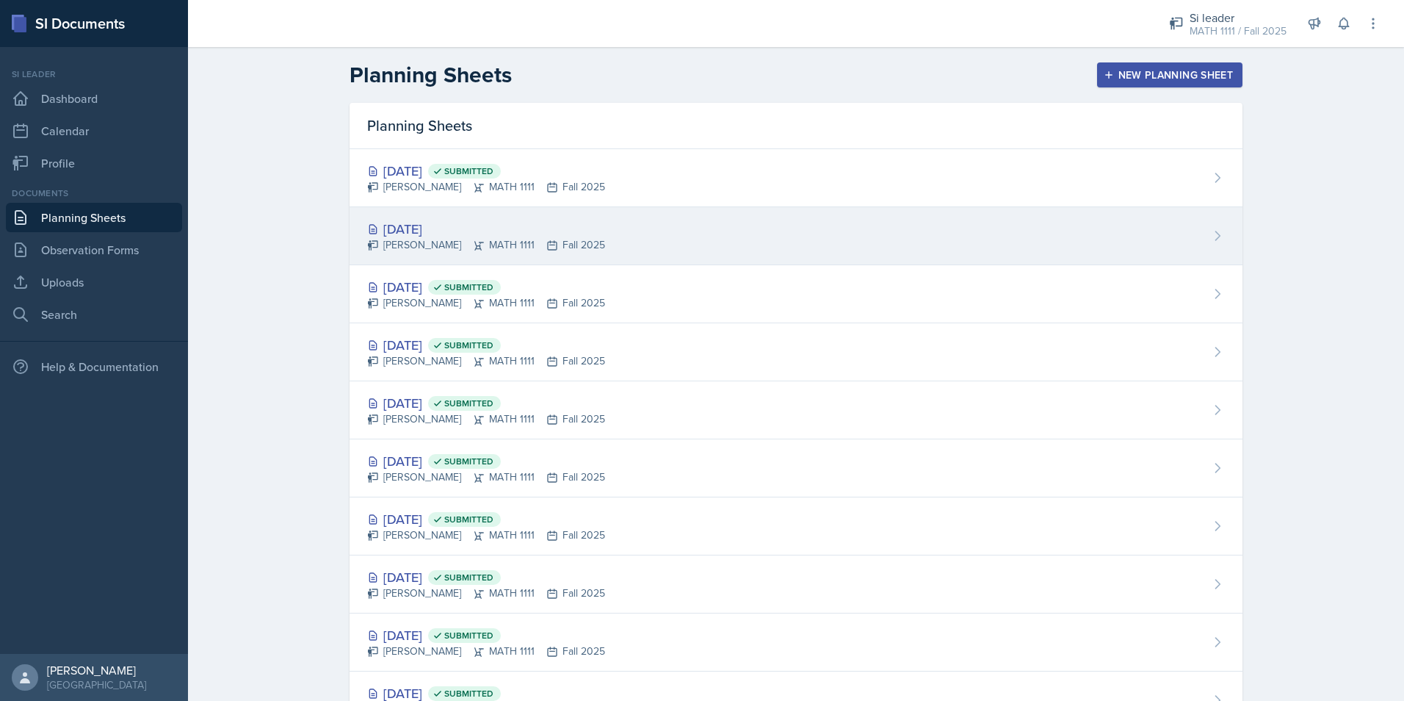
click at [404, 228] on div "[DATE]" at bounding box center [486, 229] width 238 height 20
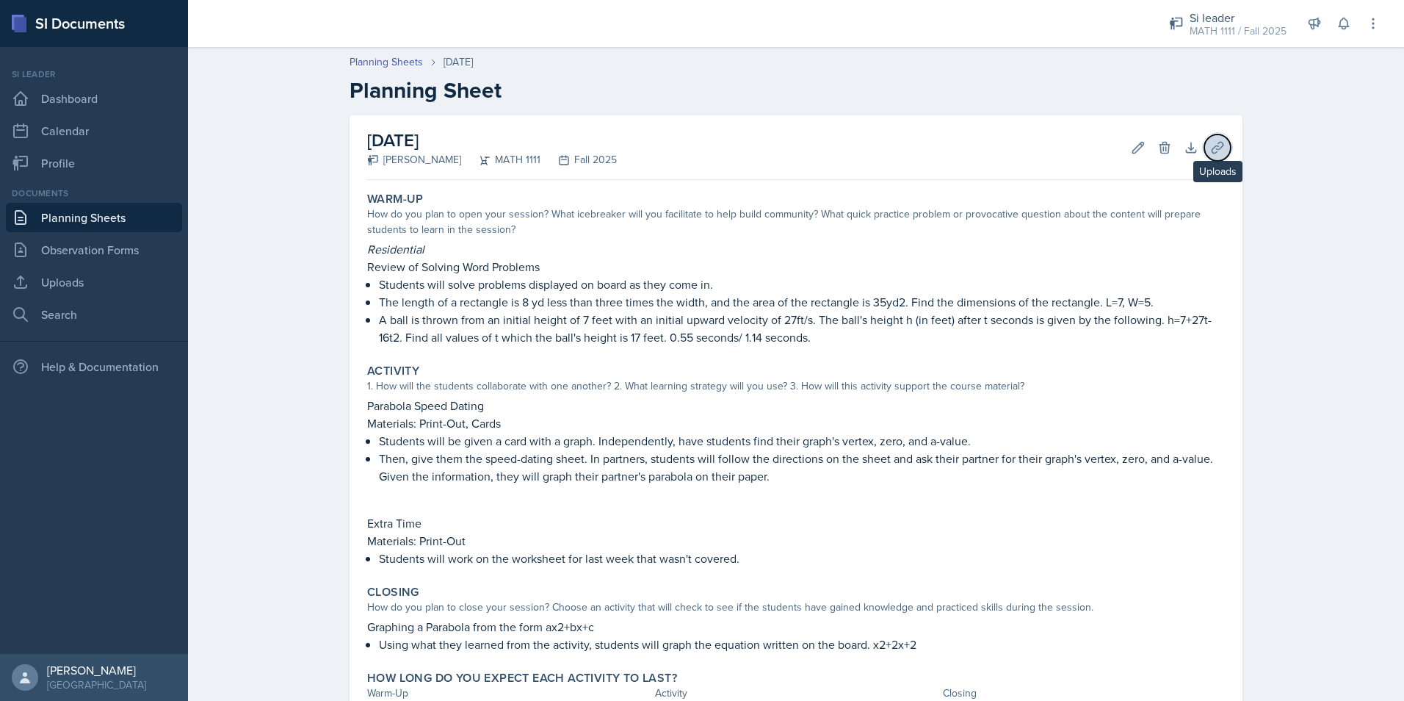
click at [1211, 151] on icon at bounding box center [1217, 147] width 15 height 15
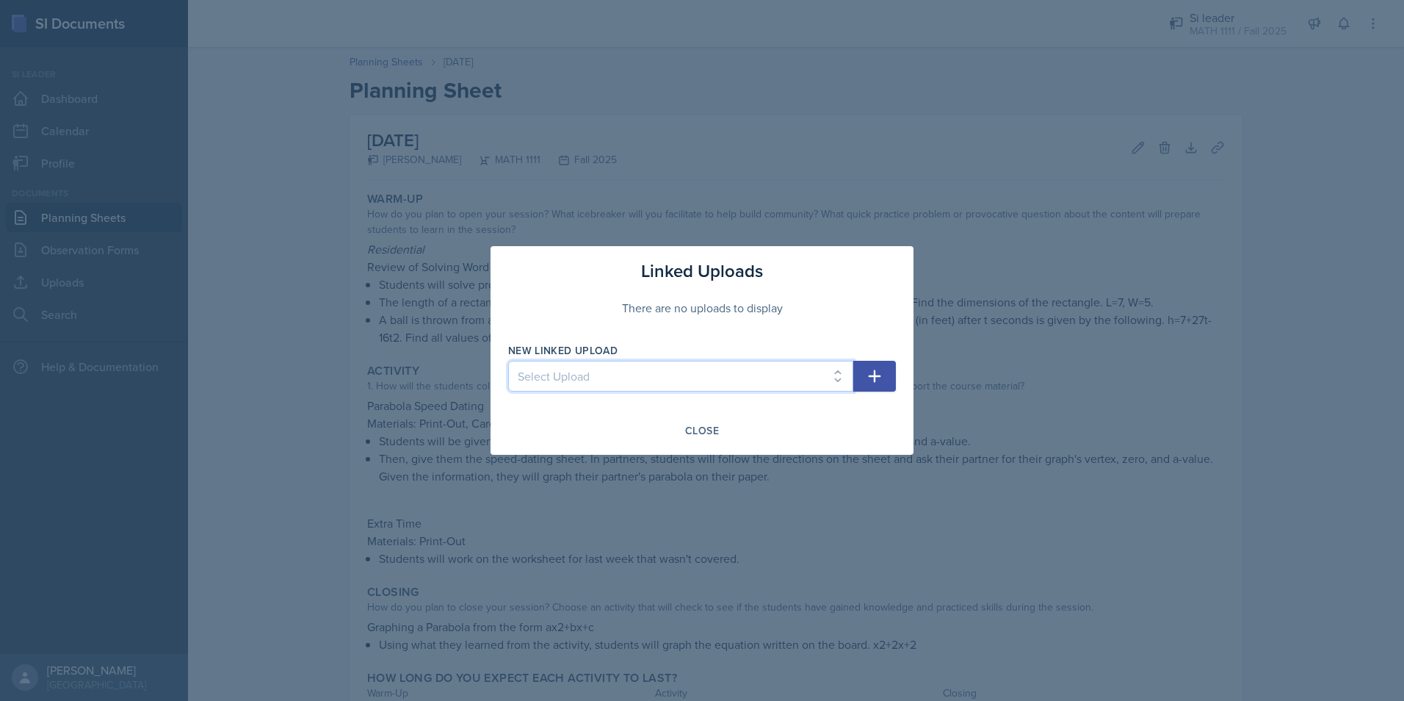
click at [651, 366] on select "Select Upload 9/22 Canva PDF 9/24 Canva PDF Transformations Word Search The Dom…" at bounding box center [680, 376] width 345 height 31
select select "dd0f6850-d09f-4c56-b54e-5aaf7dab9915"
click at [508, 361] on select "Select Upload 9/22 Canva PDF 9/24 Canva PDF Transformations Word Search The Dom…" at bounding box center [680, 376] width 345 height 31
click at [877, 372] on icon "button" at bounding box center [875, 376] width 18 height 18
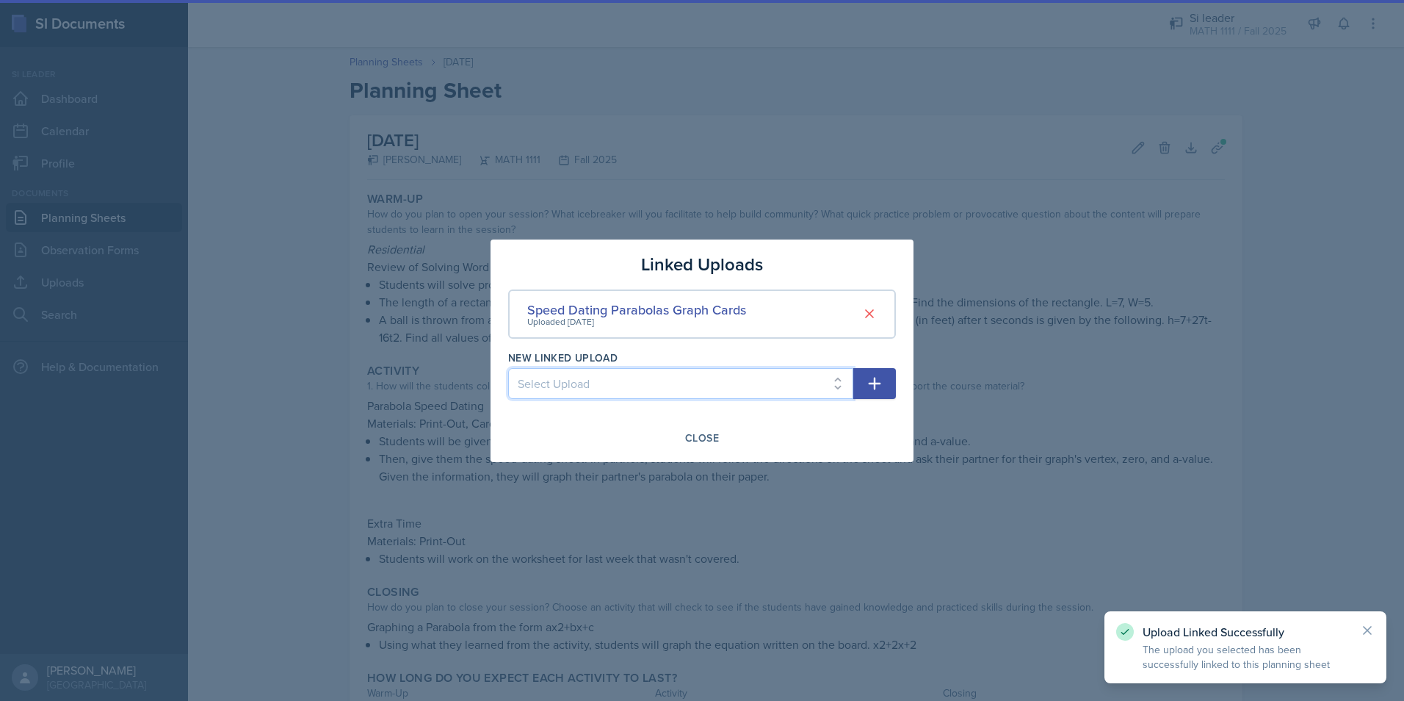
click at [722, 383] on select "Select Upload 9/22 Canva PDF 9/24 Canva PDF Transformations Word Search The Dom…" at bounding box center [680, 383] width 345 height 31
select select "9f84b7bb-23fb-4235-8583-25bd77ddc3d0"
click at [508, 368] on select "Select Upload 9/22 Canva PDF 9/24 Canva PDF Transformations Word Search The Dom…" at bounding box center [680, 383] width 345 height 31
click at [870, 384] on icon "button" at bounding box center [875, 384] width 18 height 18
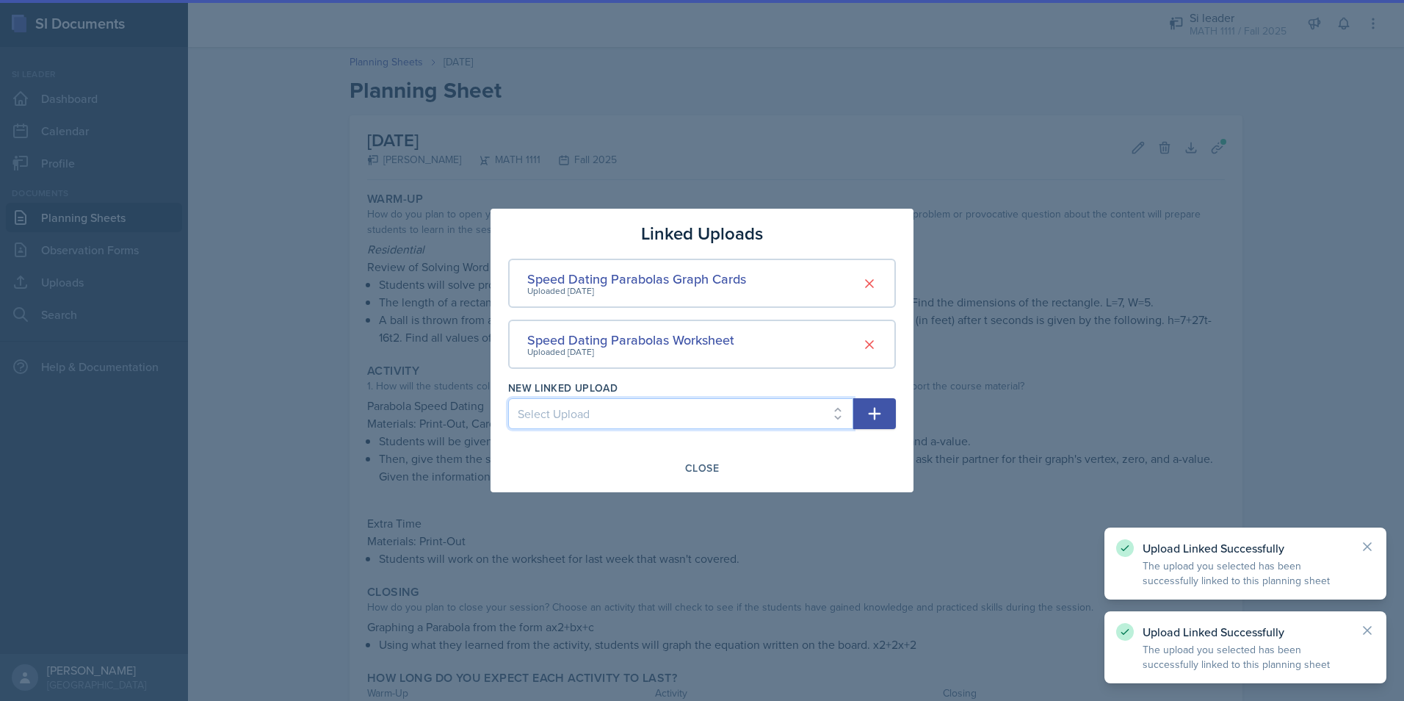
click at [767, 414] on select "Select Upload 9/22 Canva PDF 9/24 Canva PDF Transformations Word Search The Dom…" at bounding box center [680, 413] width 345 height 31
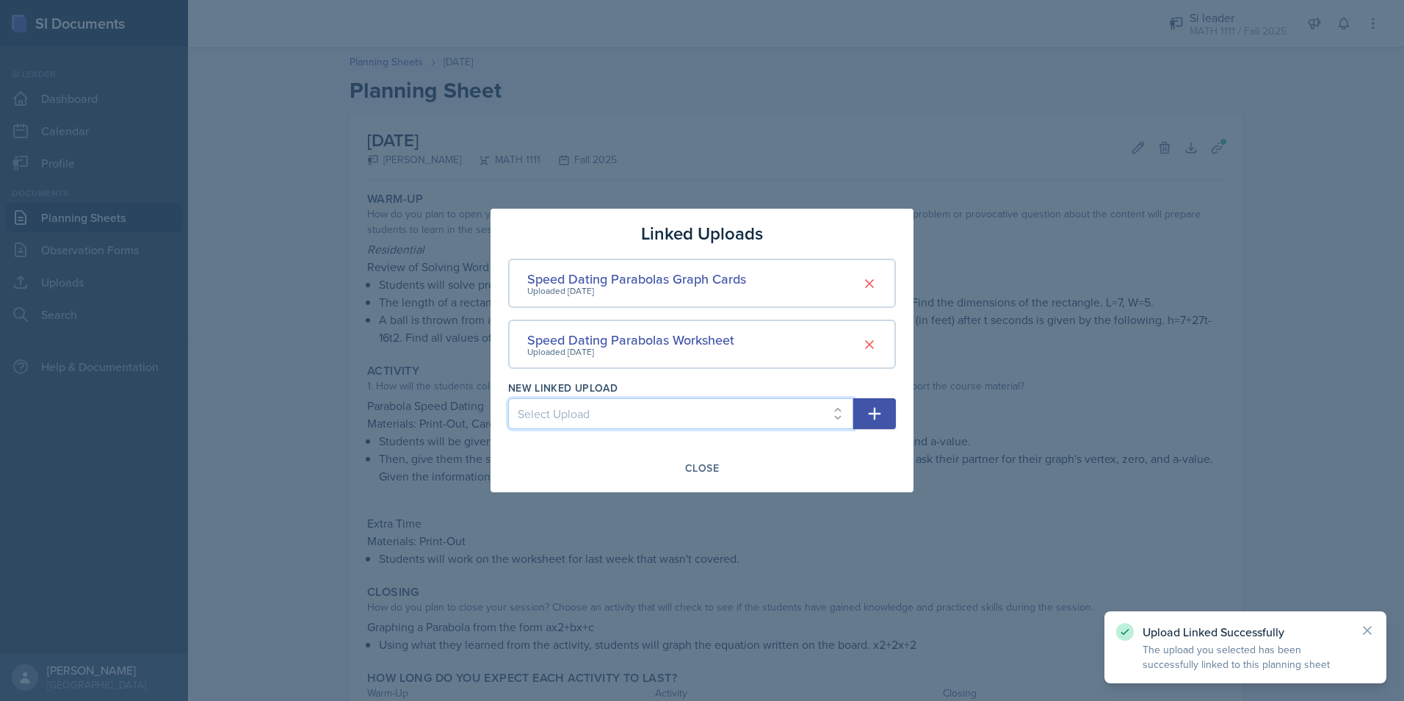
select select "2f5cb49e-8b9f-4caa-bdfb-c2590951a966"
click at [508, 398] on select "Select Upload 9/22 Canva PDF 9/24 Canva PDF Transformations Word Search The Dom…" at bounding box center [680, 413] width 345 height 31
click at [864, 410] on button "button" at bounding box center [874, 413] width 43 height 31
select select
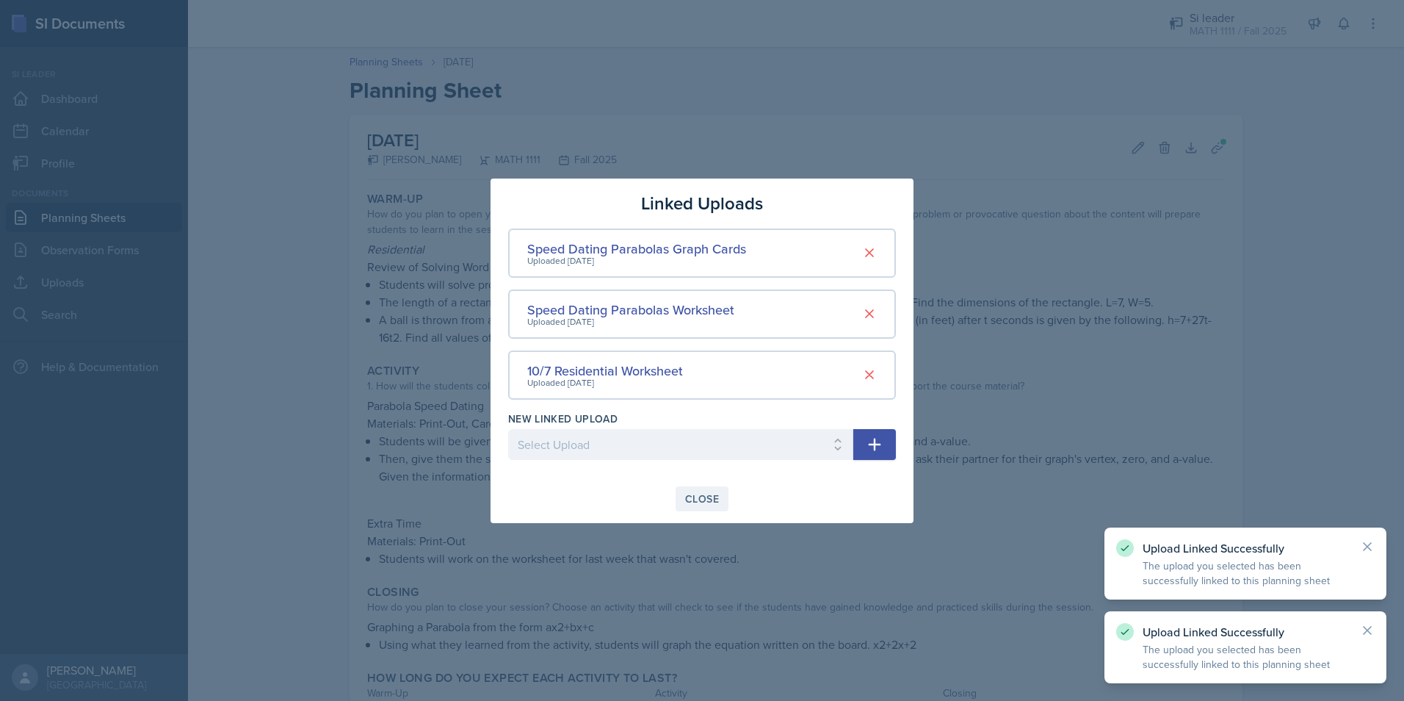
click at [693, 497] on div "Close" at bounding box center [702, 499] width 34 height 12
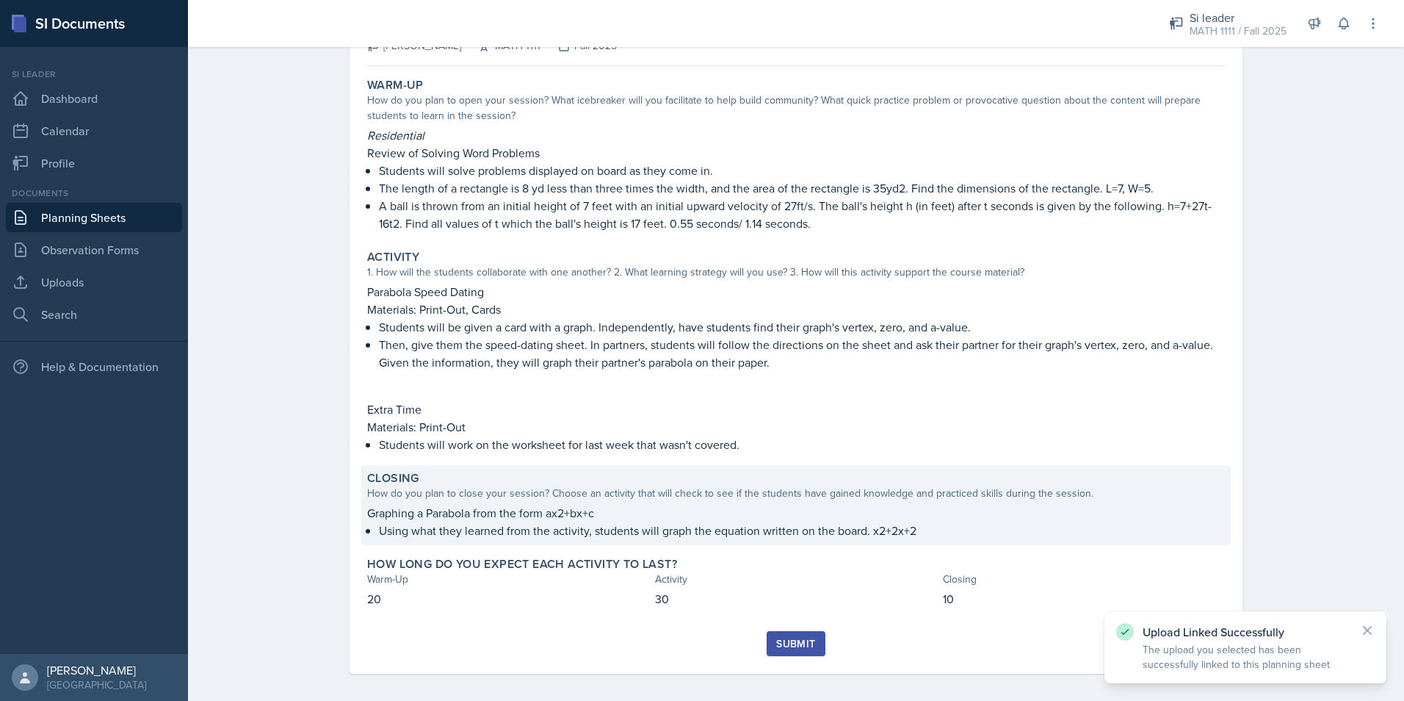
scroll to position [122, 0]
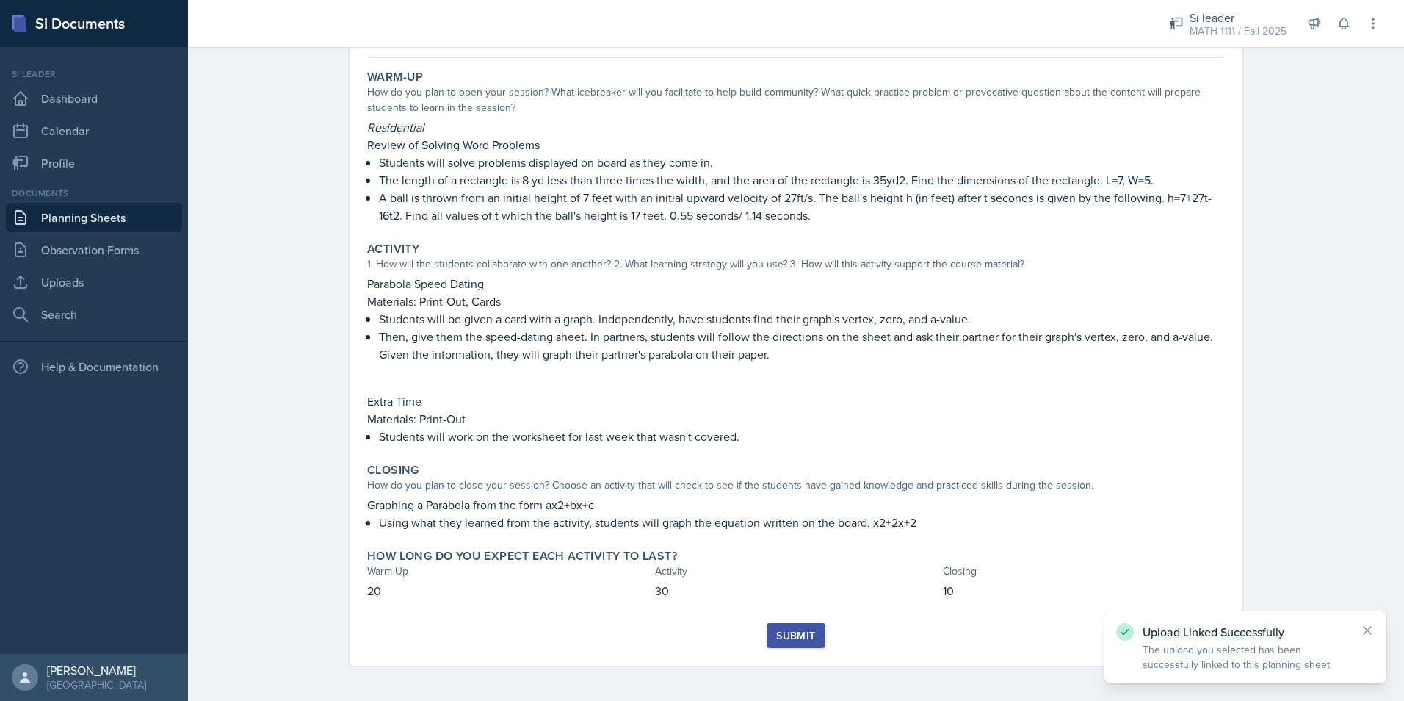
click at [783, 638] on div "Submit" at bounding box center [795, 635] width 39 height 12
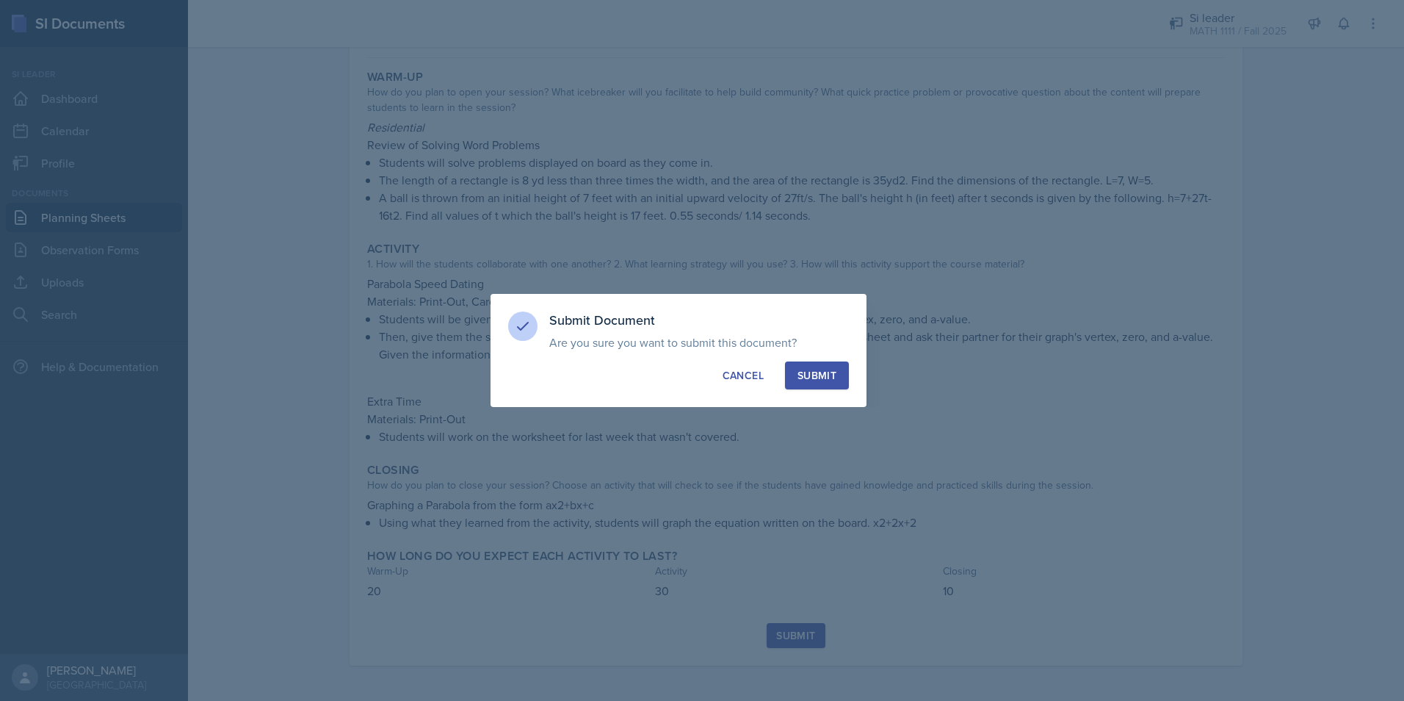
click at [839, 369] on button "Submit" at bounding box center [817, 375] width 64 height 28
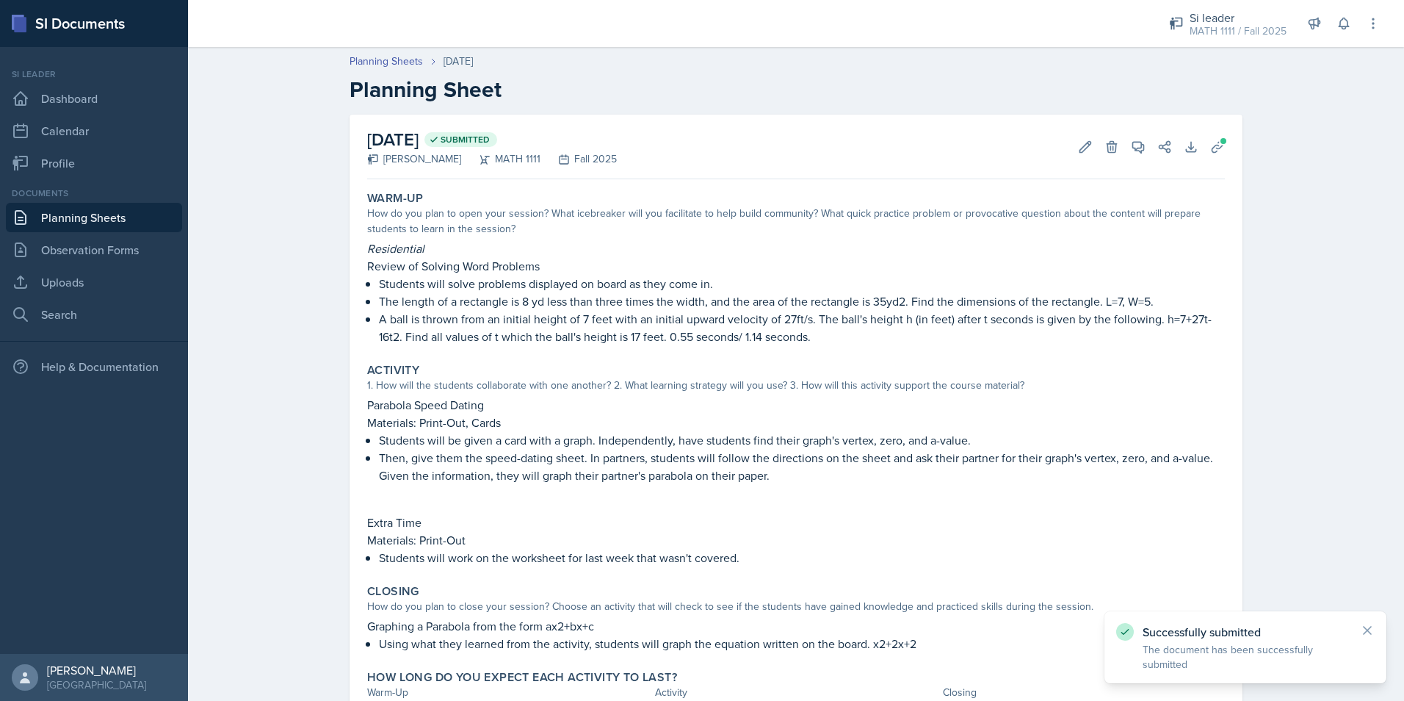
scroll to position [0, 0]
